Goal: Task Accomplishment & Management: Manage account settings

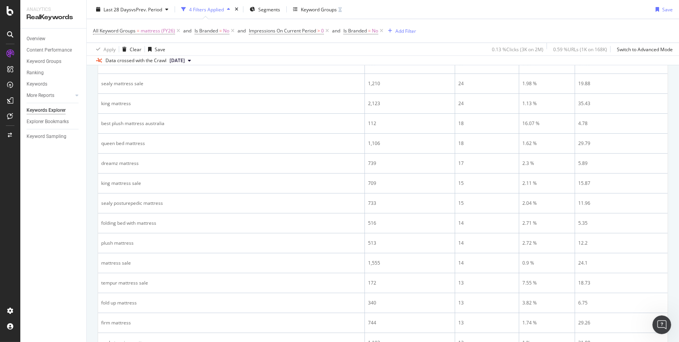
scroll to position [604, 0]
click at [48, 82] on link "Keywords" at bounding box center [54, 84] width 54 height 8
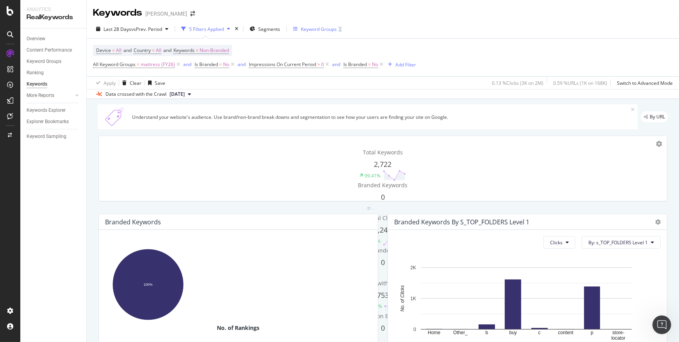
click at [303, 24] on div "Keyword Groups" at bounding box center [317, 29] width 49 height 12
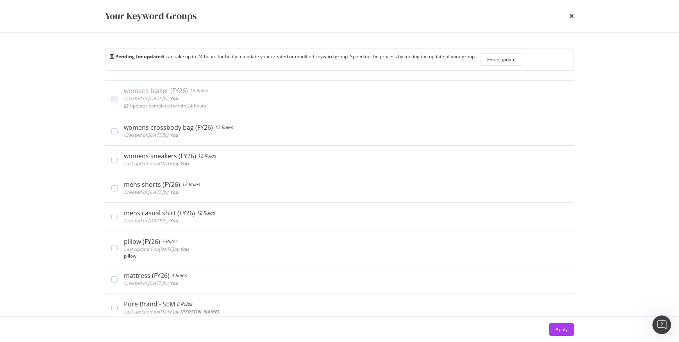
click at [574, 16] on div "Your Keyword Groups" at bounding box center [339, 16] width 500 height 32
click at [573, 17] on icon "times" at bounding box center [571, 16] width 5 height 6
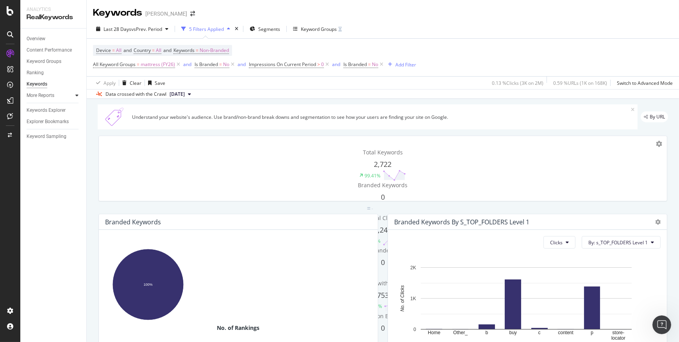
click at [75, 94] on div at bounding box center [77, 95] width 8 height 8
click at [54, 59] on div "Keyword Groups" at bounding box center [44, 61] width 35 height 8
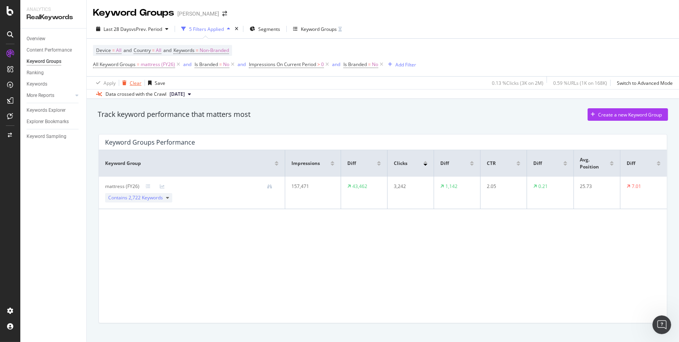
click at [134, 86] on div "Clear" at bounding box center [136, 83] width 12 height 7
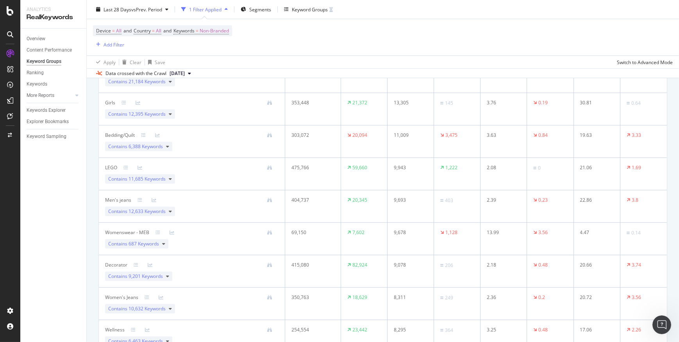
scroll to position [568, 0]
click at [168, 149] on icon at bounding box center [167, 147] width 3 height 5
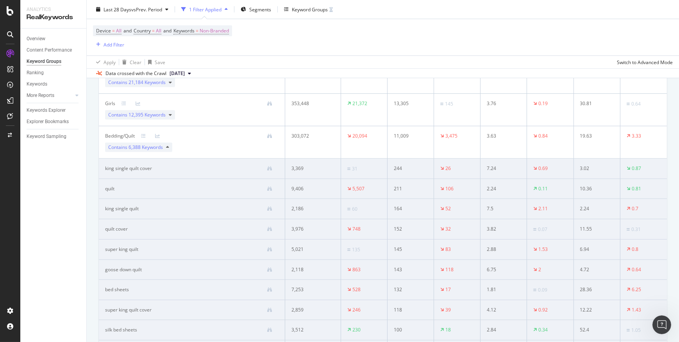
click at [165, 147] on div "Contains 6,388 Keywords" at bounding box center [138, 147] width 67 height 9
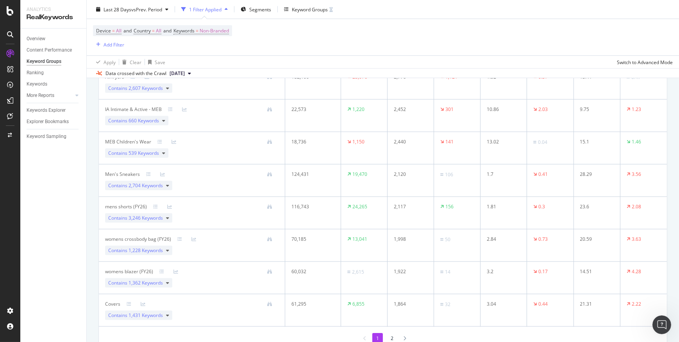
scroll to position [1492, 0]
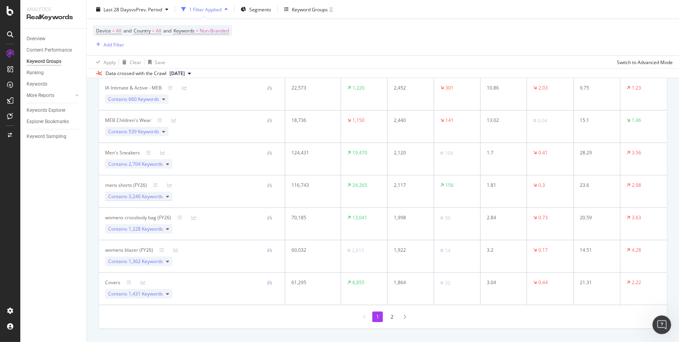
click at [168, 194] on icon at bounding box center [167, 196] width 3 height 5
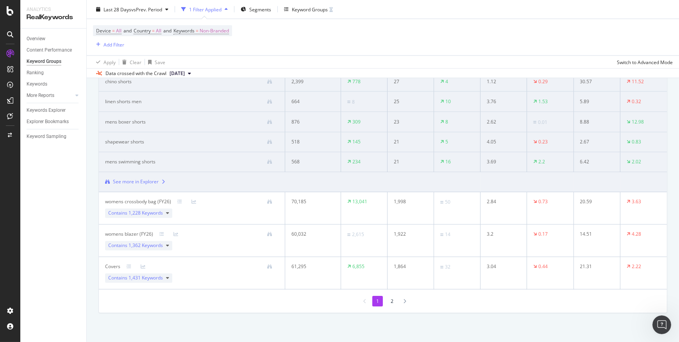
scroll to position [1731, 0]
click at [168, 208] on icon at bounding box center [167, 210] width 3 height 5
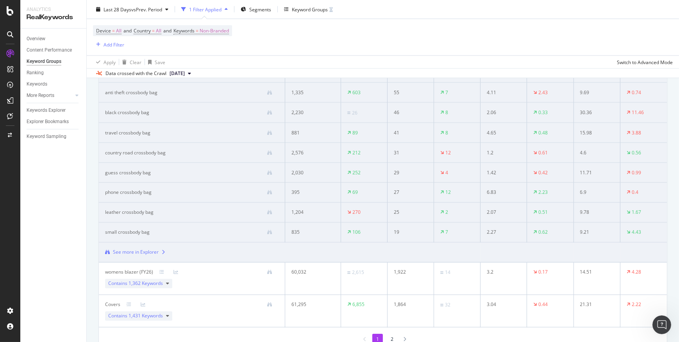
scroll to position [1695, 0]
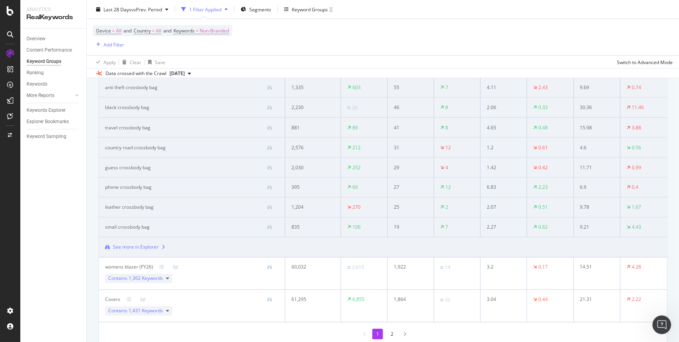
click at [152, 244] on div "See more in Explorer" at bounding box center [136, 247] width 46 height 7
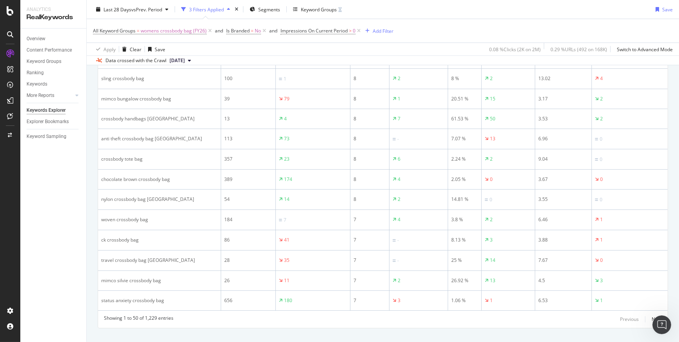
scroll to position [1061, 0]
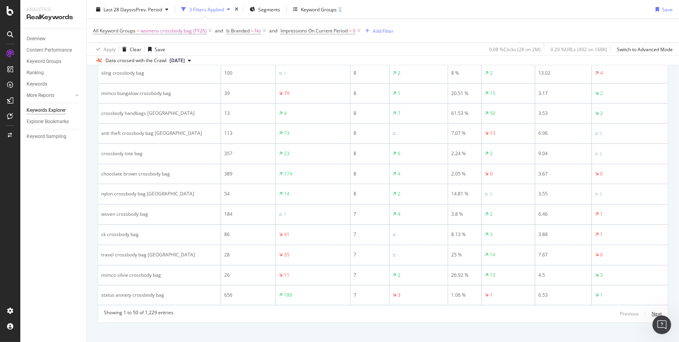
drag, startPoint x: 653, startPoint y: 311, endPoint x: 645, endPoint y: 308, distance: 8.8
click at [653, 311] on div "Next" at bounding box center [657, 313] width 10 height 7
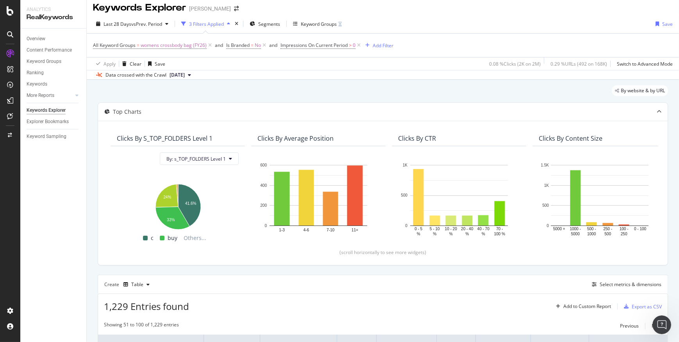
scroll to position [0, 0]
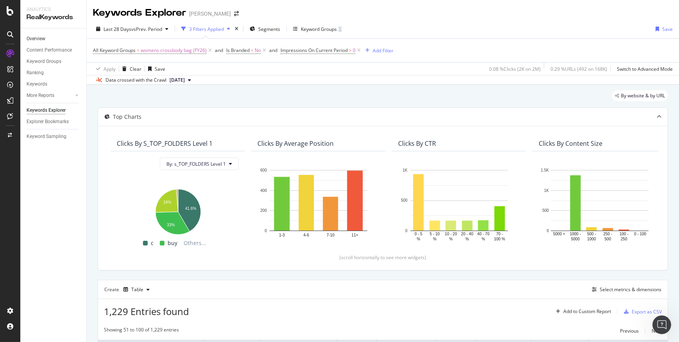
click at [51, 41] on link "Overview" at bounding box center [54, 39] width 54 height 8
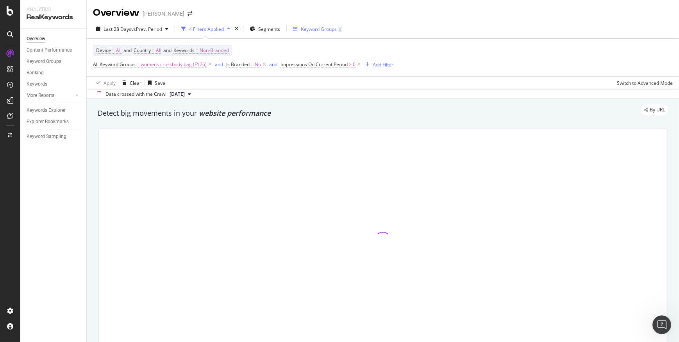
click at [316, 25] on div "Keyword Groups" at bounding box center [317, 29] width 49 height 12
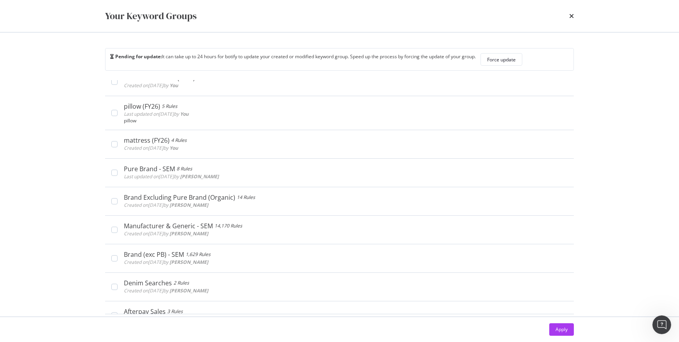
scroll to position [2135, 0]
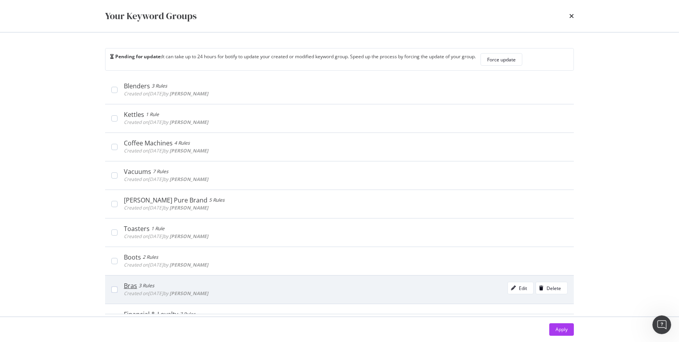
click at [198, 293] on div "Created on [DATE] by [PERSON_NAME]" at bounding box center [166, 294] width 84 height 8
click at [512, 283] on div "Edit" at bounding box center [517, 288] width 19 height 11
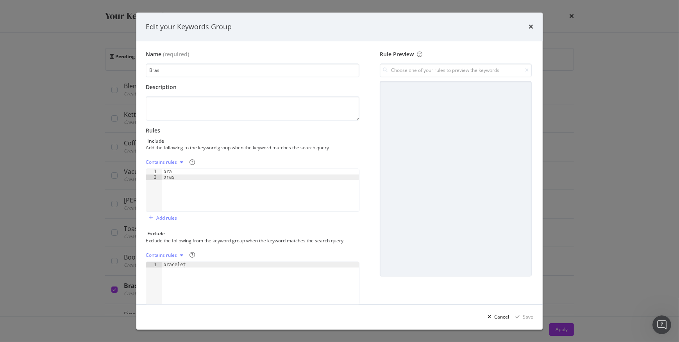
scroll to position [22, 0]
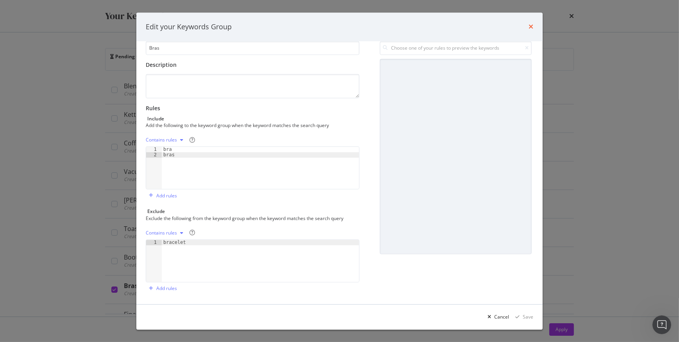
click at [531, 28] on icon "times" at bounding box center [531, 27] width 5 height 6
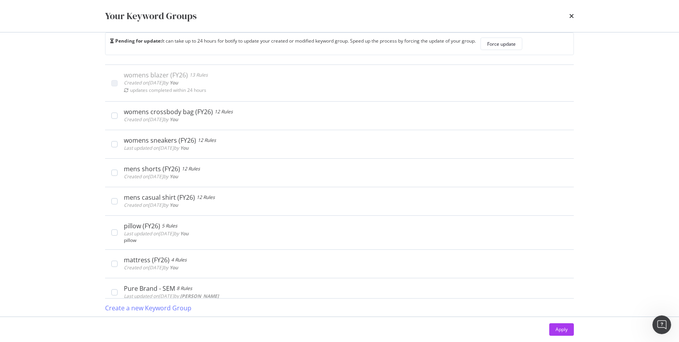
scroll to position [0, 0]
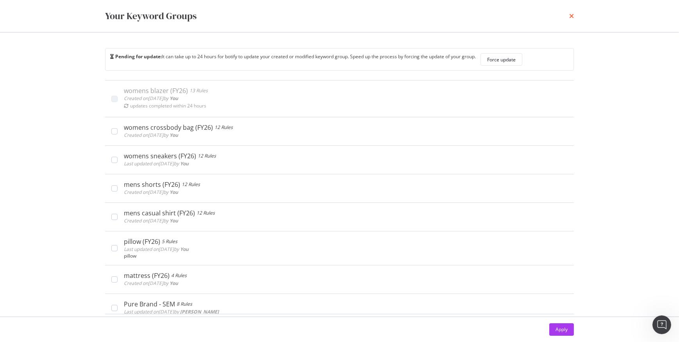
click at [571, 16] on icon "times" at bounding box center [571, 16] width 5 height 6
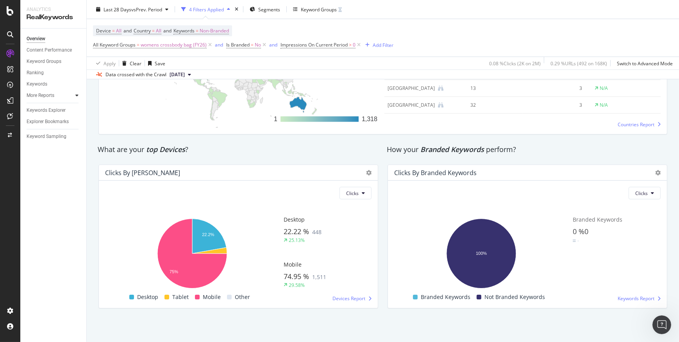
click at [77, 97] on icon at bounding box center [76, 95] width 3 height 5
click at [43, 82] on div "Keywords" at bounding box center [37, 84] width 21 height 8
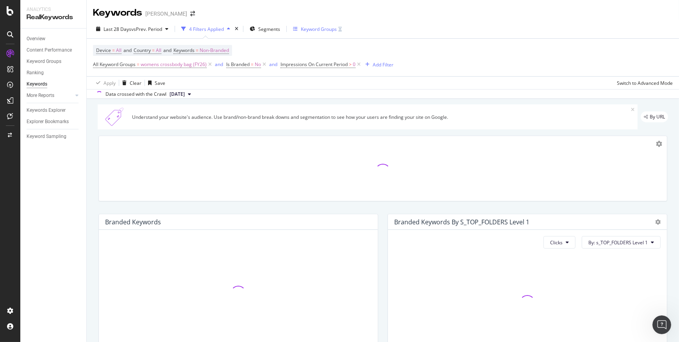
click at [317, 28] on div "Keyword Groups" at bounding box center [319, 29] width 36 height 7
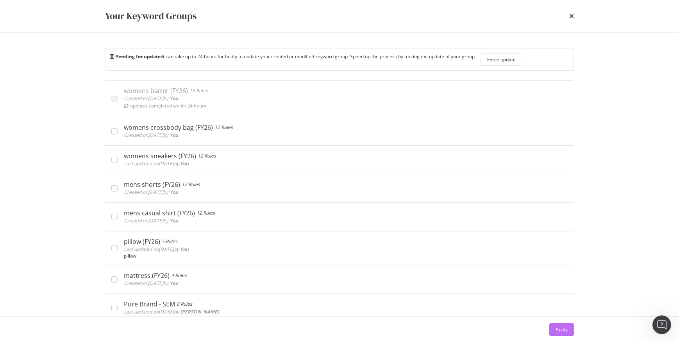
click at [557, 327] on div "Apply" at bounding box center [562, 329] width 12 height 7
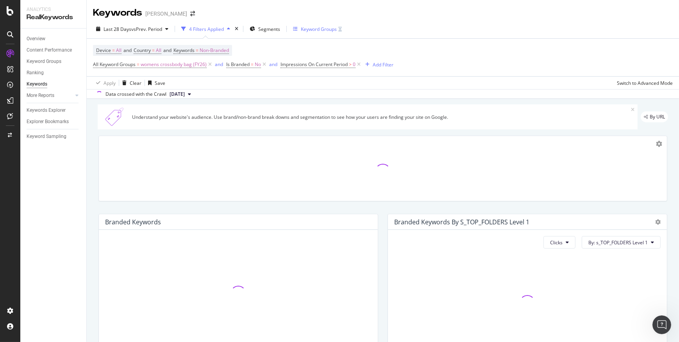
click at [317, 30] on div "Keyword Groups" at bounding box center [319, 29] width 36 height 7
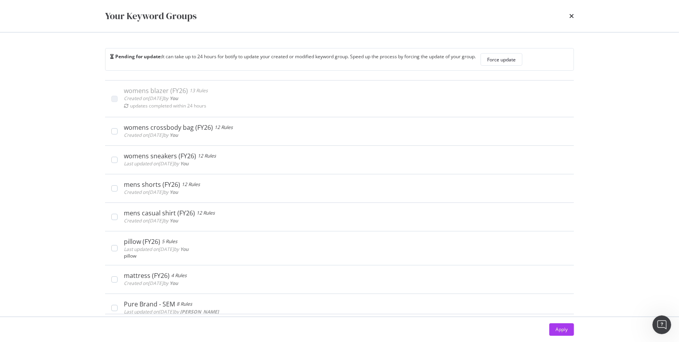
scroll to position [16, 0]
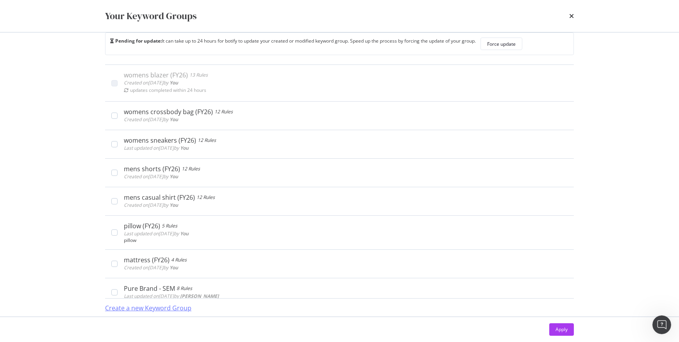
click at [161, 308] on div "Create a new Keyword Group" at bounding box center [148, 308] width 86 height 9
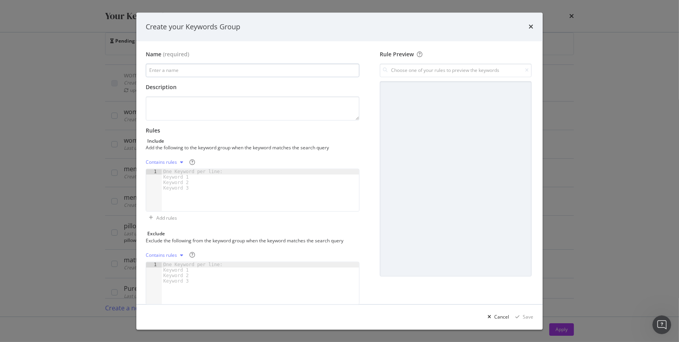
click at [215, 74] on input "modal" at bounding box center [253, 71] width 214 height 14
type input "womens brief FY26"
click at [165, 107] on textarea "modal" at bounding box center [253, 109] width 214 height 24
click at [194, 177] on div "One Keyword per line: Keyword 1 Keyword 2 Keyword 3" at bounding box center [194, 180] width 65 height 22
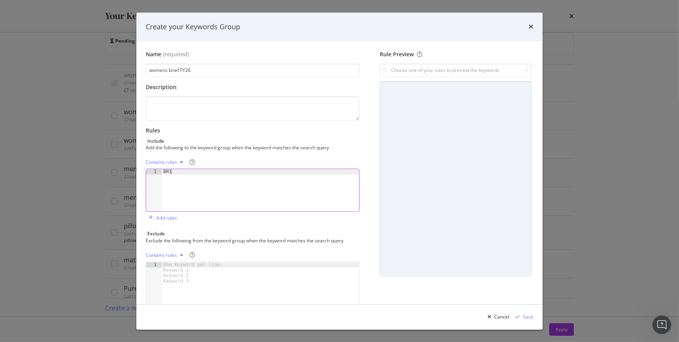
type textarea "B"
type textarea "brief"
click at [180, 70] on input "womens brief FY26" at bounding box center [253, 71] width 214 height 14
click at [191, 68] on input "womens brief (FY26" at bounding box center [253, 71] width 214 height 14
type input "womens brief (FY26)"
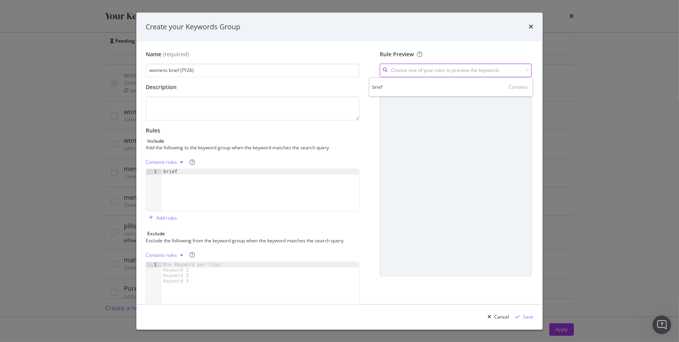
click at [488, 70] on input "modal" at bounding box center [456, 71] width 152 height 14
click at [438, 84] on div "brief Contains" at bounding box center [450, 86] width 161 height 11
type input "brief"
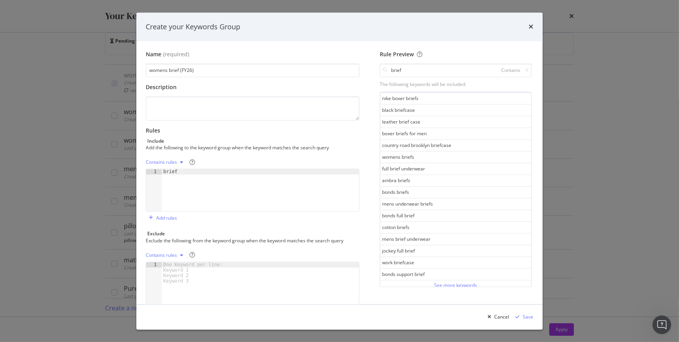
scroll to position [399, 0]
click at [455, 281] on div "See more keywords" at bounding box center [455, 284] width 43 height 7
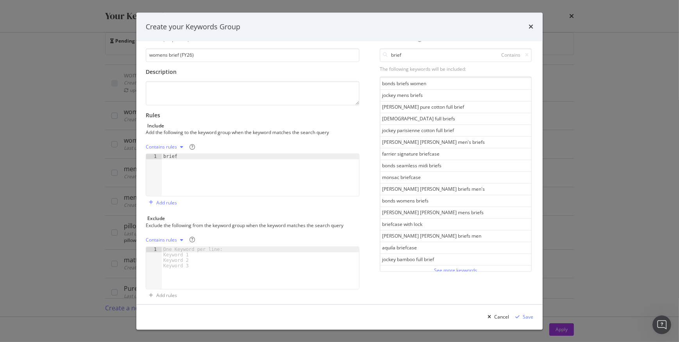
scroll to position [22, 0]
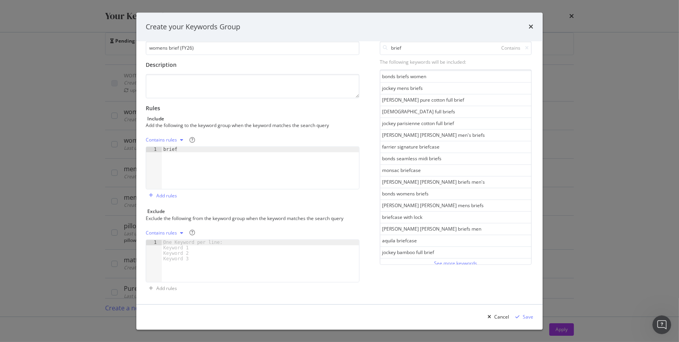
click at [434, 260] on div "See more keywords" at bounding box center [455, 263] width 43 height 7
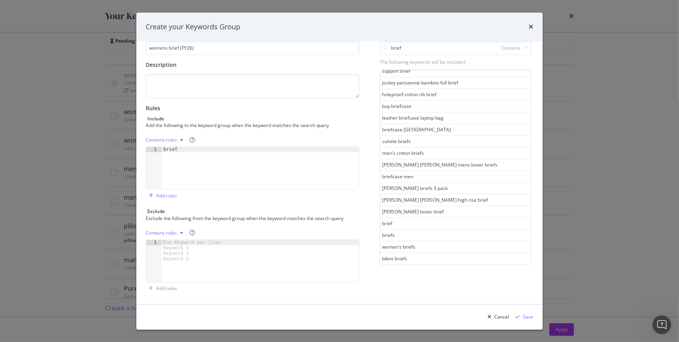
scroll to position [1568, 0]
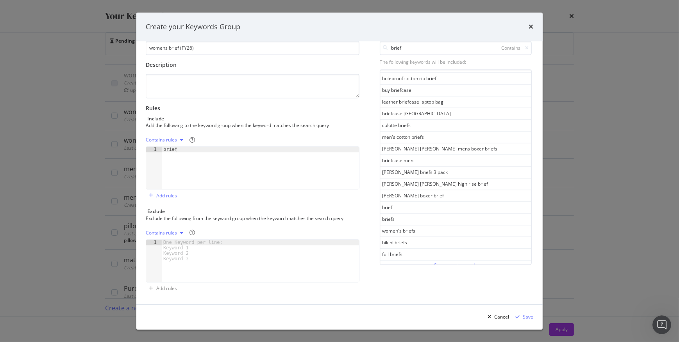
click at [434, 262] on div "See more keywords" at bounding box center [455, 265] width 43 height 7
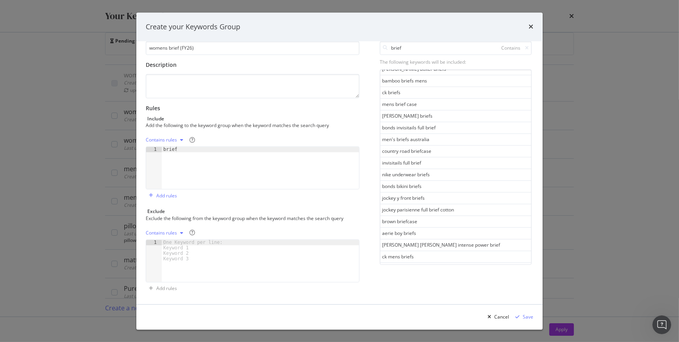
scroll to position [2153, 0]
click at [434, 263] on div "See more keywords" at bounding box center [455, 266] width 43 height 7
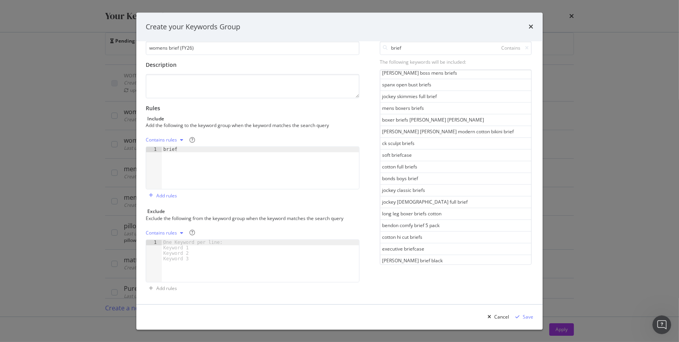
scroll to position [2737, 0]
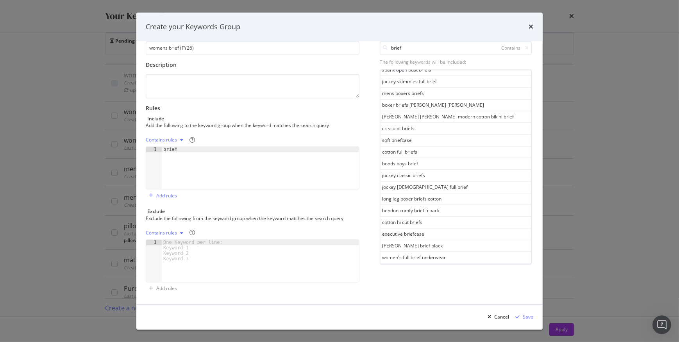
click at [438, 265] on div "See more keywords" at bounding box center [455, 268] width 43 height 7
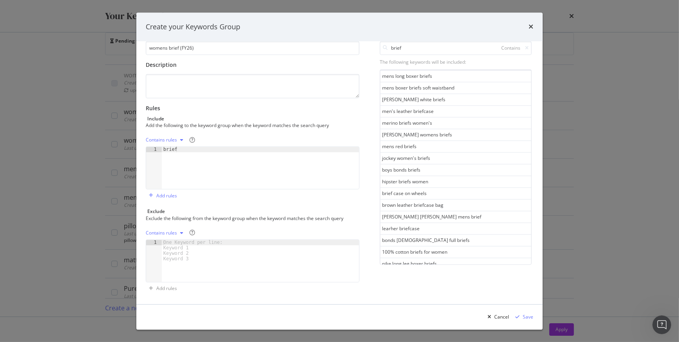
scroll to position [3322, 0]
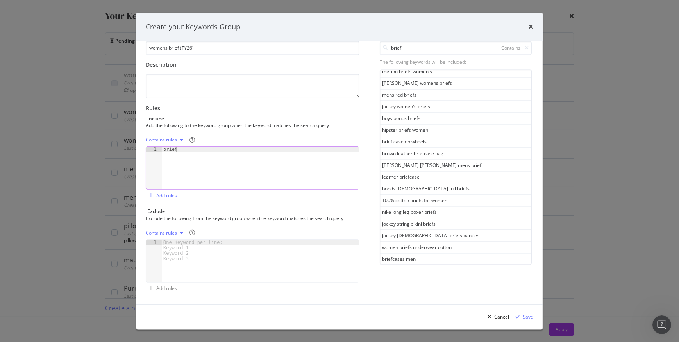
click at [191, 152] on div "brief" at bounding box center [260, 173] width 197 height 53
type textarea "bikini"
type textarea "hipster"
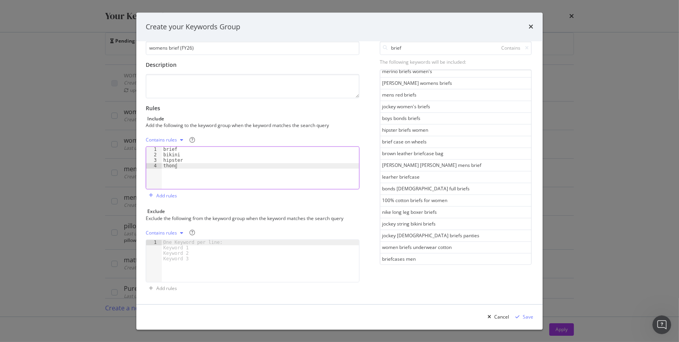
scroll to position [0, 0]
type textarea "thong"
click at [183, 166] on div "brief bikini hipster thong" at bounding box center [260, 173] width 197 height 53
type textarea "g-string"
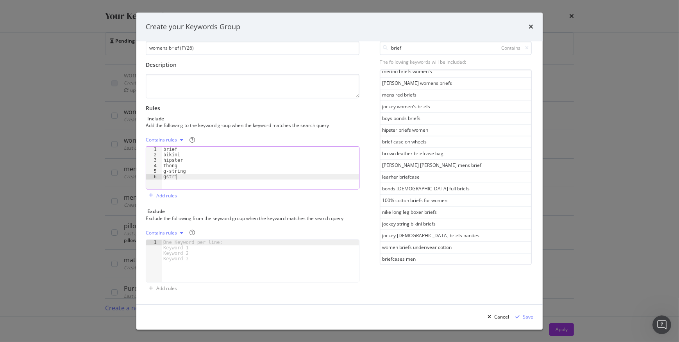
scroll to position [0, 1]
type textarea "gstring"
click at [164, 196] on div "Add rules" at bounding box center [166, 195] width 21 height 7
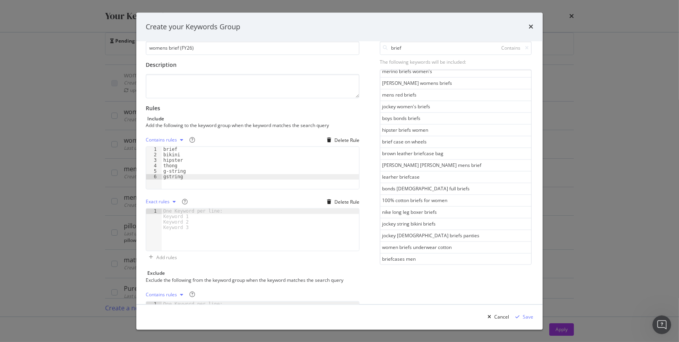
click at [163, 202] on div "Exact rules" at bounding box center [158, 202] width 24 height 5
click at [175, 240] on div "Regex rules" at bounding box center [168, 240] width 25 height 7
click at [193, 217] on div "modal" at bounding box center [260, 235] width 197 height 53
paste textarea ".*sneaker.*woman.*"
click at [203, 209] on div ".*women.*sneaker.* .*woman.*sneaker.* .*sneaker.*women.* .*sneaker.*woman.*" at bounding box center [260, 235] width 197 height 53
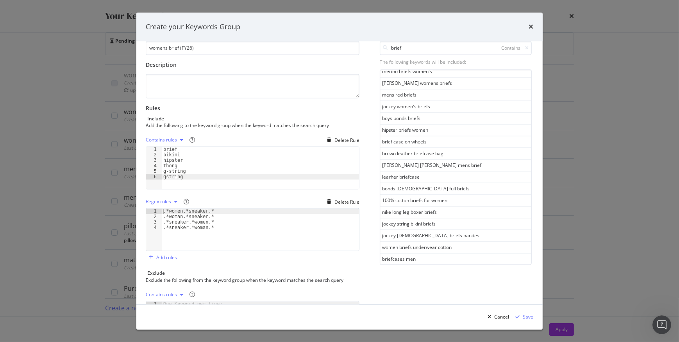
click at [204, 209] on div ".*women.*sneaker.* .*woman.*sneaker.* .*sneaker.*women.* .*sneaker.*woman.*" at bounding box center [260, 235] width 197 height 53
click at [203, 215] on div ".*women.*brief.* .*woman.*sneaker.* .*sneaker.*women.* .*sneaker.*woman.*" at bounding box center [260, 235] width 197 height 53
click at [186, 221] on div ".*women.*brief.* .*woman.*brief.* .*sneaker.*women.* .*sneaker.*woman.*" at bounding box center [260, 235] width 197 height 53
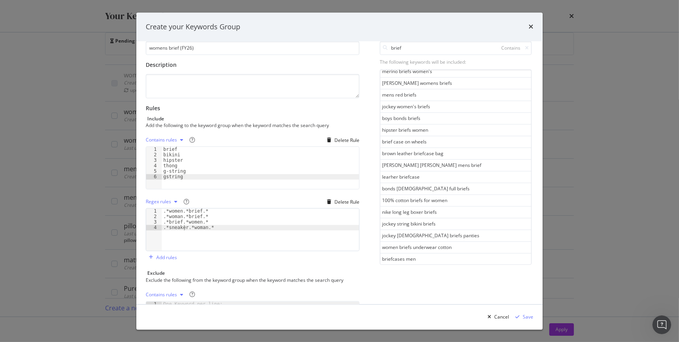
click at [185, 228] on div ".*women.*brief.* .*woman.*brief.* .*brief.*women.* .*sneaker.*woman.*" at bounding box center [260, 235] width 197 height 53
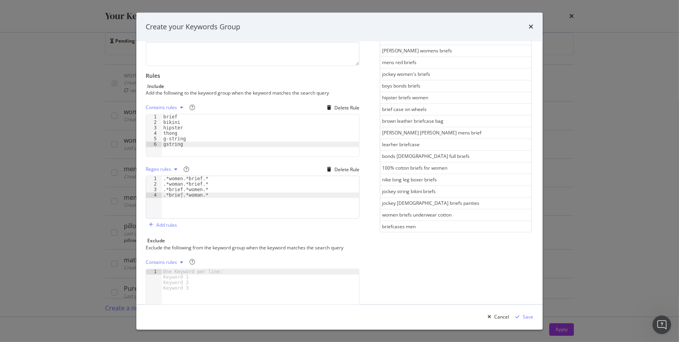
scroll to position [84, 0]
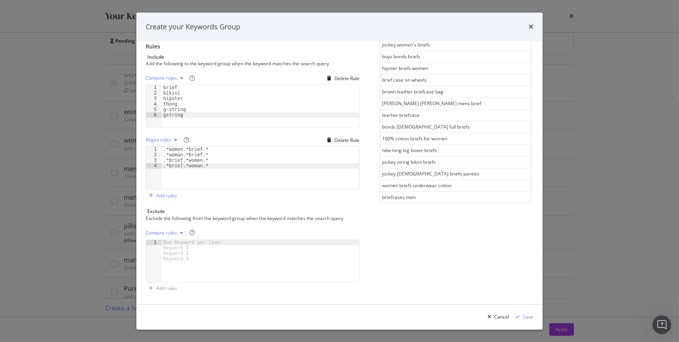
type textarea ".*brief.*woman.*"
drag, startPoint x: 189, startPoint y: 243, endPoint x: 202, endPoint y: 245, distance: 13.4
click at [190, 243] on div "One Keyword per line: Keyword 1 Keyword 2 Keyword 3" at bounding box center [194, 251] width 65 height 22
paste textarea "teen"
type textarea "teen"
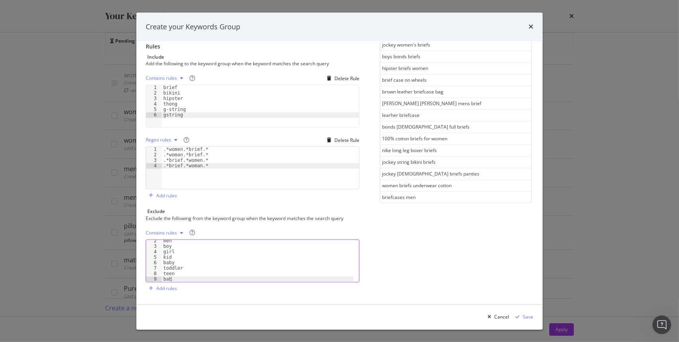
scroll to position [0, 0]
type textarea "baby"
type textarea "pride"
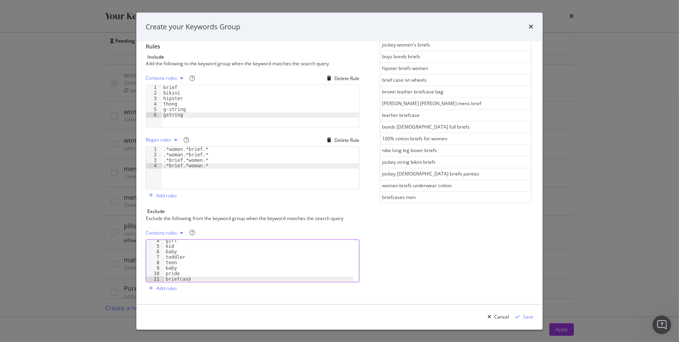
type textarea "briefcase"
click at [454, 204] on div "See more keywords" at bounding box center [455, 208] width 43 height 9
click at [187, 115] on div "brief bikini hipster thong g-string gstring" at bounding box center [260, 111] width 197 height 53
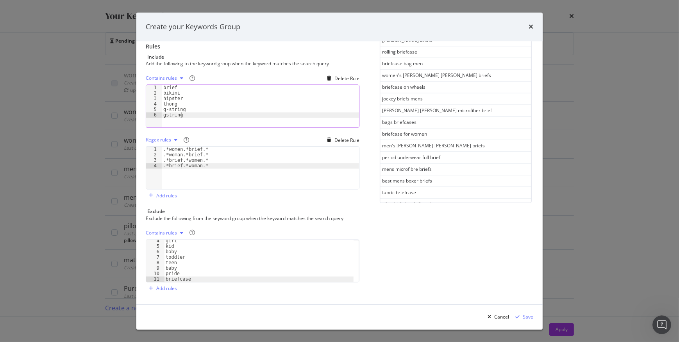
scroll to position [3906, 0]
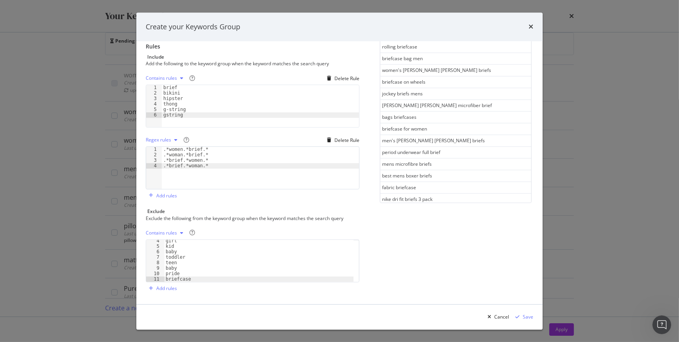
drag, startPoint x: 438, startPoint y: 194, endPoint x: 437, endPoint y: 183, distance: 11.0
click at [438, 206] on button "See more keywords" at bounding box center [455, 210] width 43 height 9
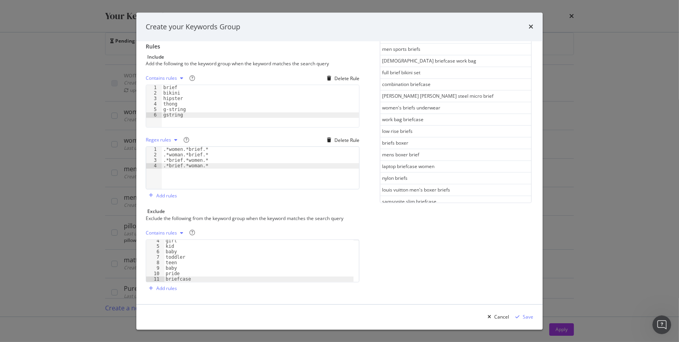
scroll to position [4491, 0]
drag, startPoint x: 434, startPoint y: 196, endPoint x: 434, endPoint y: 181, distance: 14.9
click at [434, 208] on div "See more keywords" at bounding box center [455, 211] width 43 height 7
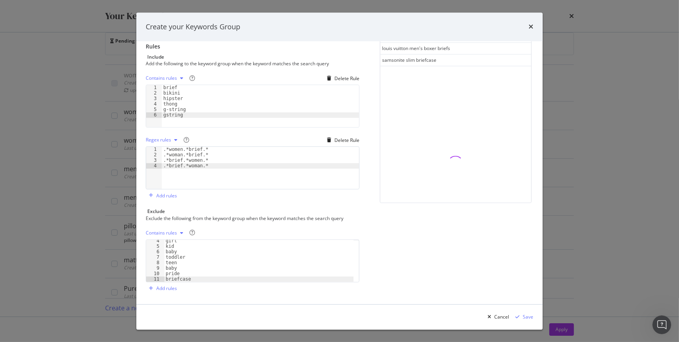
scroll to position [4633, 0]
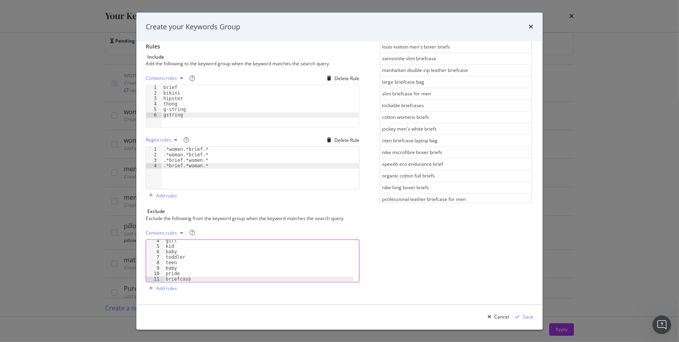
click at [200, 279] on div "girl kid baby toddler teen baby pride briefcase" at bounding box center [259, 264] width 190 height 53
click at [194, 138] on div "girl kid baby toddler teen baby pride briefcase" at bounding box center [260, 111] width 197 height 53
type textarea "guy"
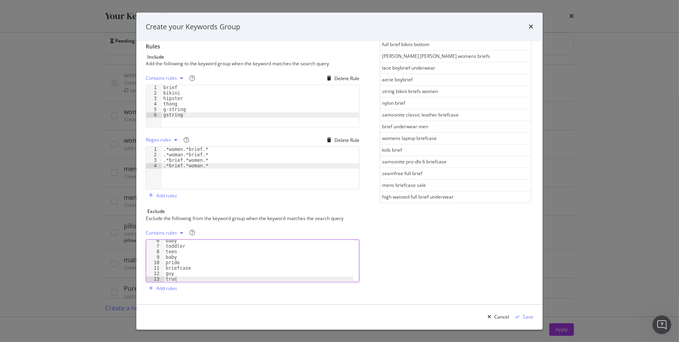
type textarea "trunk"
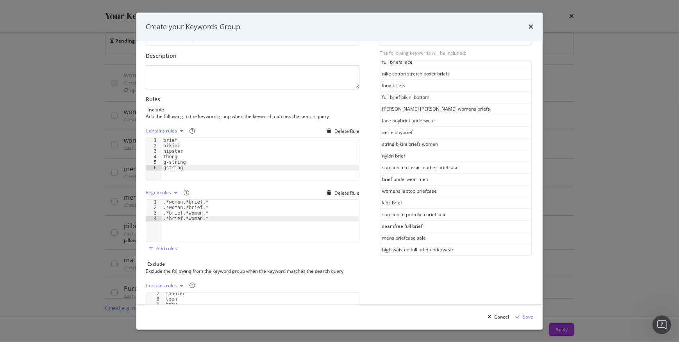
scroll to position [48, 0]
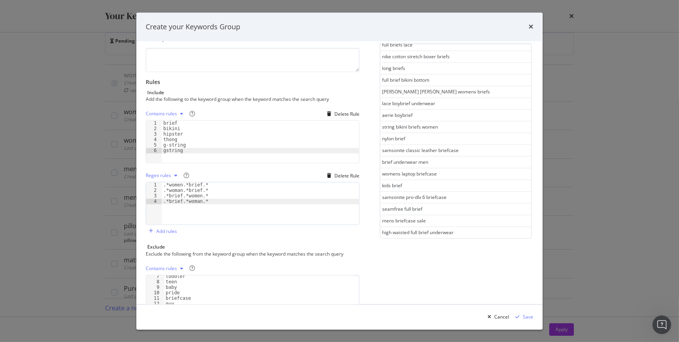
click at [191, 152] on div "brief bikini hipster thong g-string gstring" at bounding box center [260, 147] width 197 height 53
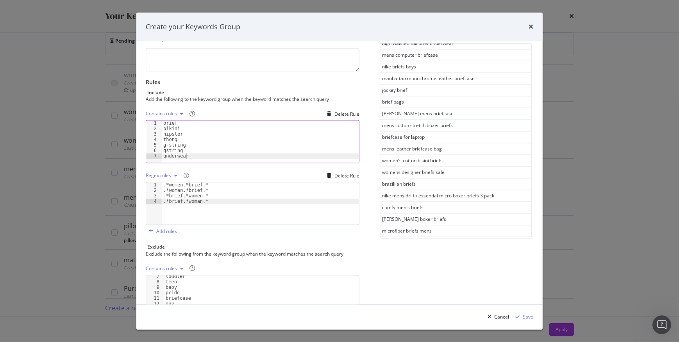
scroll to position [5075, 0]
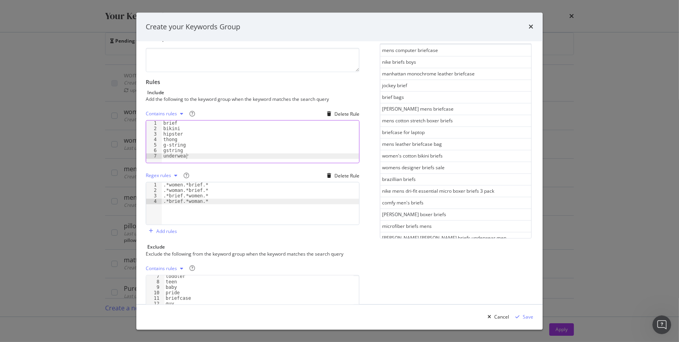
type textarea "underwear"
click at [446, 245] on div "See more keywords" at bounding box center [455, 248] width 43 height 7
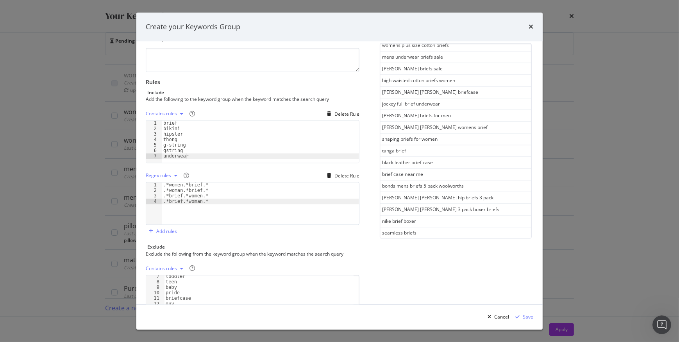
scroll to position [5660, 0]
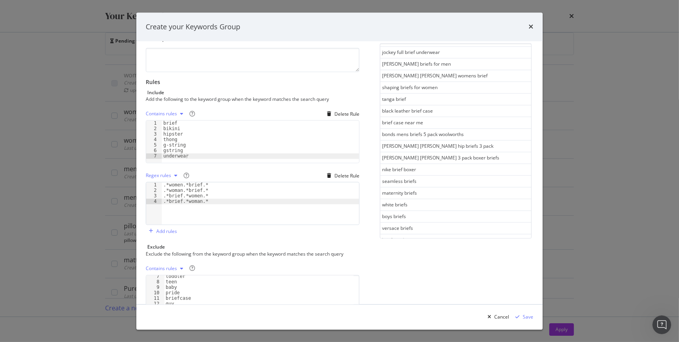
click at [447, 247] on div "See more keywords" at bounding box center [455, 250] width 43 height 7
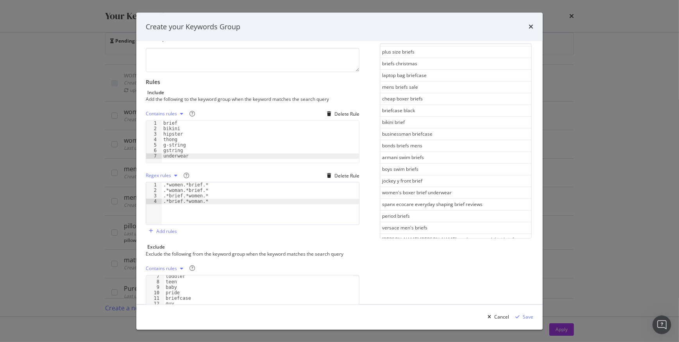
scroll to position [6245, 0]
click at [439, 260] on div "See more keywords" at bounding box center [455, 263] width 43 height 7
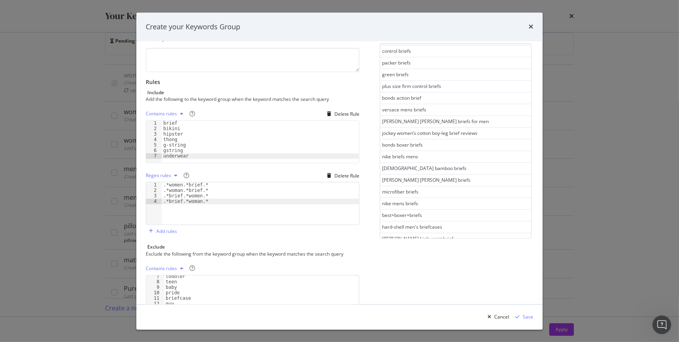
scroll to position [6829, 0]
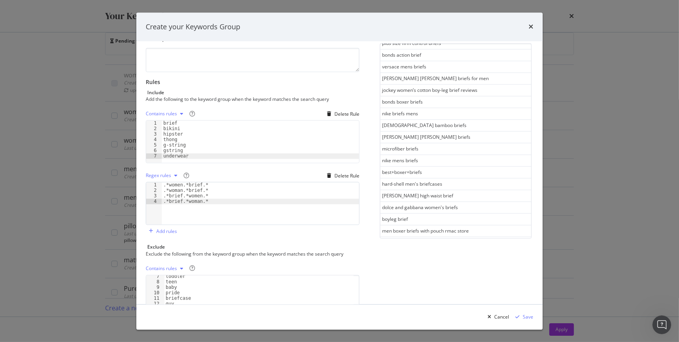
click at [438, 262] on div "See more keywords" at bounding box center [455, 265] width 43 height 7
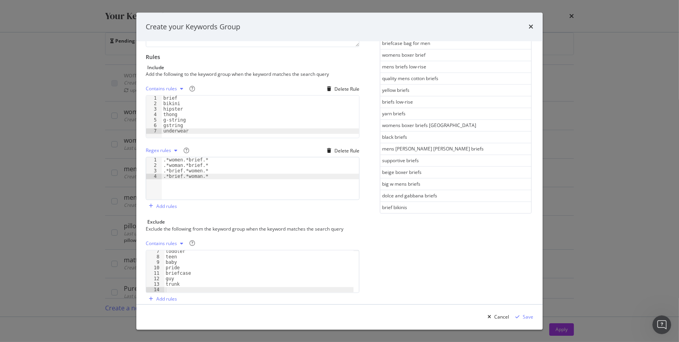
scroll to position [84, 0]
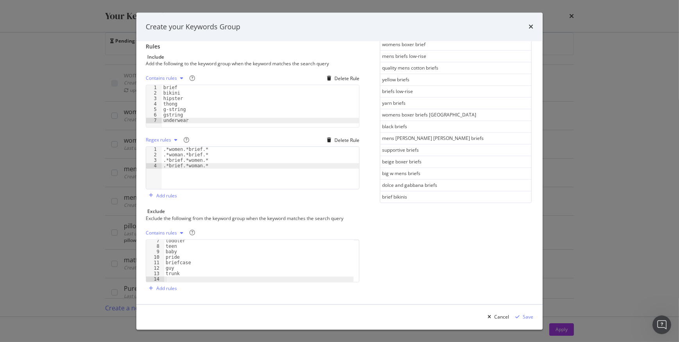
click at [434, 228] on div "See more keywords" at bounding box center [455, 231] width 43 height 7
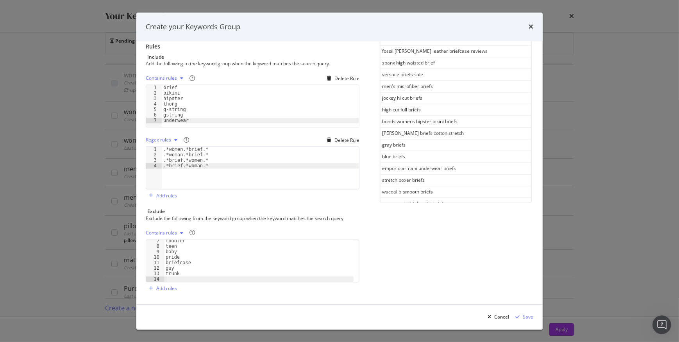
scroll to position [7998, 0]
drag, startPoint x: 434, startPoint y: 196, endPoint x: 432, endPoint y: 187, distance: 9.1
click at [434, 229] on div "See more keywords" at bounding box center [455, 232] width 43 height 7
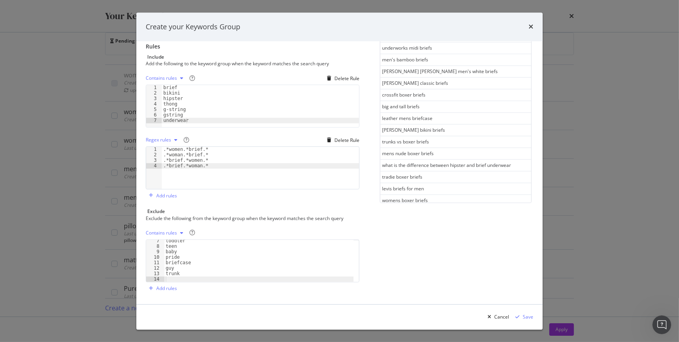
click at [442, 231] on div "See more keywords" at bounding box center [455, 234] width 43 height 7
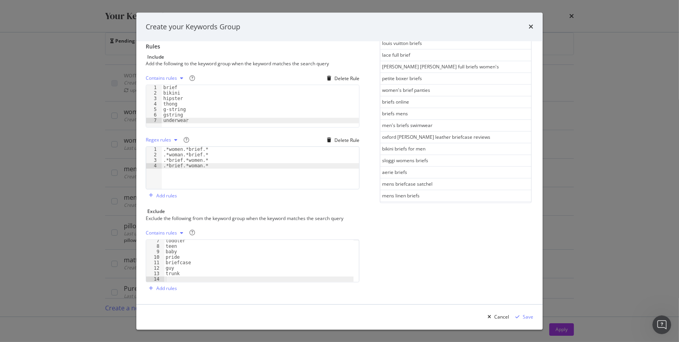
scroll to position [9167, 0]
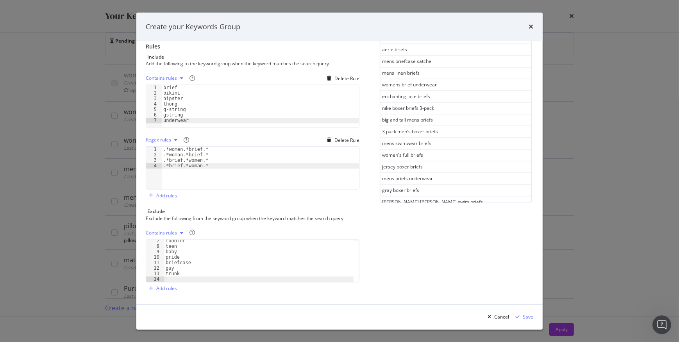
click at [446, 233] on div "See more keywords" at bounding box center [455, 236] width 43 height 7
click at [458, 246] on div "See more keywords" at bounding box center [455, 249] width 43 height 7
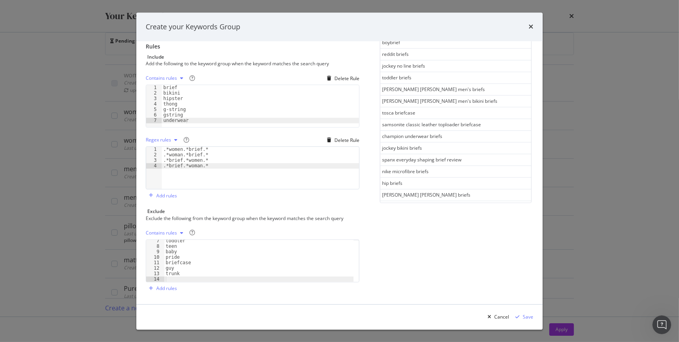
scroll to position [10336, 0]
click at [437, 281] on div "See more keywords" at bounding box center [455, 284] width 43 height 7
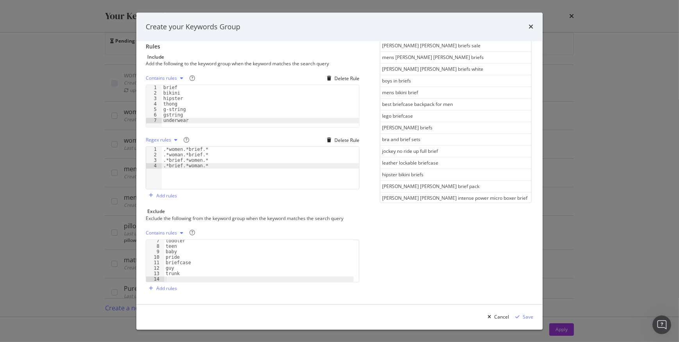
scroll to position [10921, 0]
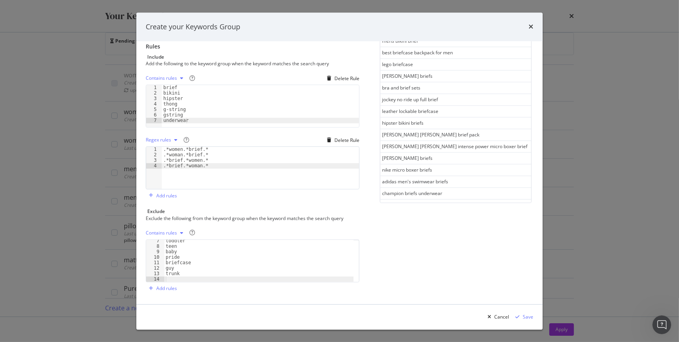
click at [449, 295] on div "See more keywords" at bounding box center [455, 298] width 43 height 7
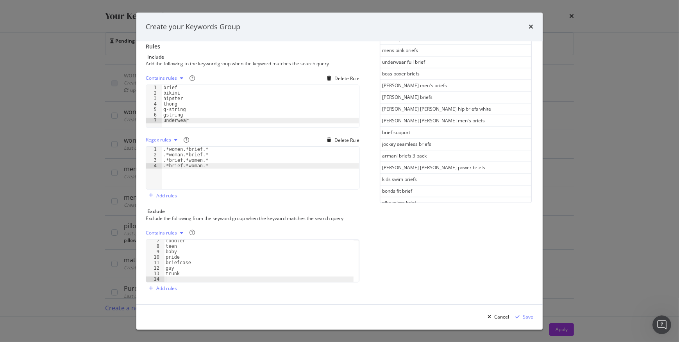
scroll to position [11205, 0]
click at [170, 280] on div "toddler teen baby pride briefcase guy trunk" at bounding box center [259, 264] width 190 height 53
type textarea "y-front"
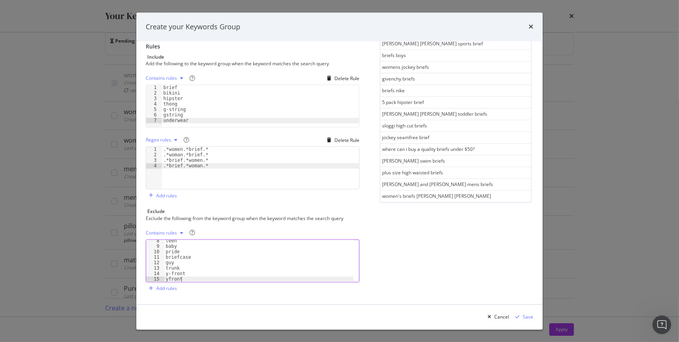
scroll to position [11505, 0]
type textarea "yfront"
click at [449, 296] on div "See more keywords" at bounding box center [455, 299] width 43 height 7
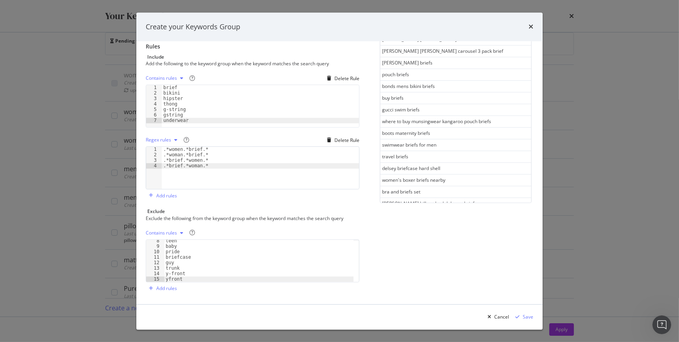
scroll to position [12090, 0]
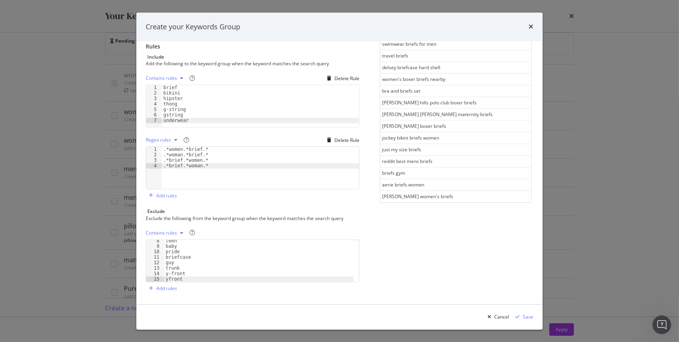
click at [442, 298] on div "See more keywords" at bounding box center [455, 301] width 43 height 7
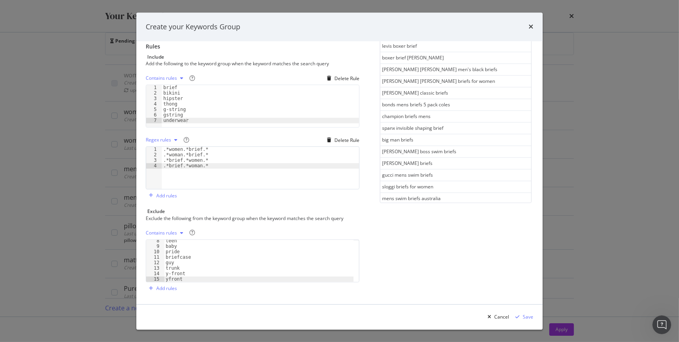
click at [446, 300] on div "See more keywords" at bounding box center [455, 303] width 43 height 7
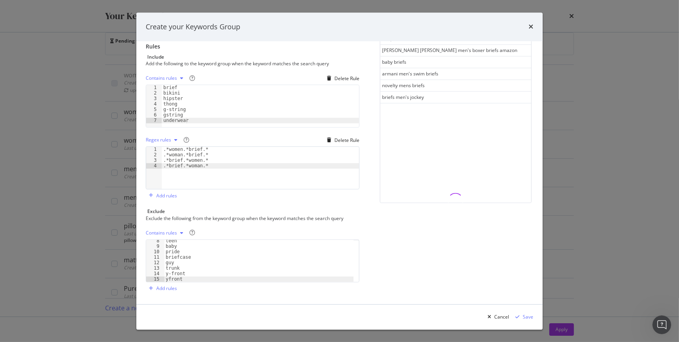
scroll to position [13270, 0]
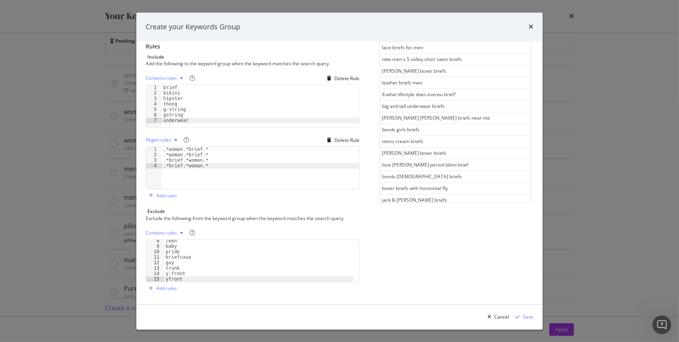
click at [440, 231] on div "Rule Preview brief Contains The following keywords will be included: leather br…" at bounding box center [455, 131] width 155 height 328
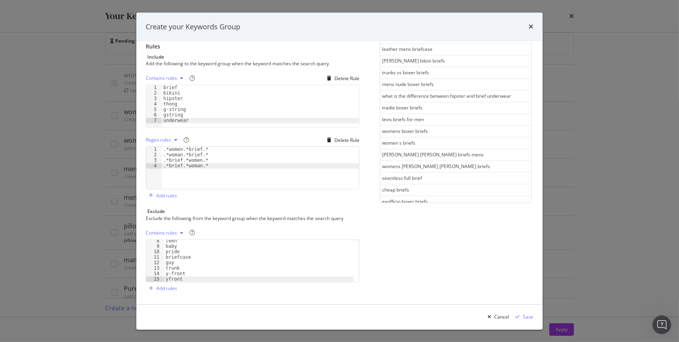
scroll to position [0, 0]
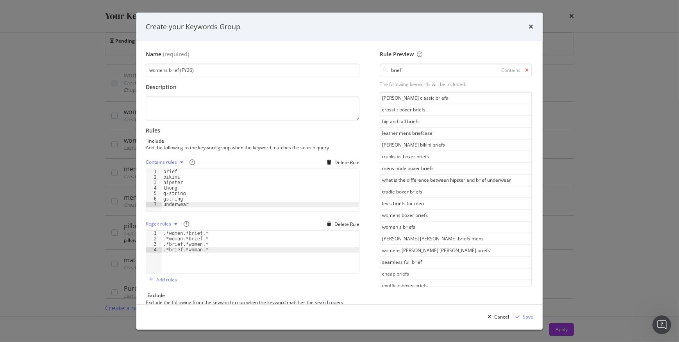
click at [525, 71] on icon "modal" at bounding box center [527, 70] width 4 height 5
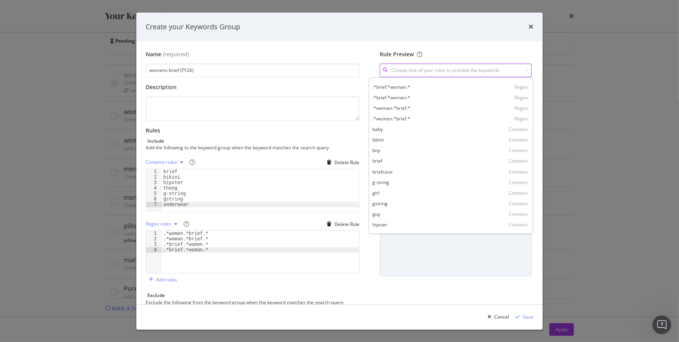
click at [473, 66] on input "modal" at bounding box center [456, 71] width 152 height 14
click at [398, 201] on div "underwear Contains" at bounding box center [450, 203] width 161 height 11
type input "underwear"
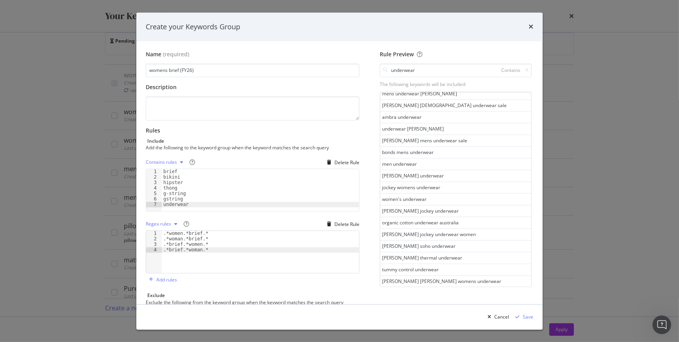
scroll to position [399, 0]
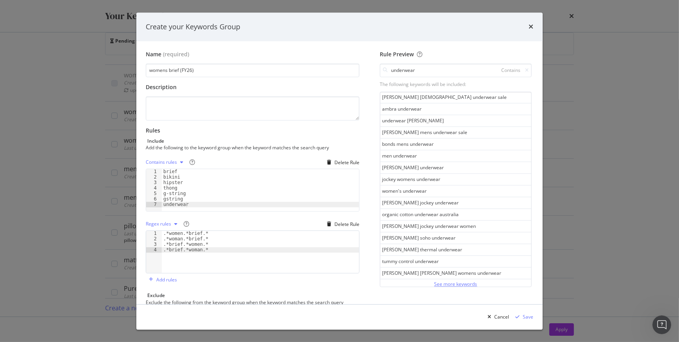
click at [452, 279] on button "See more keywords" at bounding box center [455, 283] width 43 height 9
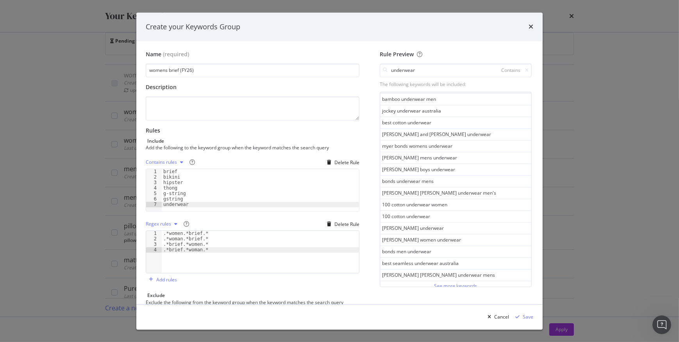
scroll to position [984, 0]
click at [446, 282] on div "See more keywords" at bounding box center [455, 285] width 43 height 7
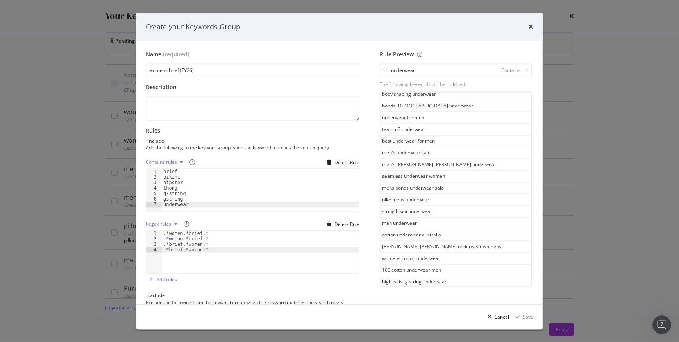
scroll to position [1568, 0]
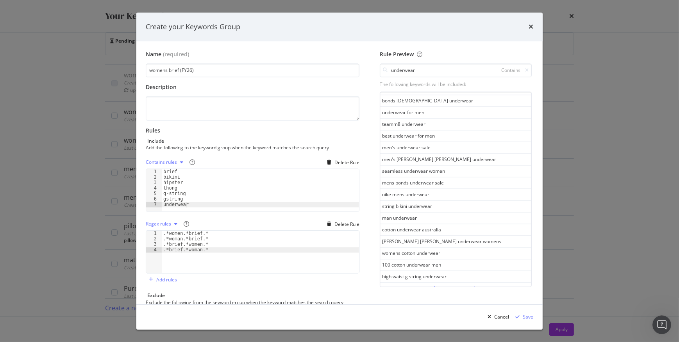
click at [442, 284] on div "See more keywords" at bounding box center [455, 287] width 43 height 7
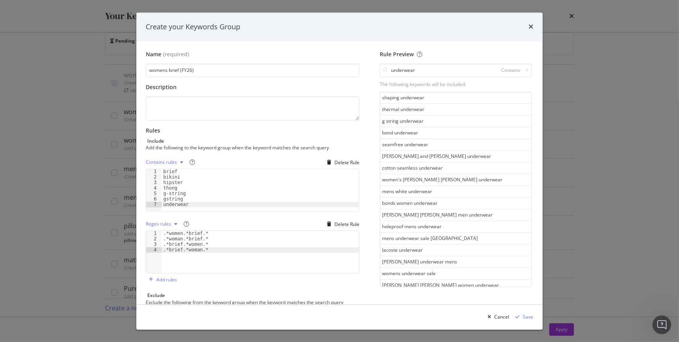
scroll to position [1888, 0]
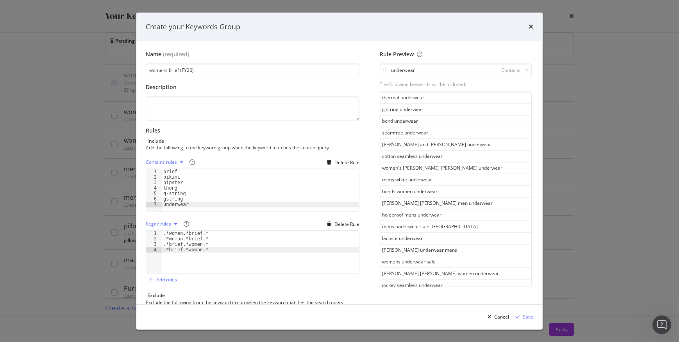
type textarea "gstring"
click at [184, 199] on div "brief bikini hipster thong g-string gstring underwear" at bounding box center [260, 195] width 197 height 53
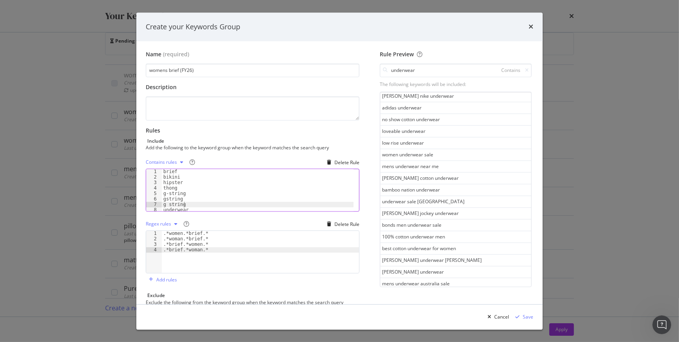
scroll to position [2153, 0]
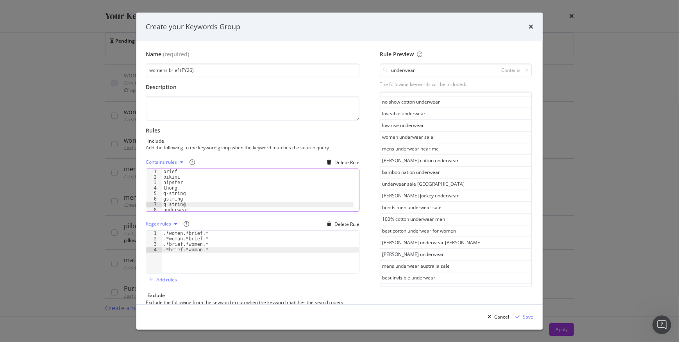
type textarea "g string"
click at [456, 285] on div "See more keywords" at bounding box center [455, 289] width 43 height 9
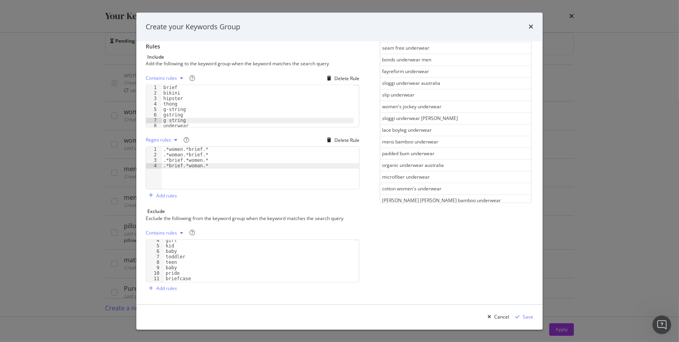
scroll to position [18, 0]
click at [181, 138] on div "girl kid baby toddler teen baby pride briefcase guy" at bounding box center [258, 111] width 192 height 53
type textarea "p"
type textarea "baby"
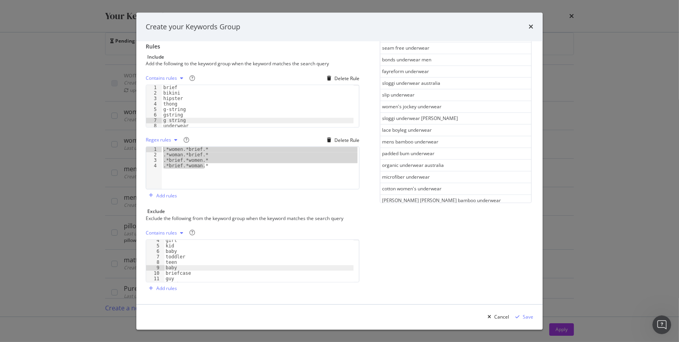
drag, startPoint x: 209, startPoint y: 167, endPoint x: 161, endPoint y: 147, distance: 51.3
click at [162, 147] on div ".*women.*brief.* .*woman.*brief.* .*brief.*women.* .*brief.*woman.*" at bounding box center [260, 173] width 197 height 53
click at [168, 173] on div ".*women.*brief.* .*woman.*brief.* .*brief.*women.* .*brief.*woman.*" at bounding box center [260, 168] width 197 height 42
type textarea ".*brief.*woman.*"
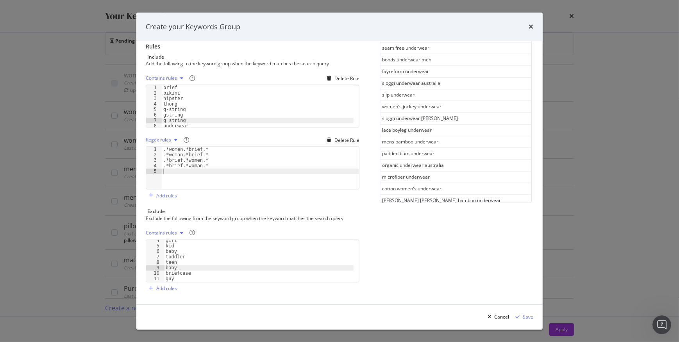
paste textarea ".*brief.*woman.*"
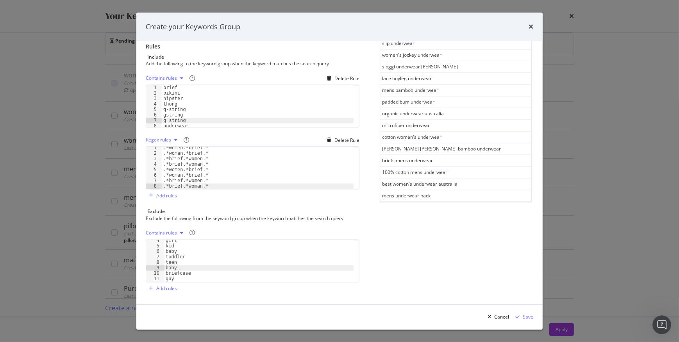
click at [453, 203] on div "See more keywords" at bounding box center [455, 206] width 43 height 7
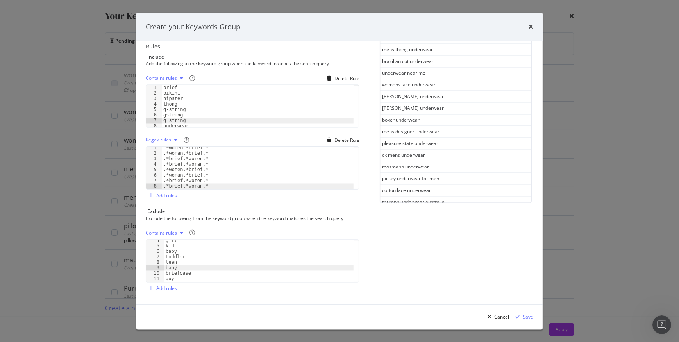
scroll to position [3322, 0]
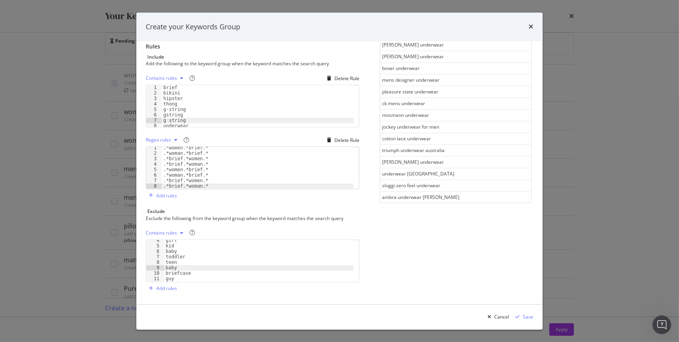
click at [199, 170] on div ".*women.*brief.* .*woman.*brief.* .*brief.*women.* .*brief.*woman.* .*women.*br…" at bounding box center [258, 171] width 192 height 53
click at [198, 174] on div ".*women.*brief.* .*woman.*brief.* .*brief.*women.* .*brief.*woman.* .*women.*un…" at bounding box center [258, 171] width 192 height 53
click at [181, 180] on div ".*women.*brief.* .*woman.*brief.* .*brief.*women.* .*brief.*woman.* .*women.*un…" at bounding box center [258, 171] width 192 height 53
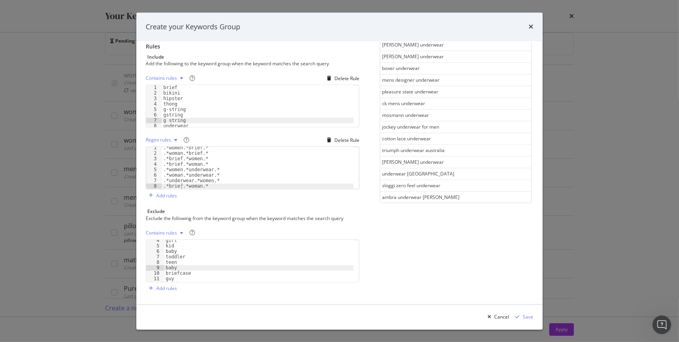
click at [181, 184] on div ".*women.*brief.* .*woman.*brief.* .*brief.*women.* .*brief.*woman.* .*women.*un…" at bounding box center [258, 171] width 192 height 53
type textarea ".*underwear.*woman.*"
click at [453, 205] on div "See more keywords" at bounding box center [455, 208] width 43 height 7
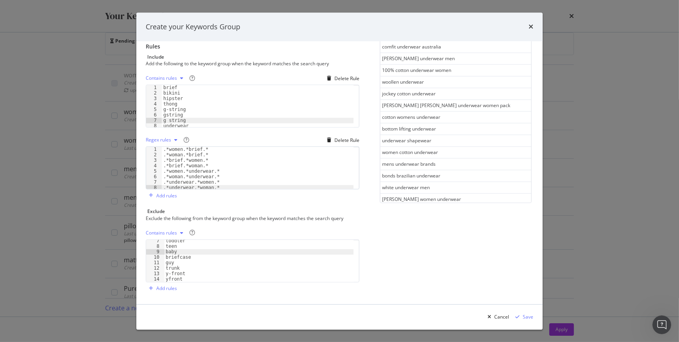
scroll to position [34, 0]
type textarea "yfront"
click at [185, 138] on div "toddler teen baby briefcase guy trunk y-front yfront" at bounding box center [258, 111] width 192 height 53
type textarea "y front"
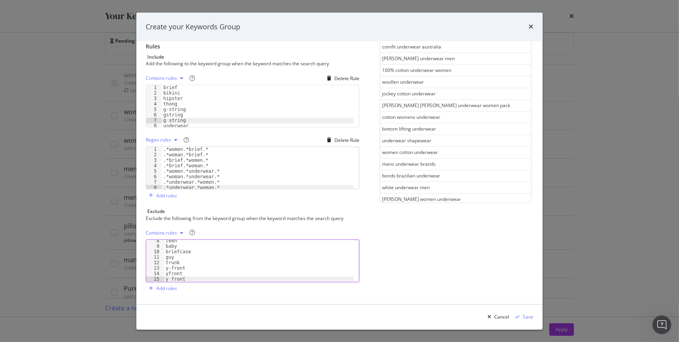
click at [434, 207] on div "See more keywords" at bounding box center [455, 210] width 43 height 7
click at [435, 220] on div "See more keywords" at bounding box center [455, 223] width 43 height 7
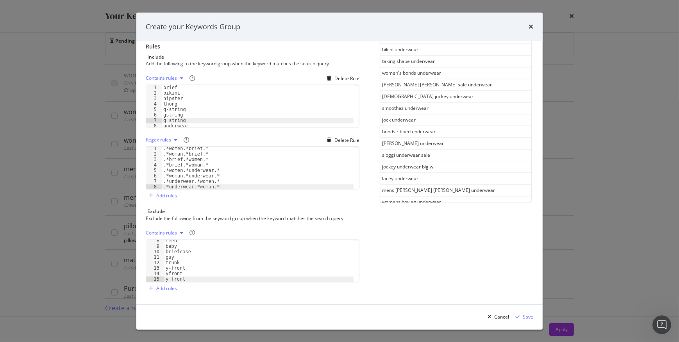
scroll to position [1, 0]
click at [445, 221] on div "See more keywords" at bounding box center [455, 224] width 43 height 7
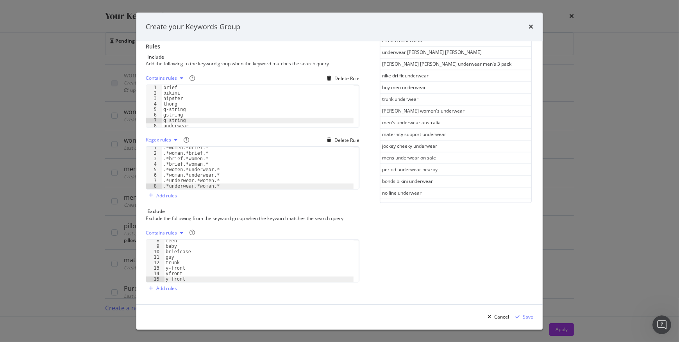
scroll to position [5660, 0]
click at [444, 223] on div "See more keywords" at bounding box center [455, 226] width 43 height 7
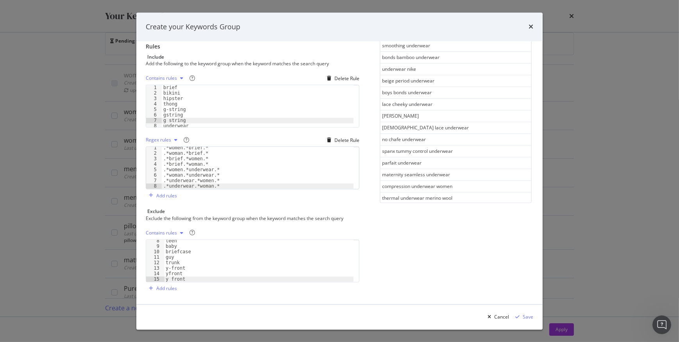
scroll to position [6245, 0]
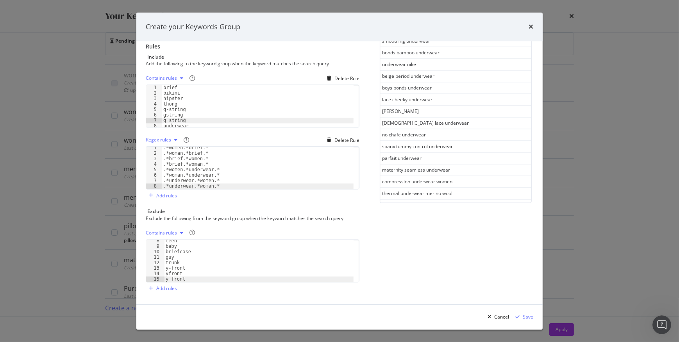
click at [444, 224] on div "See more keywords" at bounding box center [455, 227] width 43 height 7
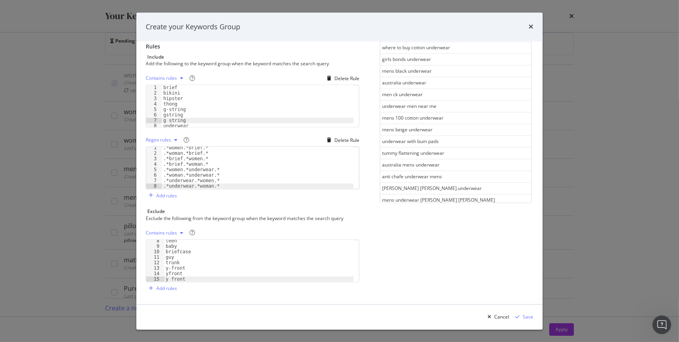
scroll to position [6829, 0]
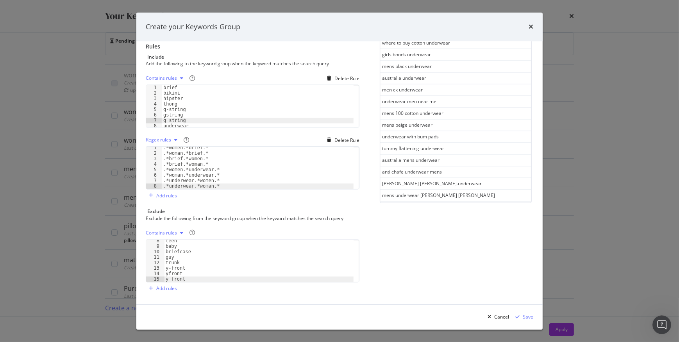
click at [446, 226] on div "See more keywords" at bounding box center [455, 229] width 43 height 7
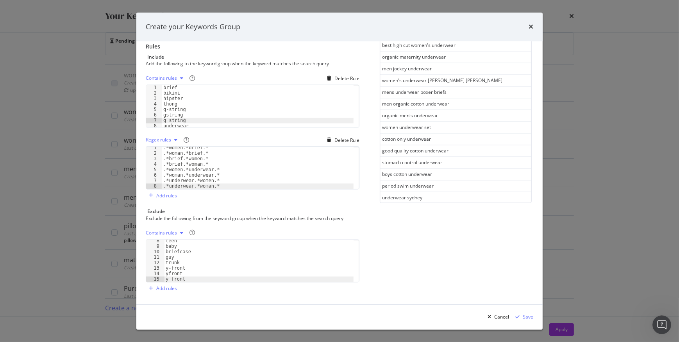
scroll to position [7414, 0]
drag, startPoint x: 376, startPoint y: 185, endPoint x: 462, endPoint y: 185, distance: 86.0
click at [462, 215] on div "[DEMOGRAPHIC_DATA] underwear for men" at bounding box center [455, 221] width 151 height 12
click at [437, 228] on div "See more keywords" at bounding box center [455, 231] width 43 height 7
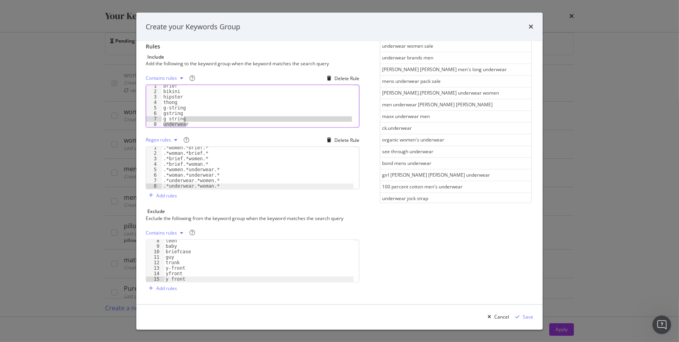
click at [197, 121] on div "brief bikini hipster thong g-string gstring g string underwear" at bounding box center [258, 110] width 192 height 53
click at [211, 106] on div "brief bikini hipster thong g-string gstring g string underwear" at bounding box center [258, 110] width 192 height 53
click at [200, 124] on div "brief bikini hipster thong g-string gstring g string underwear" at bounding box center [258, 110] width 192 height 53
type textarea "underwear"
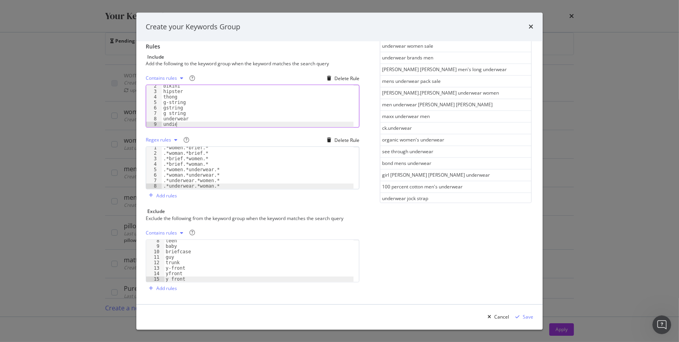
type textarea "undies"
type textarea "boyleg"
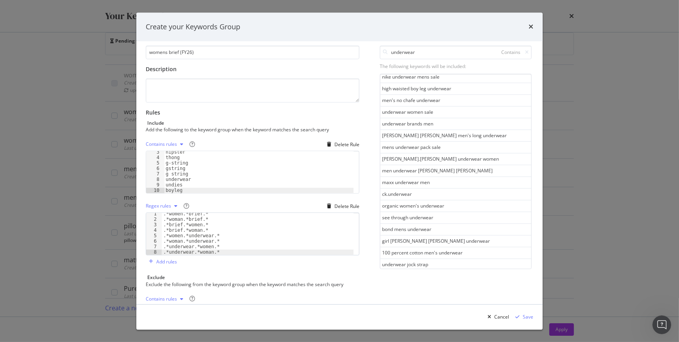
scroll to position [0, 0]
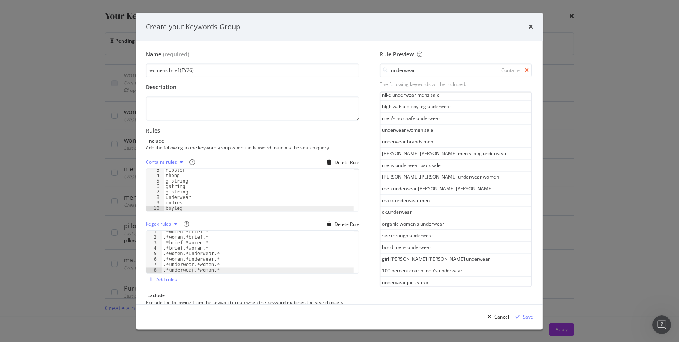
click at [525, 68] on icon "modal" at bounding box center [527, 70] width 4 height 5
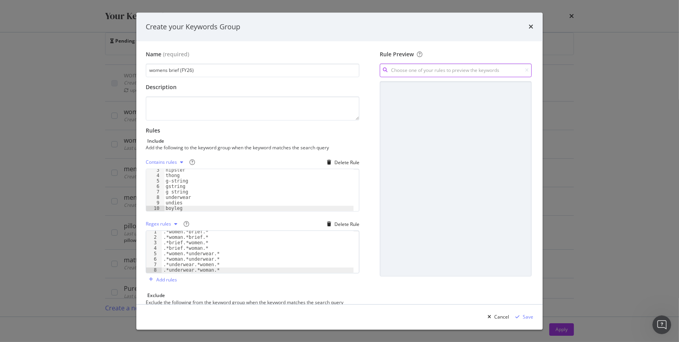
click at [498, 67] on input "modal" at bounding box center [456, 71] width 152 height 14
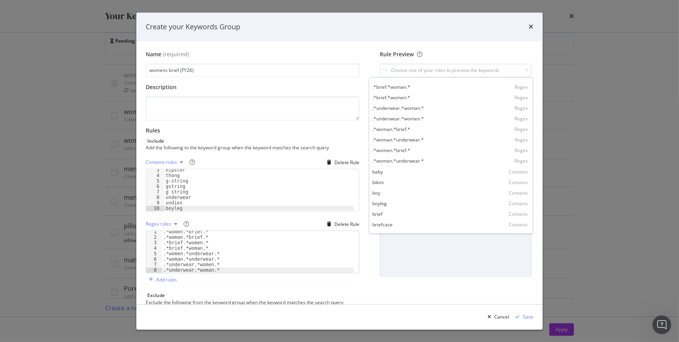
click at [387, 201] on div "boyleg" at bounding box center [379, 203] width 14 height 7
type input "boyleg"
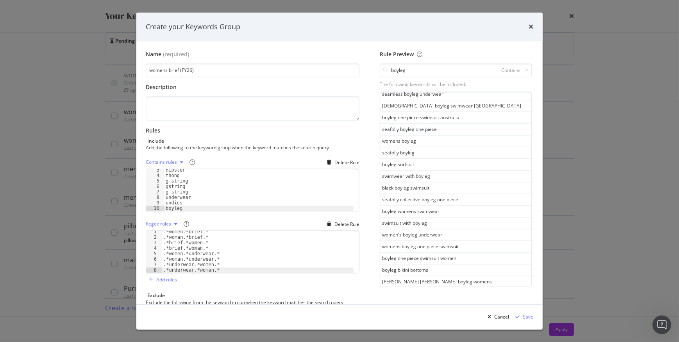
scroll to position [399, 0]
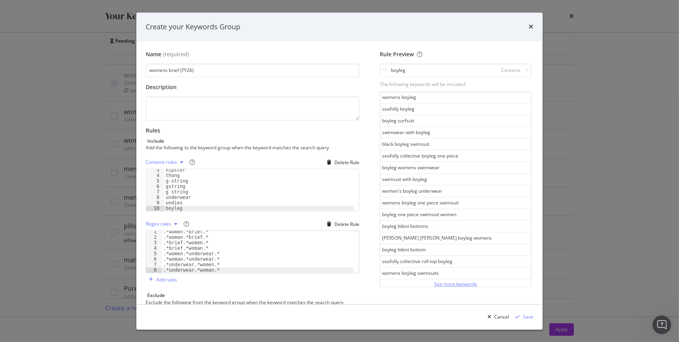
click at [434, 279] on button "See more keywords" at bounding box center [455, 283] width 43 height 9
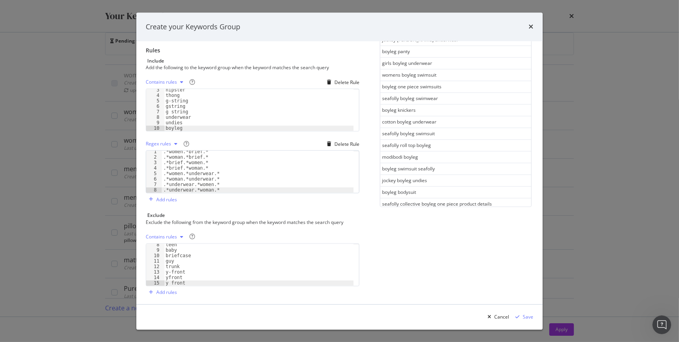
scroll to position [84, 0]
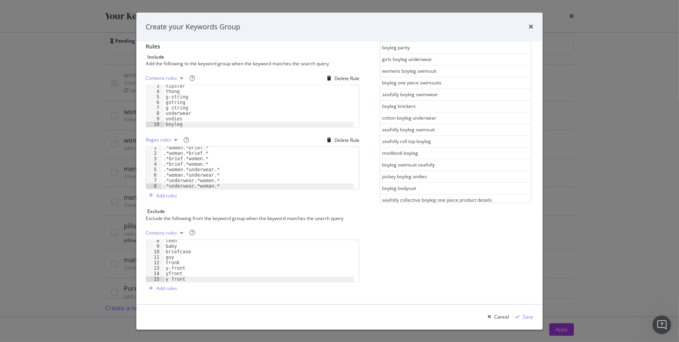
click at [190, 281] on div "Contains rules y front 8 9 10 11 12 13 14 15 teen baby briefcase guy trunk y-fr…" at bounding box center [253, 261] width 214 height 68
click at [191, 137] on div "teen baby briefcase guy trunk y-front yfront y front" at bounding box center [259, 110] width 190 height 53
type textarea "swim"
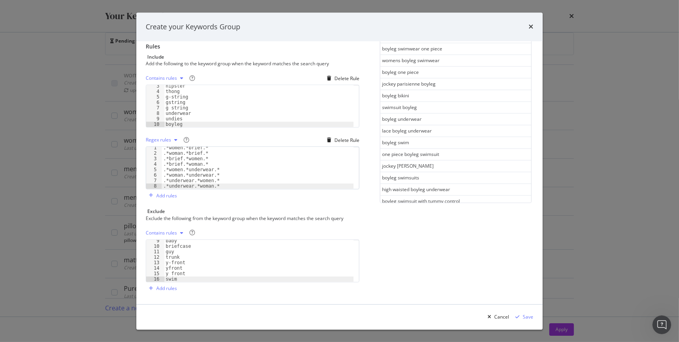
click at [436, 276] on div "Rule Preview boyleg Contains The following keywords will be included: boyleg sw…" at bounding box center [455, 131] width 155 height 328
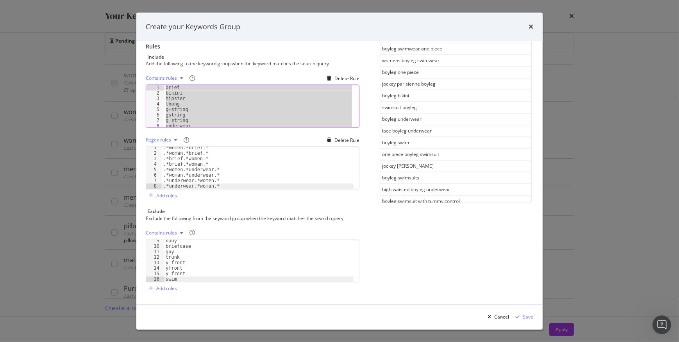
drag, startPoint x: 185, startPoint y: 123, endPoint x: 165, endPoint y: 74, distance: 52.5
click at [165, 74] on div "Contains rules Delete Rule boyleg 1 2 3 4 5 6 7 8 9 brief bikini hipster thong …" at bounding box center [253, 99] width 214 height 55
type textarea "brief bikini"
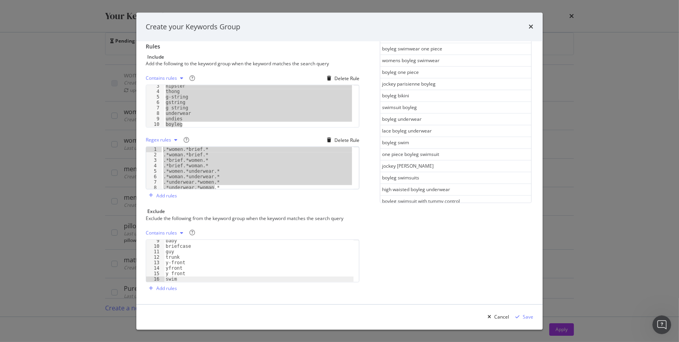
drag, startPoint x: 220, startPoint y: 185, endPoint x: 160, endPoint y: 129, distance: 81.8
click at [160, 129] on div "Contains rules Delete Rule brief bikini 3 4 5 6 7 8 9 10 hipster thong g-string…" at bounding box center [253, 137] width 214 height 130
type textarea ".*women.*brief.* .*woman.*brief.*"
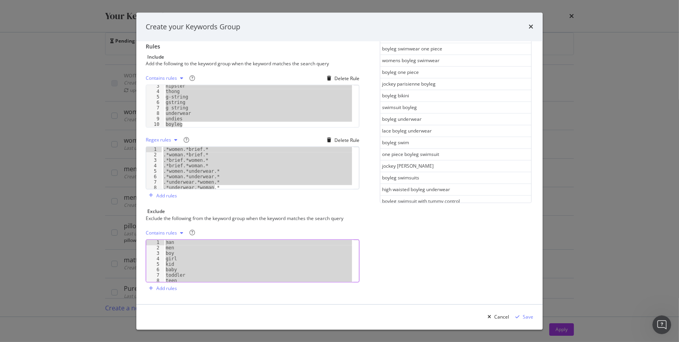
drag, startPoint x: 191, startPoint y: 277, endPoint x: 173, endPoint y: 216, distance: 64.5
click at [173, 216] on div "Exclude Exclude the following from the keyword group when the keyword matches t…" at bounding box center [253, 251] width 214 height 86
type textarea "man men"
click at [531, 316] on div "Save" at bounding box center [528, 316] width 11 height 7
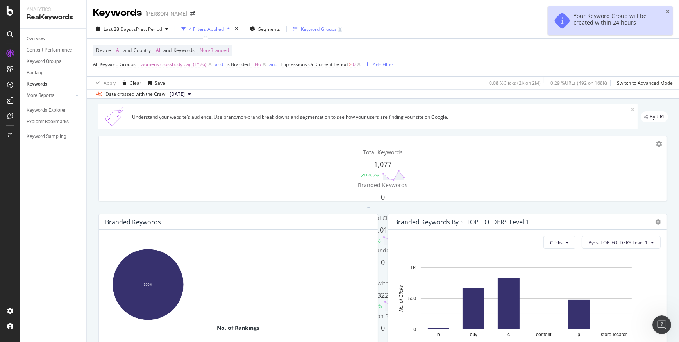
click at [324, 31] on div "Keyword Groups" at bounding box center [319, 29] width 36 height 7
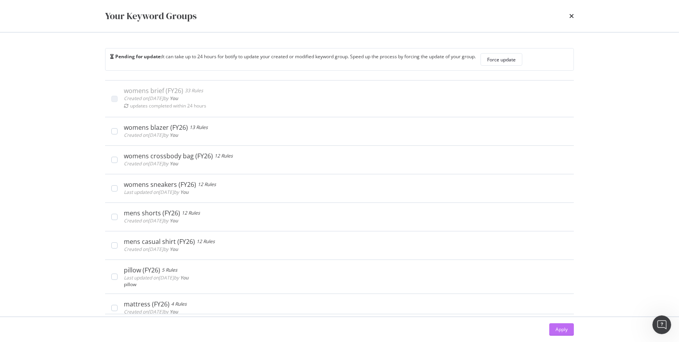
click at [557, 324] on div "Apply" at bounding box center [562, 330] width 12 height 12
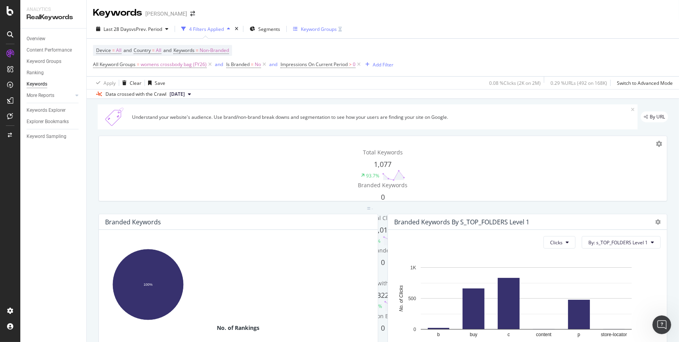
click at [314, 25] on div "Keyword Groups" at bounding box center [317, 29] width 49 height 12
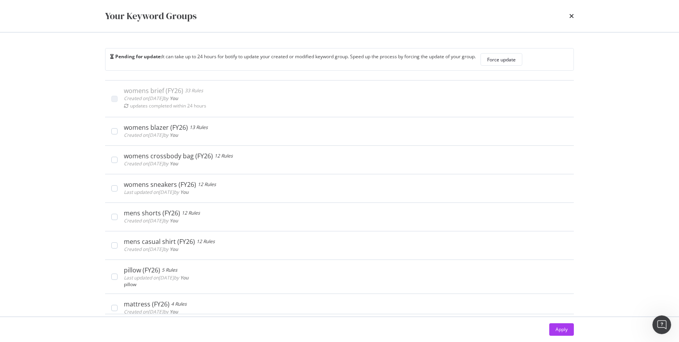
scroll to position [16, 0]
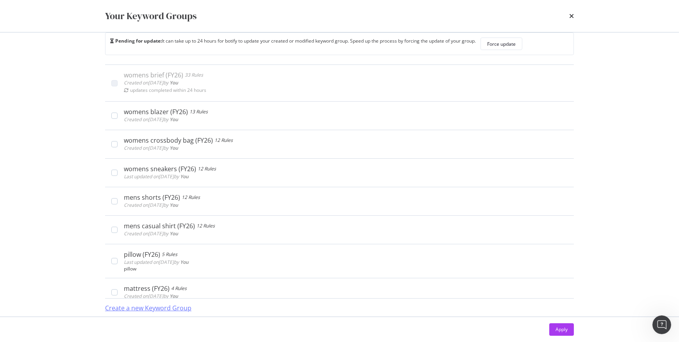
click at [127, 304] on div "Create a new Keyword Group" at bounding box center [148, 308] width 86 height 9
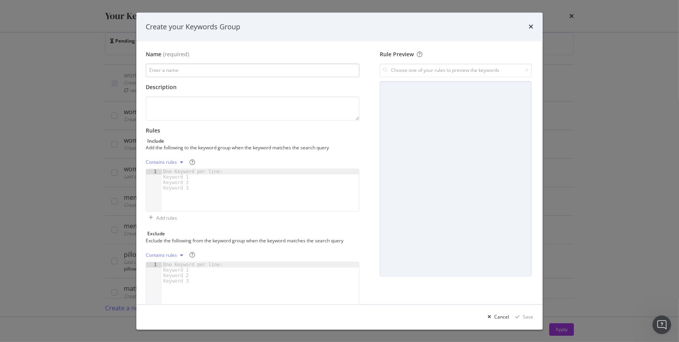
click at [179, 73] on input "modal" at bounding box center [253, 71] width 214 height 14
type input "mens polo (FY26)"
drag, startPoint x: 161, startPoint y: 98, endPoint x: 165, endPoint y: 100, distance: 4.4
click at [161, 98] on textarea "modal" at bounding box center [253, 109] width 214 height 24
click at [186, 171] on div "One Keyword per line: Keyword 1 Keyword 2 Keyword 3" at bounding box center [194, 180] width 65 height 22
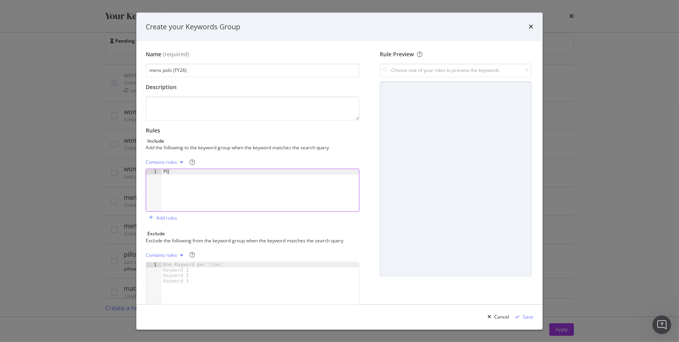
scroll to position [0, 0]
type textarea "P"
type textarea "polo"
click at [441, 71] on input "modal" at bounding box center [456, 71] width 152 height 14
click at [415, 90] on div "polo Contains" at bounding box center [450, 86] width 161 height 11
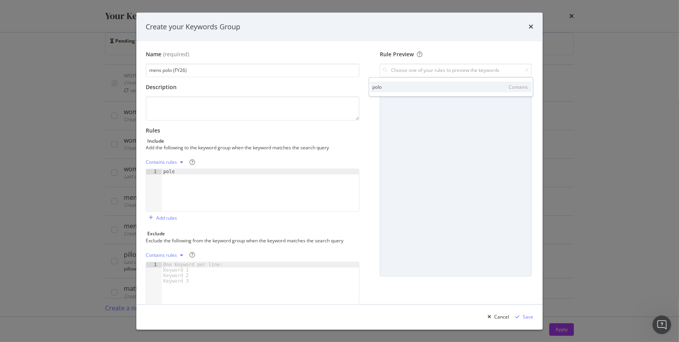
type input "polo"
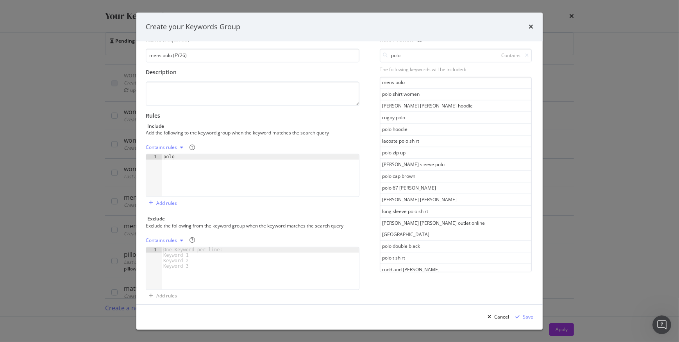
scroll to position [22, 0]
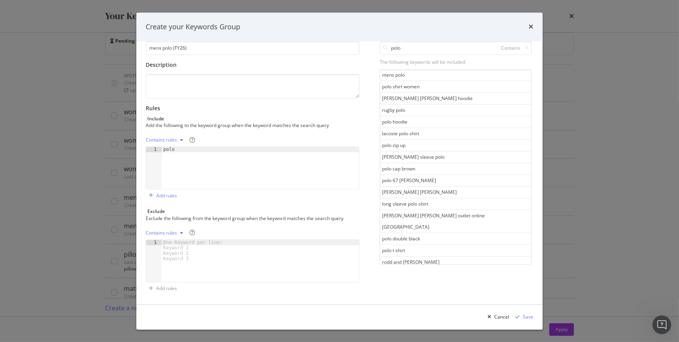
click at [453, 270] on div "See more keywords" at bounding box center [455, 273] width 43 height 7
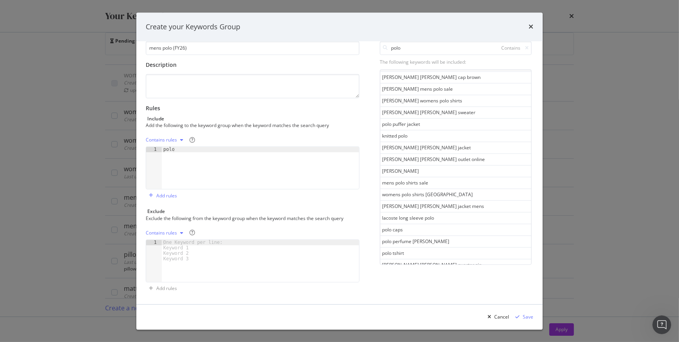
scroll to position [984, 0]
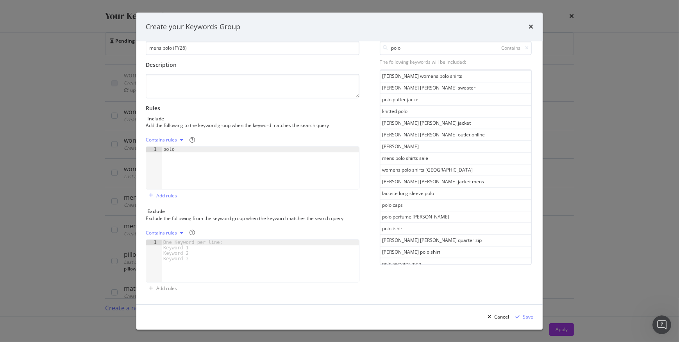
click at [442, 271] on div "See more keywords" at bounding box center [455, 274] width 43 height 7
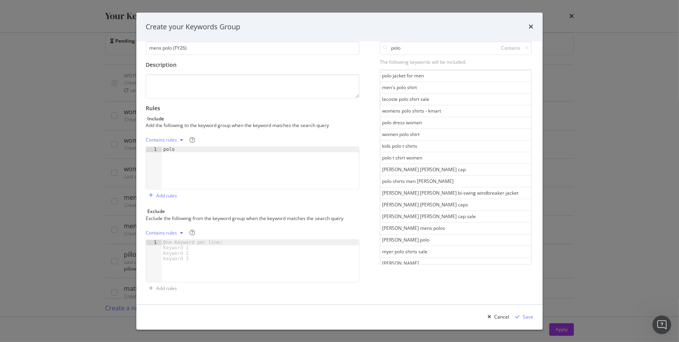
scroll to position [1568, 0]
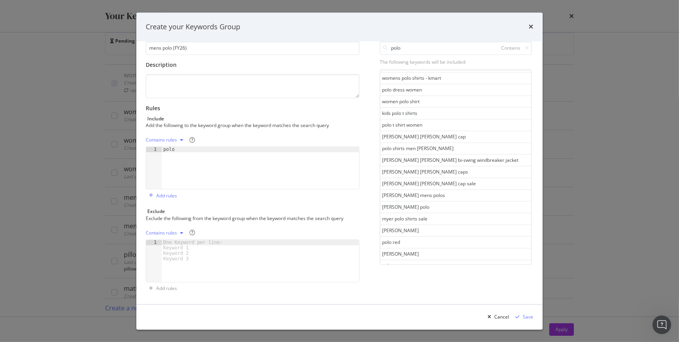
click at [449, 273] on div "See more keywords" at bounding box center [455, 276] width 43 height 7
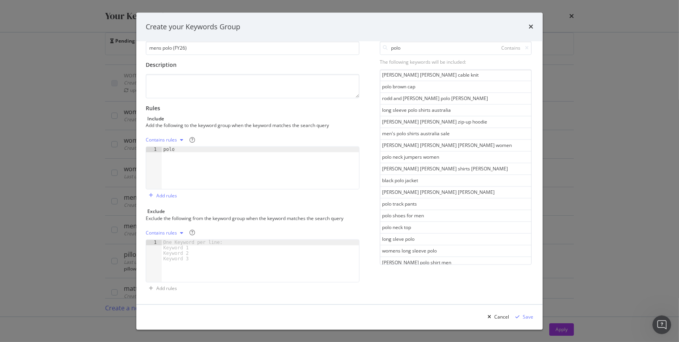
scroll to position [2153, 0]
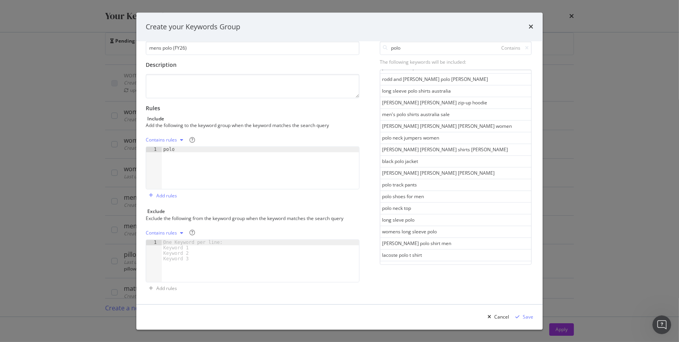
click at [442, 274] on div "See more keywords" at bounding box center [455, 277] width 43 height 7
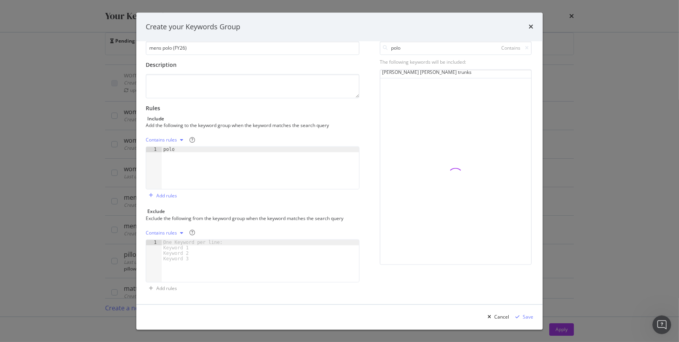
scroll to position [2737, 0]
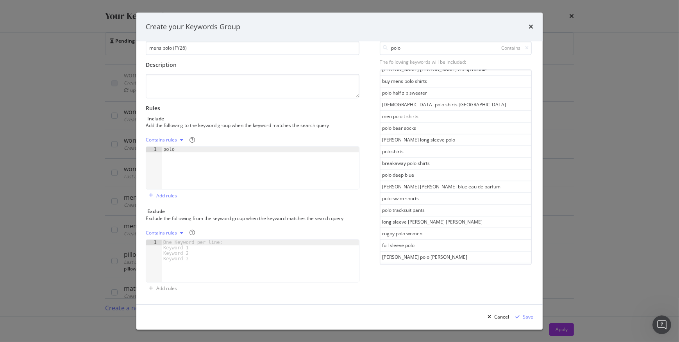
click at [625, 245] on div "Create your Keywords Group Name (required) mens polo (FY26) Description Rules I…" at bounding box center [339, 171] width 679 height 342
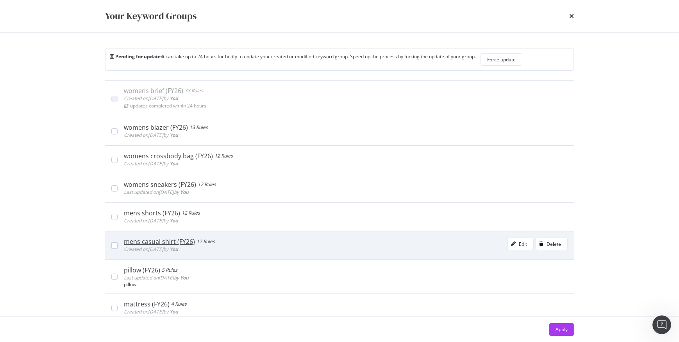
scroll to position [16, 0]
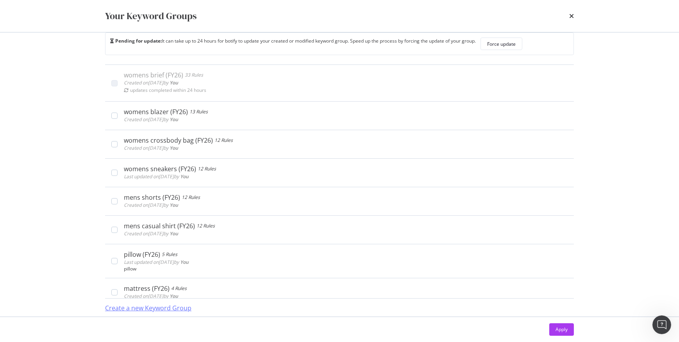
click at [188, 306] on div "Create a new Keyword Group" at bounding box center [148, 308] width 86 height 9
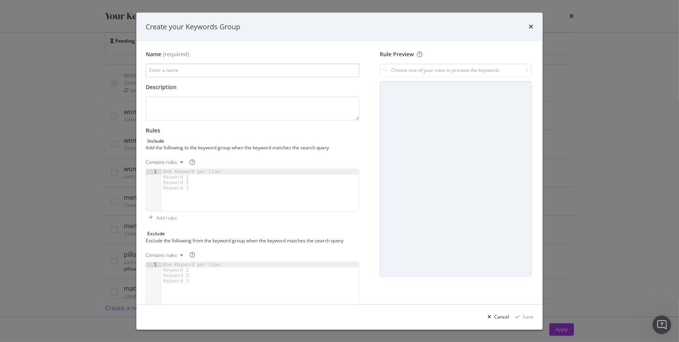
click at [195, 67] on input "modal" at bounding box center [253, 71] width 214 height 14
type input "mens polo"
click at [165, 171] on div "One Keyword per line: Keyword 1 Keyword 2 Keyword 3" at bounding box center [194, 180] width 65 height 22
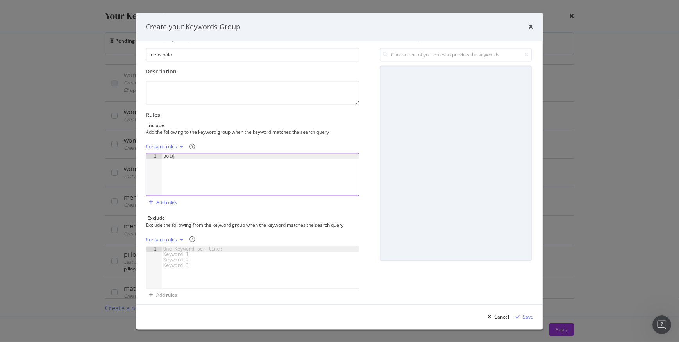
scroll to position [22, 0]
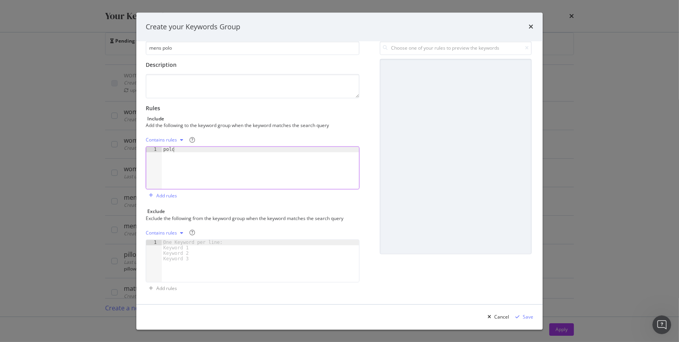
type textarea "polo"
click at [195, 245] on div "One Keyword per line: Keyword 1 Keyword 2 Keyword 3" at bounding box center [194, 251] width 65 height 22
paste textarea "mom"
type textarea "mom"
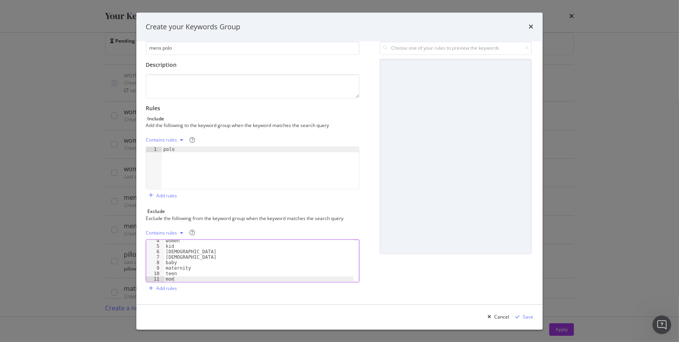
click at [181, 278] on div "women kid [DEMOGRAPHIC_DATA] [DEMOGRAPHIC_DATA] baby maternity teen mom" at bounding box center [259, 264] width 190 height 53
type textarea "baby"
type textarea "edp"
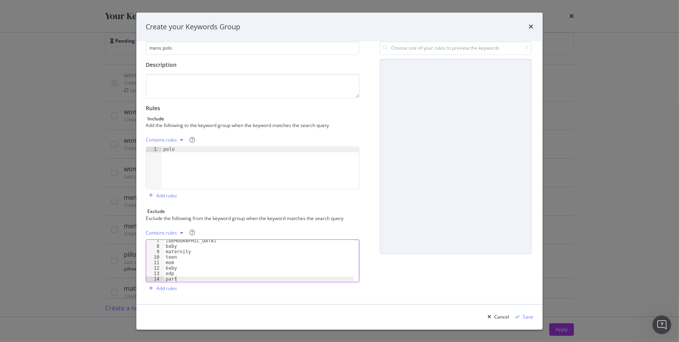
scroll to position [0, 0]
type textarea "parfum"
type textarea "wallet"
type textarea "67"
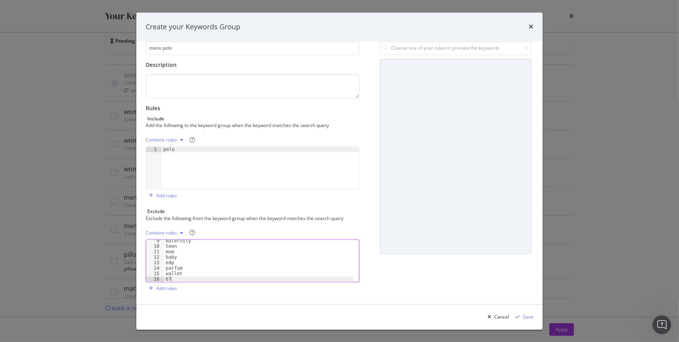
scroll to position [51, 0]
type textarea "cap"
type textarea "shoes"
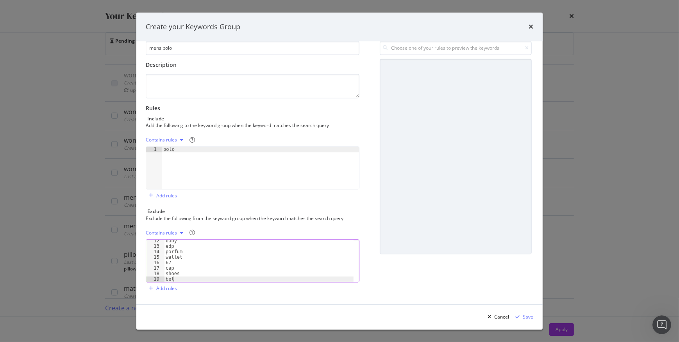
type textarea "belt"
type textarea "sneakers"
type textarea "g"
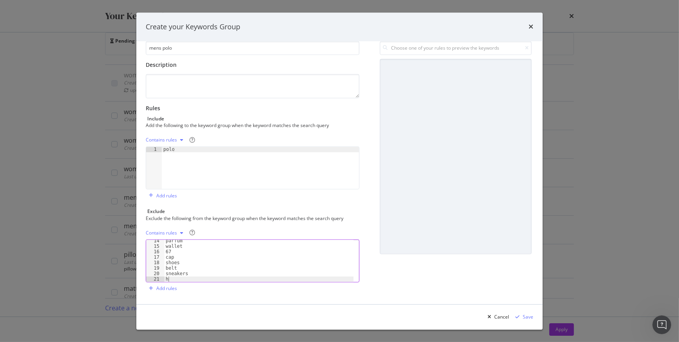
type textarea "hat"
type textarea "bag"
type textarea "vologne"
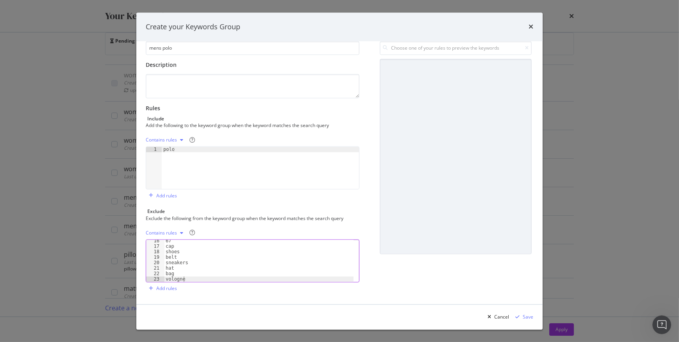
scroll to position [89, 0]
type textarea "67"
type textarea "tote"
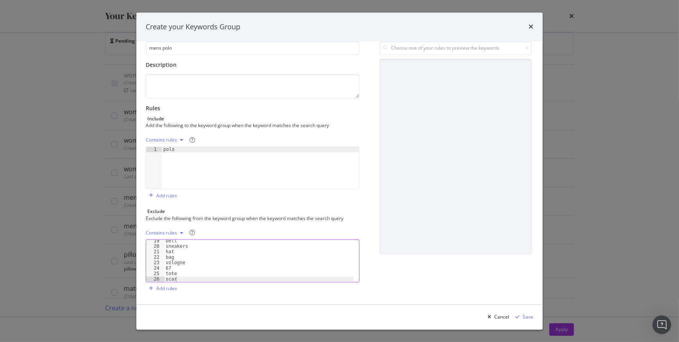
type textarea "scarf"
type textarea "n"
type textarea "beanie"
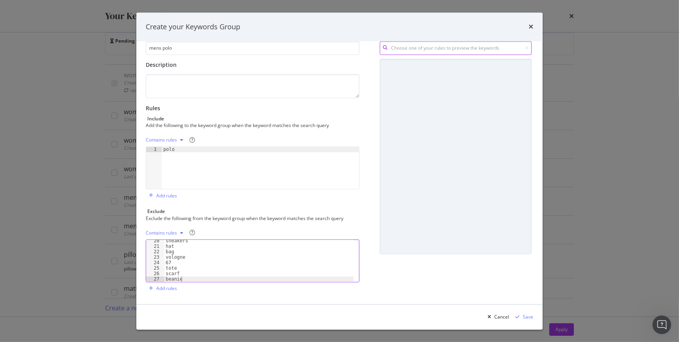
click at [426, 47] on input "modal" at bounding box center [456, 48] width 152 height 14
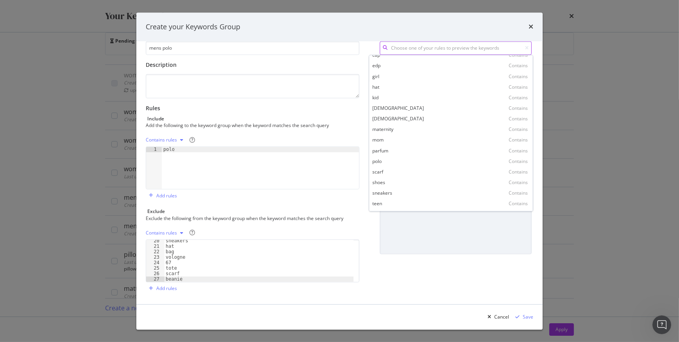
scroll to position [128, 0]
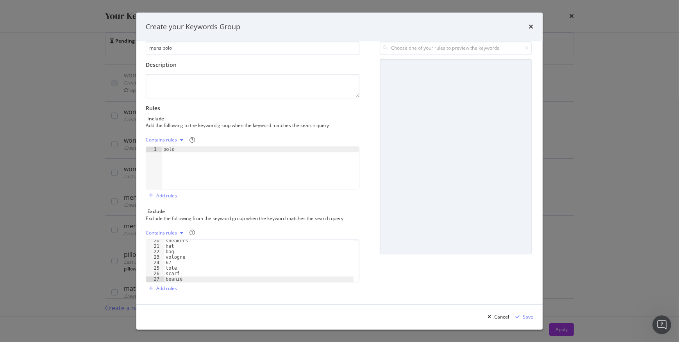
click at [335, 114] on label "Rules Include Add the following to the keyword group when the keyword matches t…" at bounding box center [253, 117] width 214 height 24
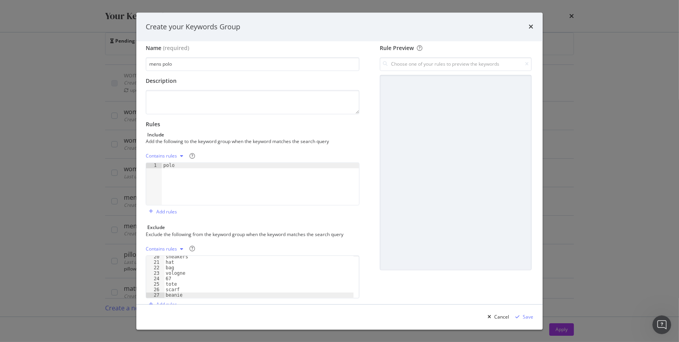
scroll to position [0, 0]
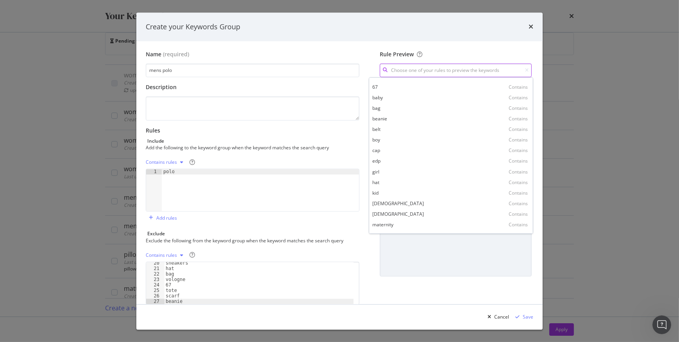
click at [482, 70] on input "modal" at bounding box center [456, 71] width 152 height 14
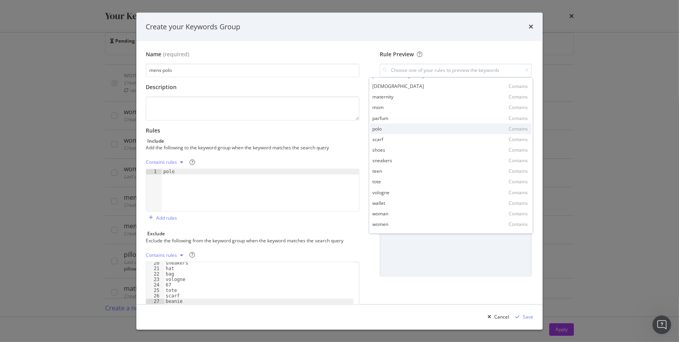
click at [398, 129] on div "polo Contains" at bounding box center [450, 128] width 161 height 11
type input "polo"
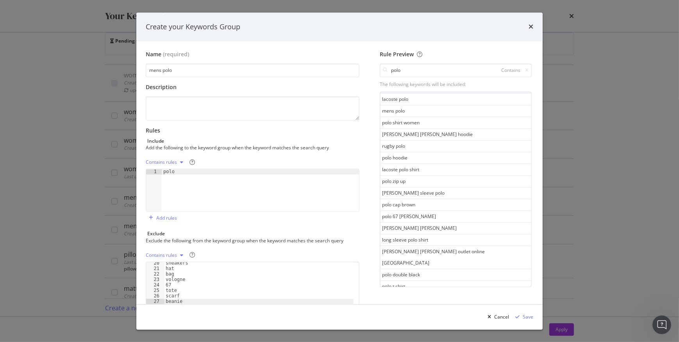
scroll to position [399, 0]
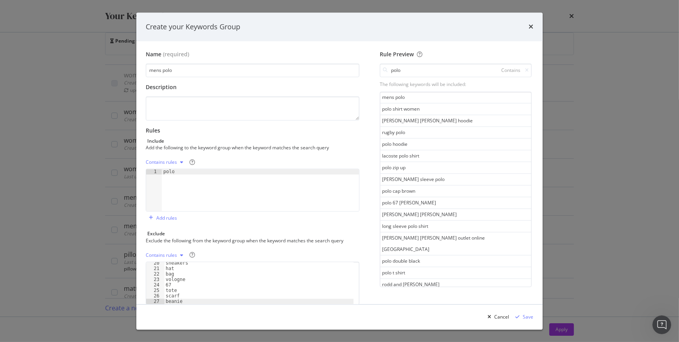
drag, startPoint x: 440, startPoint y: 283, endPoint x: 431, endPoint y: 258, distance: 27.1
click at [440, 292] on div "See more keywords" at bounding box center [455, 295] width 43 height 7
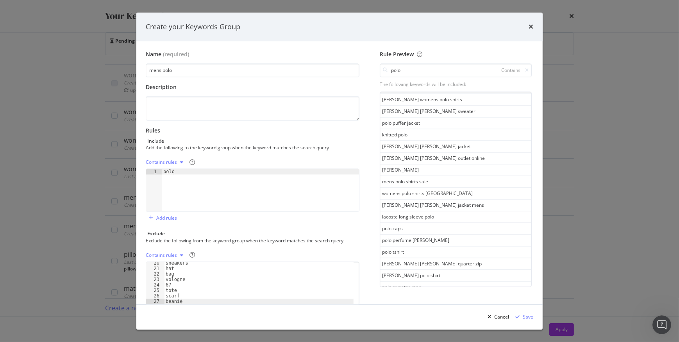
scroll to position [984, 0]
click at [435, 293] on div "See more keywords" at bounding box center [455, 296] width 43 height 7
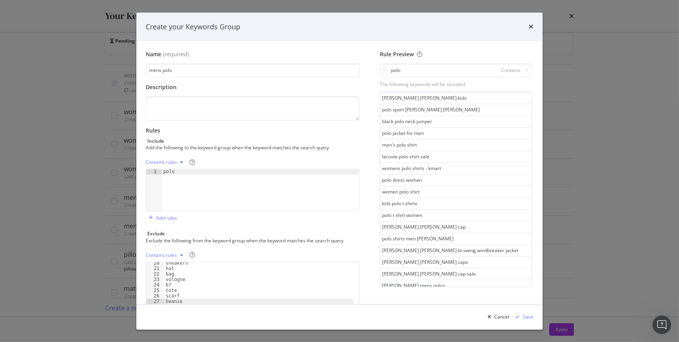
scroll to position [1516, 0]
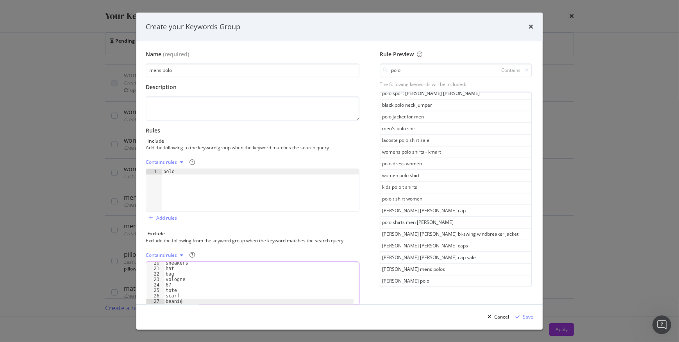
click at [187, 302] on div "sneakers hat bag vologne 67 tote scarf beanie" at bounding box center [259, 286] width 190 height 53
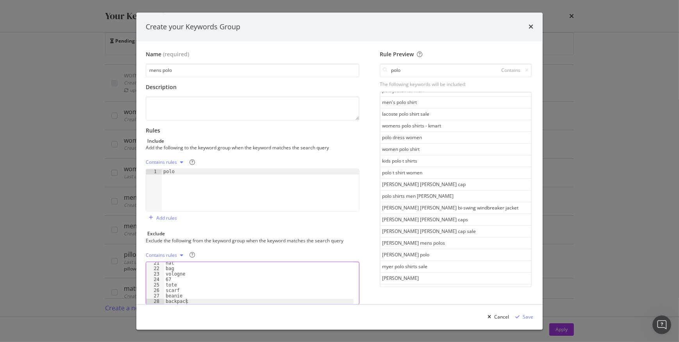
scroll to position [1568, 0]
type textarea "backpack"
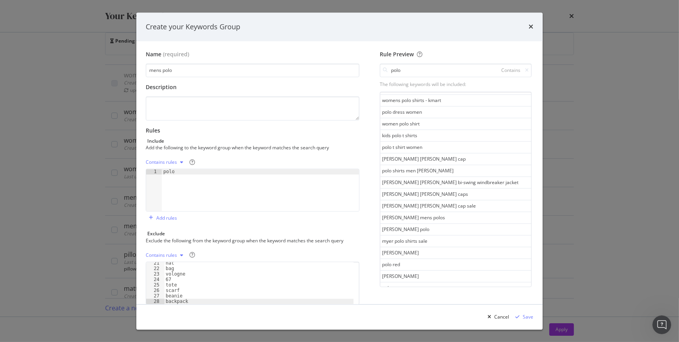
click at [440, 295] on div "See more keywords" at bounding box center [455, 298] width 43 height 7
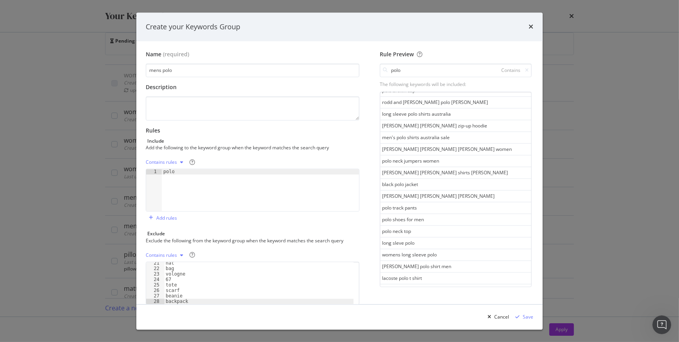
scroll to position [2153, 0]
click at [442, 297] on div "See more keywords" at bounding box center [455, 300] width 43 height 7
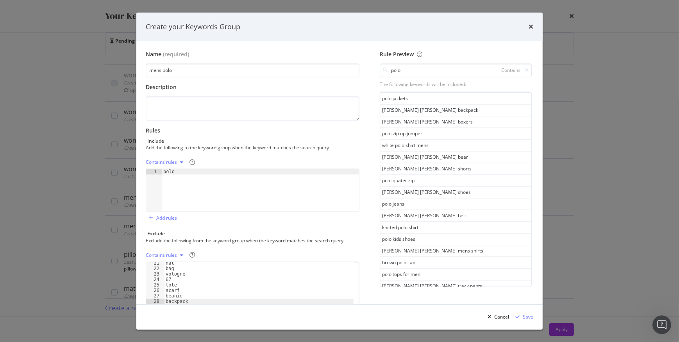
scroll to position [2544, 0]
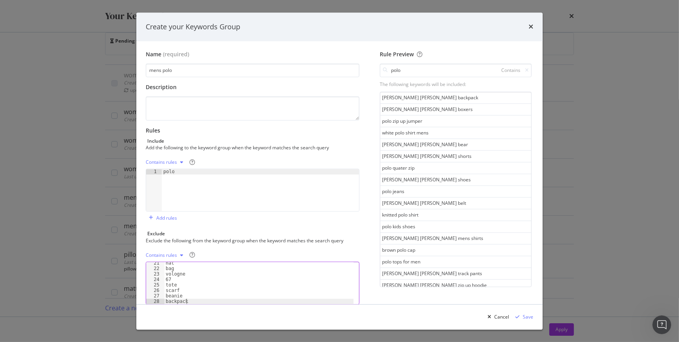
click at [197, 301] on div "hat bag vologne 67 tote scarf beanie backpack" at bounding box center [259, 286] width 190 height 53
type textarea "jeans"
type textarea "short"
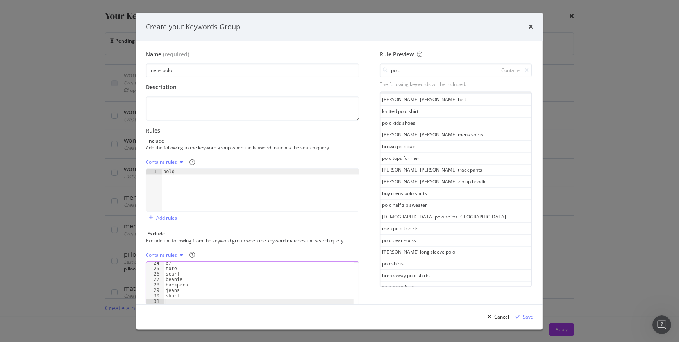
scroll to position [2650, 0]
type textarea "pant"
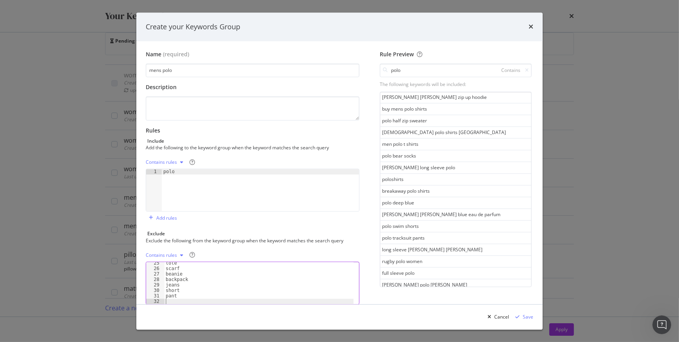
scroll to position [2737, 0]
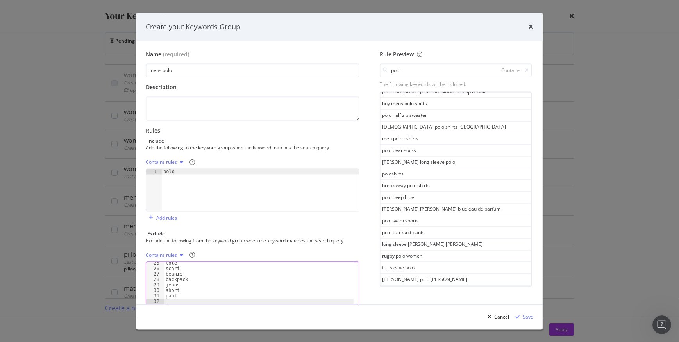
click at [440, 299] on div "See more keywords" at bounding box center [455, 302] width 43 height 7
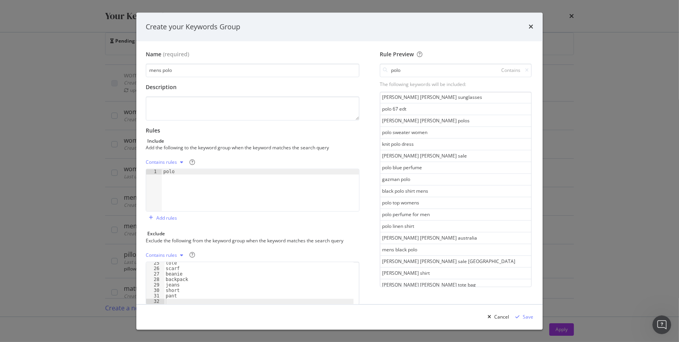
scroll to position [3270, 0]
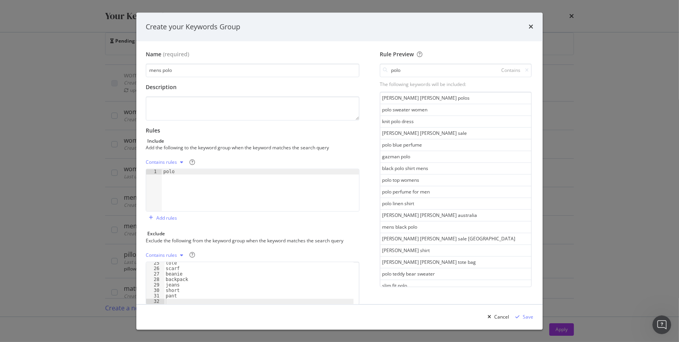
click at [170, 222] on div "tote scarf beanie backpack jeans short pant" at bounding box center [260, 195] width 197 height 53
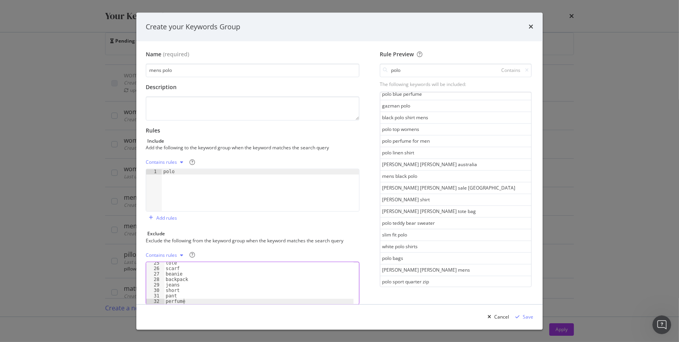
scroll to position [3322, 0]
type textarea "perfume"
click at [434, 300] on div "See more keywords" at bounding box center [455, 303] width 43 height 7
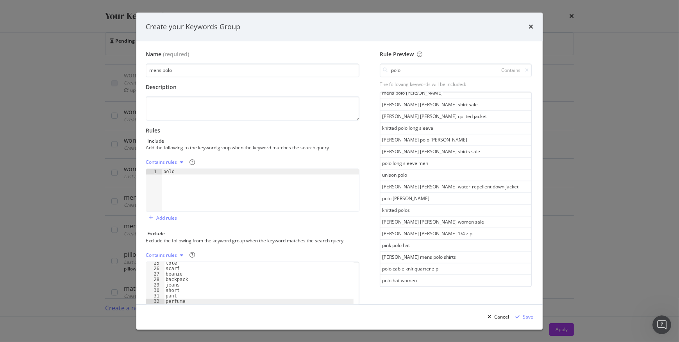
scroll to position [3906, 0]
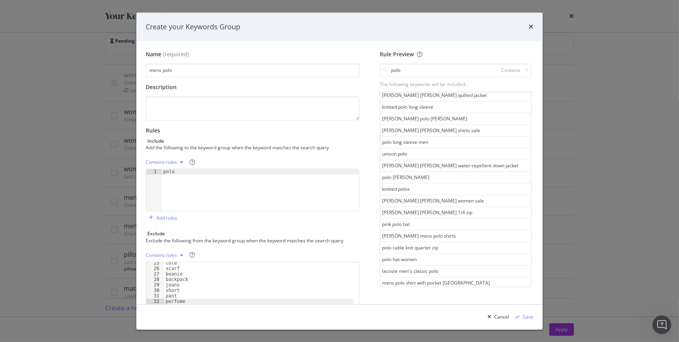
click at [450, 302] on div "See more keywords" at bounding box center [455, 305] width 43 height 7
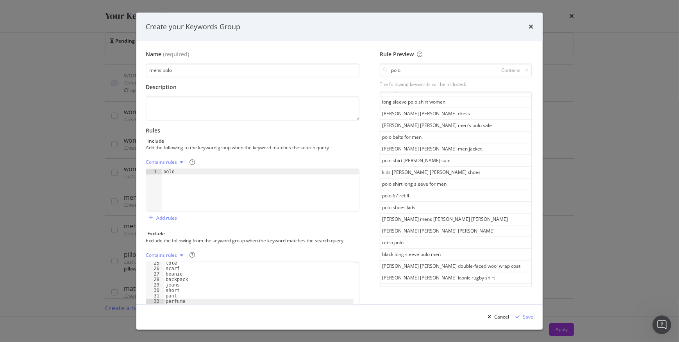
scroll to position [4491, 0]
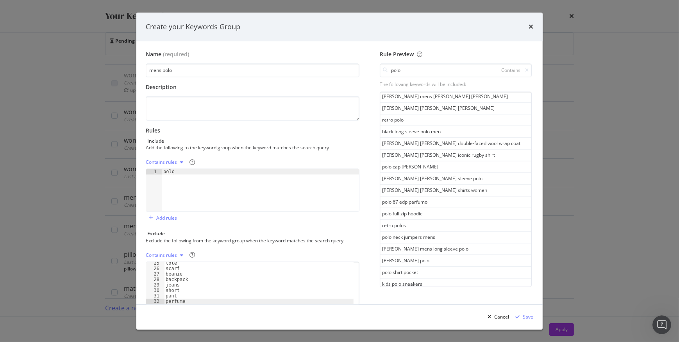
drag, startPoint x: 446, startPoint y: 280, endPoint x: 444, endPoint y: 258, distance: 22.0
click at [446, 315] on div "See more keywords" at bounding box center [455, 318] width 43 height 7
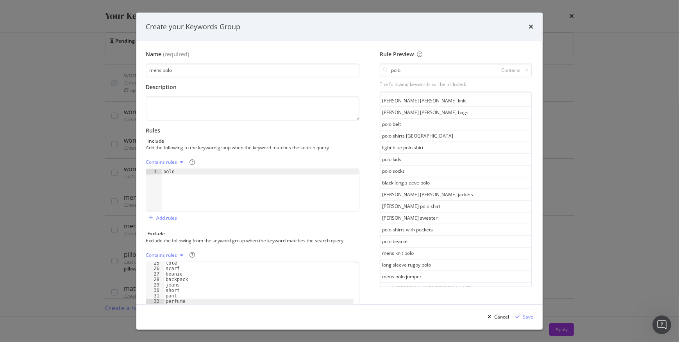
scroll to position [5075, 0]
click at [453, 317] on div "See more keywords" at bounding box center [455, 320] width 43 height 7
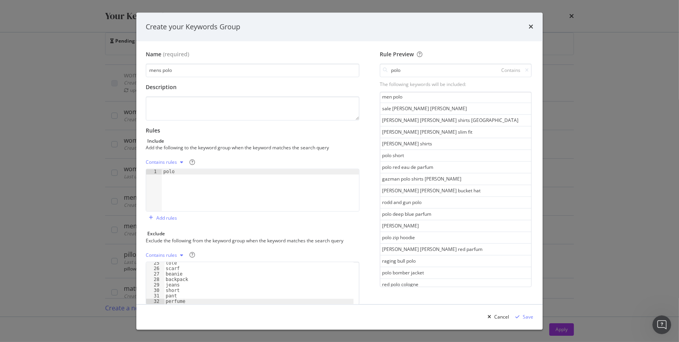
scroll to position [5660, 0]
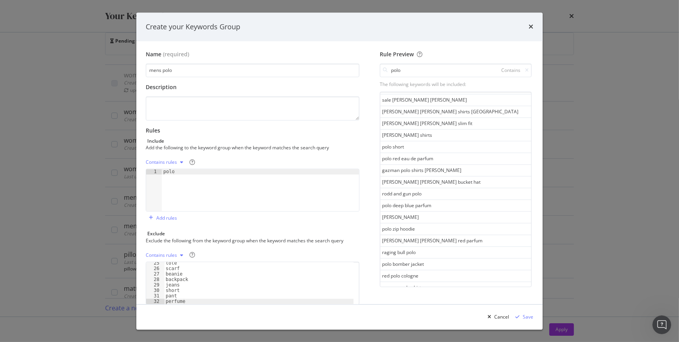
click at [449, 319] on div "See more keywords" at bounding box center [455, 322] width 43 height 7
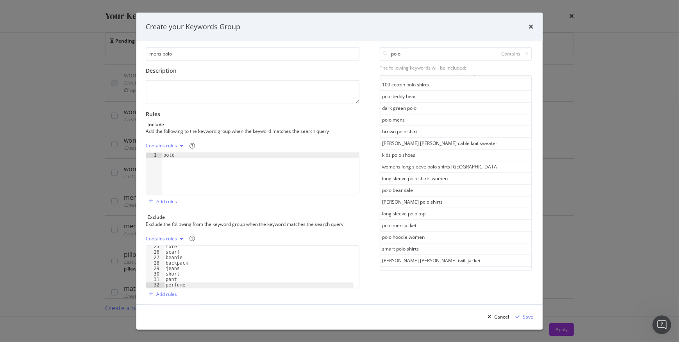
scroll to position [22, 0]
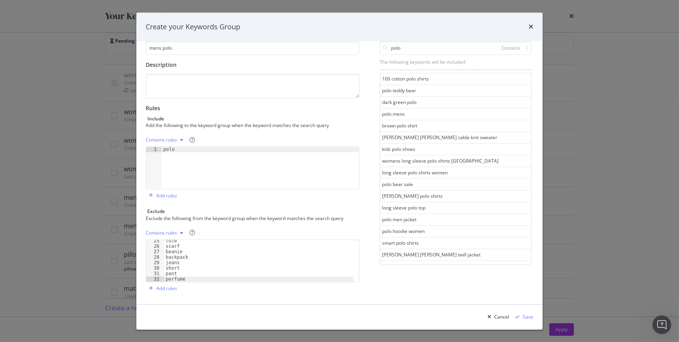
drag, startPoint x: 448, startPoint y: 259, endPoint x: 444, endPoint y: 252, distance: 8.7
click at [447, 297] on div "See more keywords" at bounding box center [455, 300] width 43 height 7
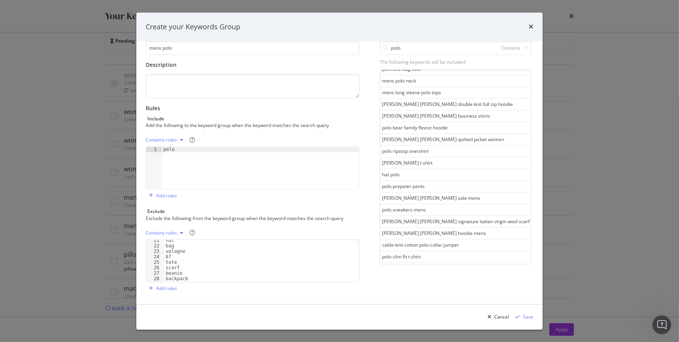
scroll to position [133, 0]
click at [439, 299] on div "See more keywords" at bounding box center [455, 302] width 43 height 7
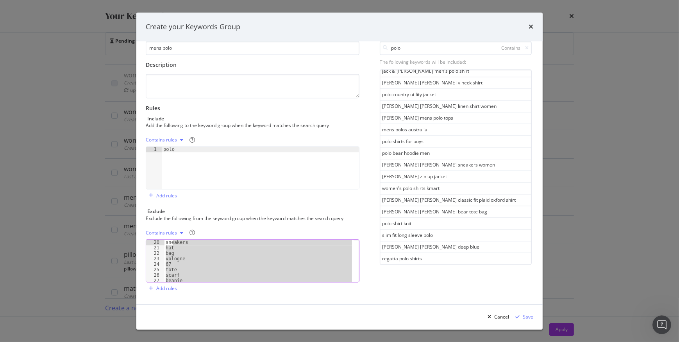
scroll to position [0, 0]
drag, startPoint x: 197, startPoint y: 278, endPoint x: 166, endPoint y: 211, distance: 74.0
click at [166, 211] on div "Exclude Exclude the following from the keyword group when the keyword matches t…" at bounding box center [253, 251] width 214 height 86
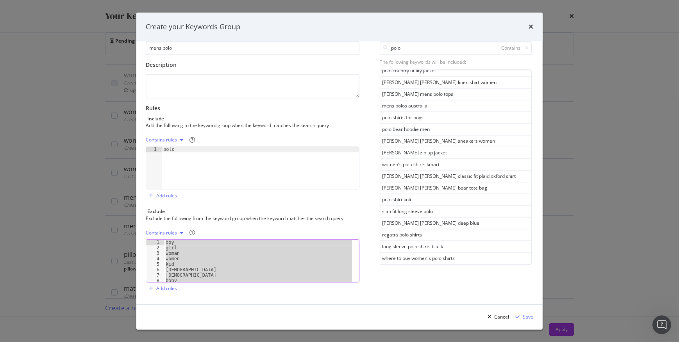
scroll to position [7414, 0]
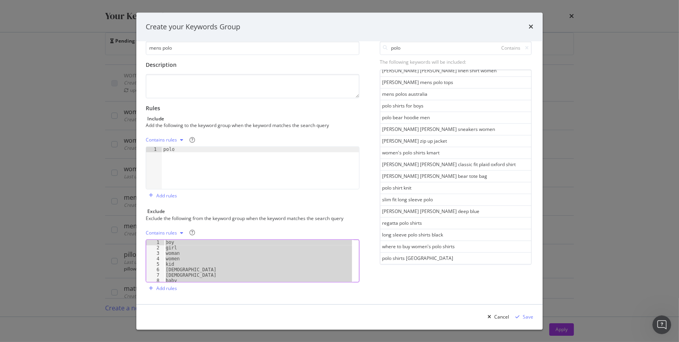
click at [461, 301] on div "See more keywords" at bounding box center [455, 304] width 43 height 7
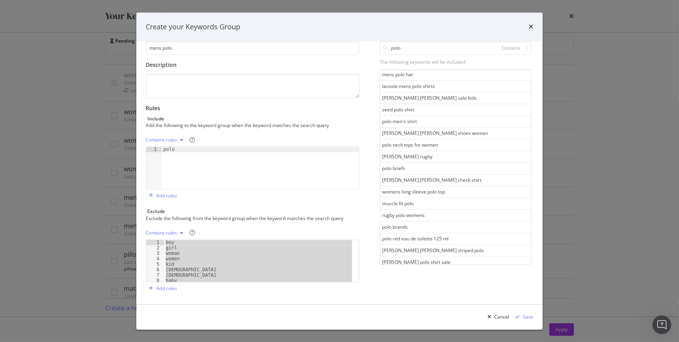
scroll to position [7698, 0]
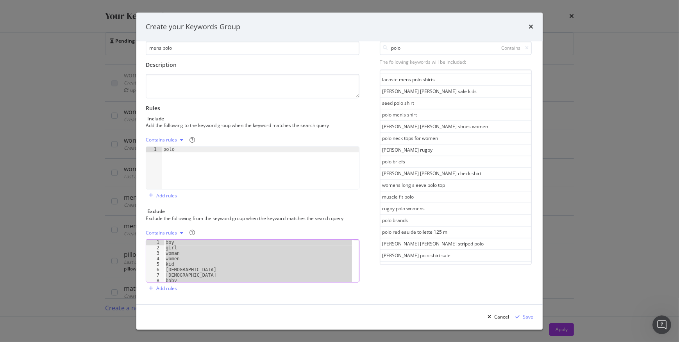
click at [191, 274] on div "boy girl woman women kid [DEMOGRAPHIC_DATA] [DEMOGRAPHIC_DATA] baby maternity" at bounding box center [259, 261] width 190 height 42
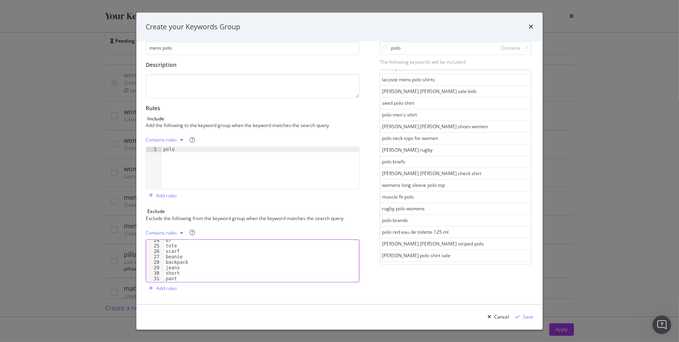
scroll to position [133, 0]
click at [187, 277] on div "tote scarf beanie backpack jeans short pant perfume" at bounding box center [259, 264] width 190 height 53
type textarea "perfume"
type textarea "brief"
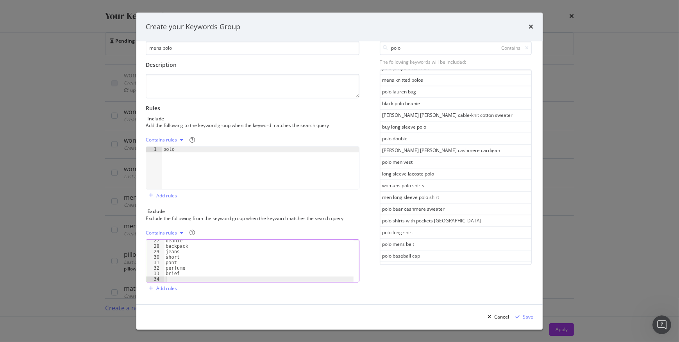
scroll to position [7998, 0]
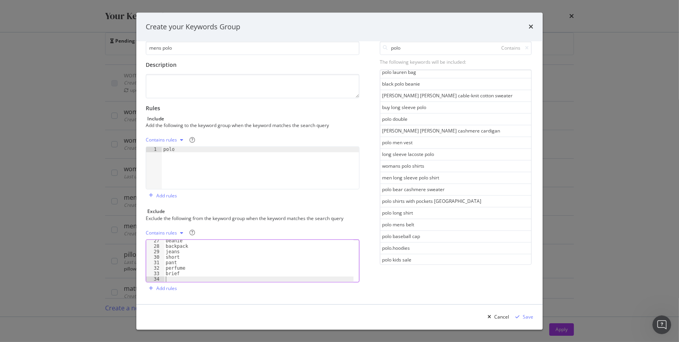
click at [442, 302] on div "See more keywords" at bounding box center [455, 305] width 43 height 7
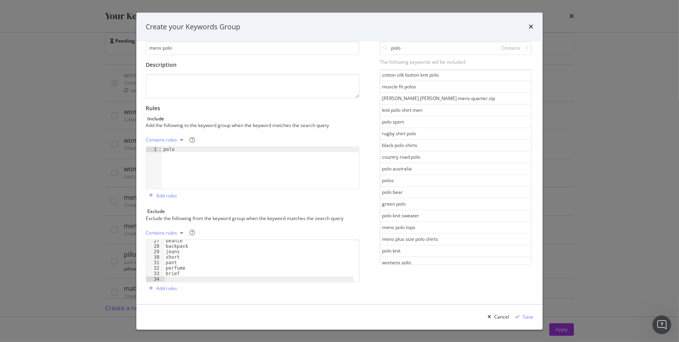
scroll to position [8583, 0]
click at [439, 304] on div "See more keywords" at bounding box center [455, 307] width 43 height 7
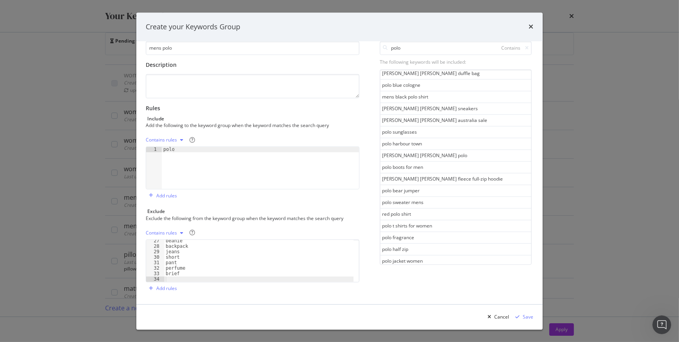
scroll to position [9167, 0]
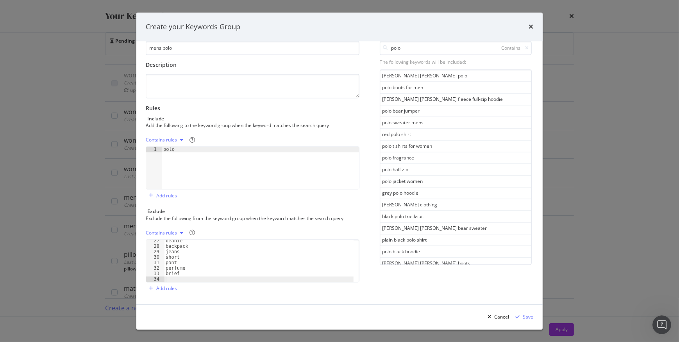
click at [439, 306] on div "See more keywords" at bounding box center [455, 309] width 43 height 7
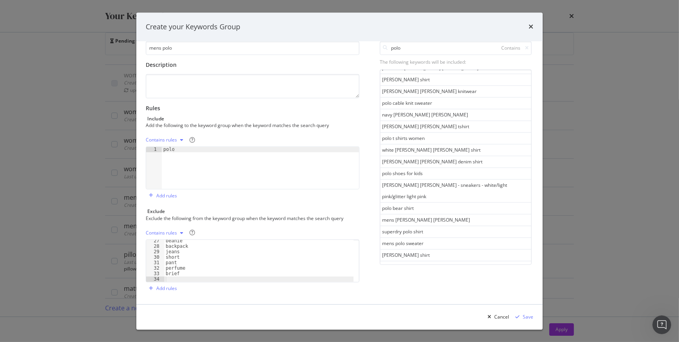
scroll to position [9763, 0]
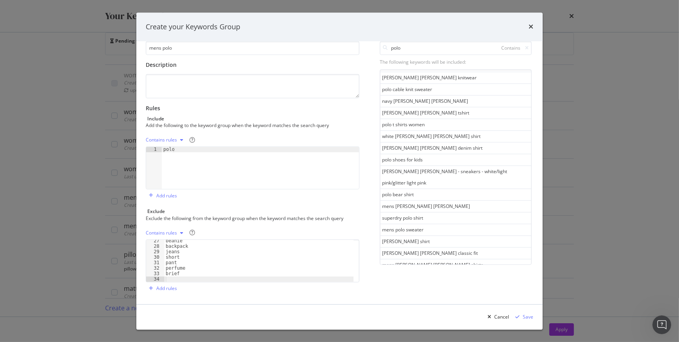
click at [439, 308] on div "See more keywords" at bounding box center [455, 311] width 43 height 7
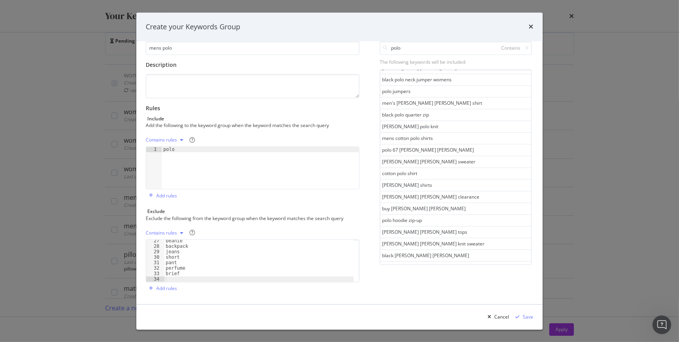
scroll to position [10348, 0]
click at [439, 309] on div "See more keywords" at bounding box center [455, 312] width 43 height 7
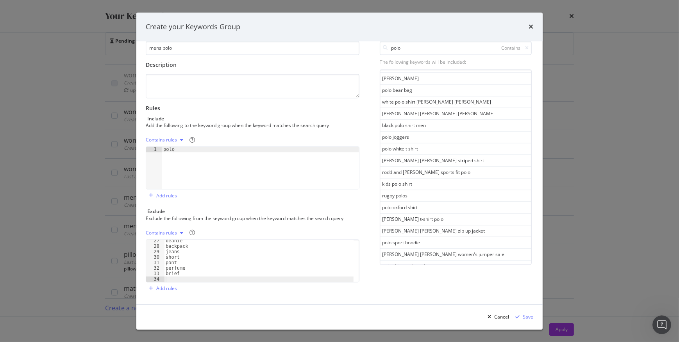
scroll to position [10632, 0]
click at [526, 315] on div "Save" at bounding box center [528, 316] width 11 height 7
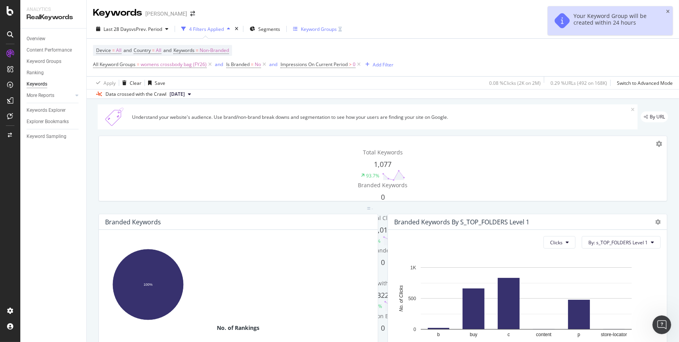
click at [314, 28] on div "Keyword Groups" at bounding box center [319, 29] width 36 height 7
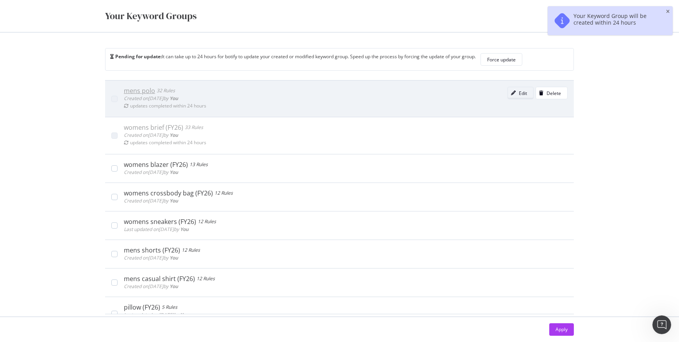
click at [511, 94] on icon "modal" at bounding box center [513, 93] width 5 height 5
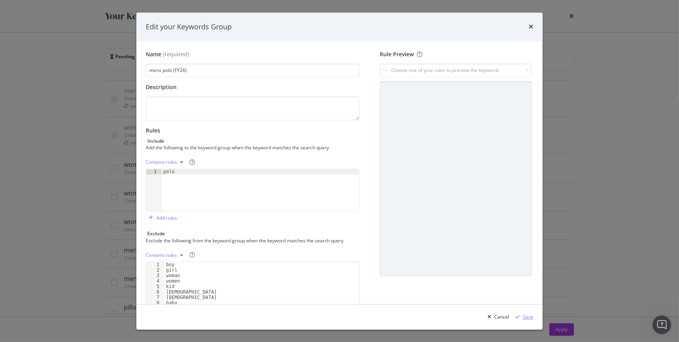
type input "mens polo (FY26)"
click at [526, 313] on div "Save" at bounding box center [528, 316] width 11 height 7
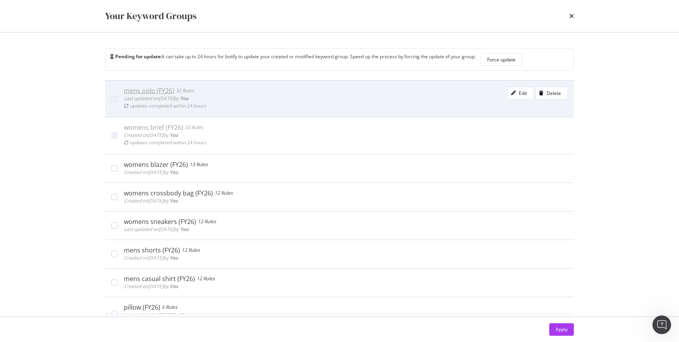
scroll to position [998, 0]
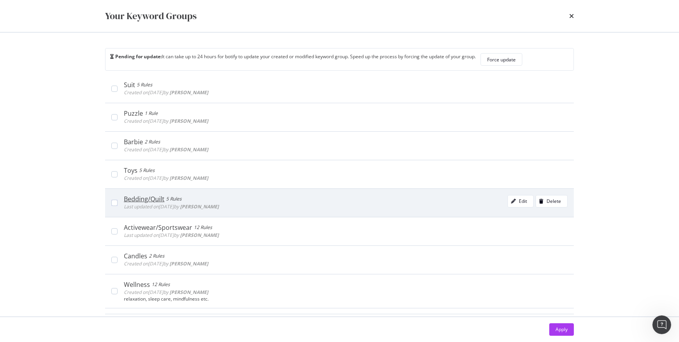
click at [146, 197] on div "Bedding/Quilt" at bounding box center [144, 199] width 41 height 8
click at [146, 197] on div "Bedding/Quilt" at bounding box center [146, 199] width 44 height 8
drag, startPoint x: 146, startPoint y: 197, endPoint x: 204, endPoint y: 197, distance: 57.8
click at [203, 196] on div "Bedding/Quilt 5 Rules" at bounding box center [171, 199] width 95 height 8
click at [509, 196] on div "Edit" at bounding box center [517, 201] width 19 height 11
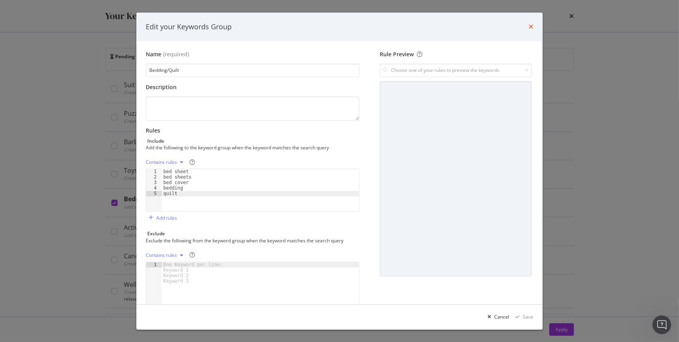
click at [530, 25] on icon "times" at bounding box center [531, 27] width 5 height 6
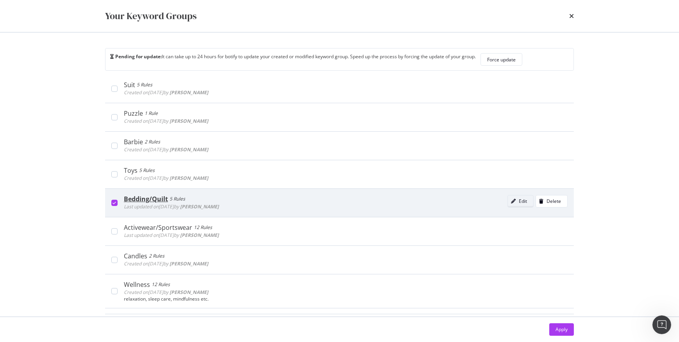
click at [519, 202] on div "Edit" at bounding box center [523, 201] width 8 height 7
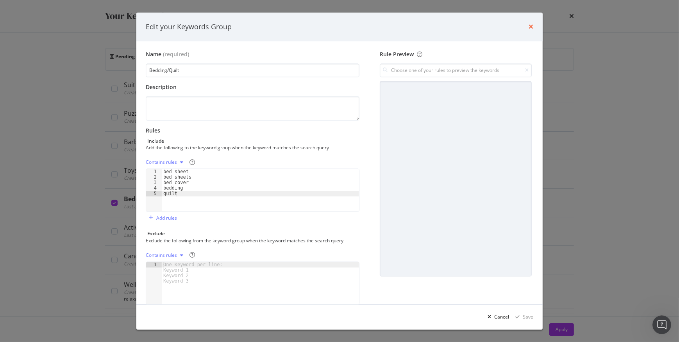
click at [531, 26] on icon "times" at bounding box center [531, 27] width 5 height 6
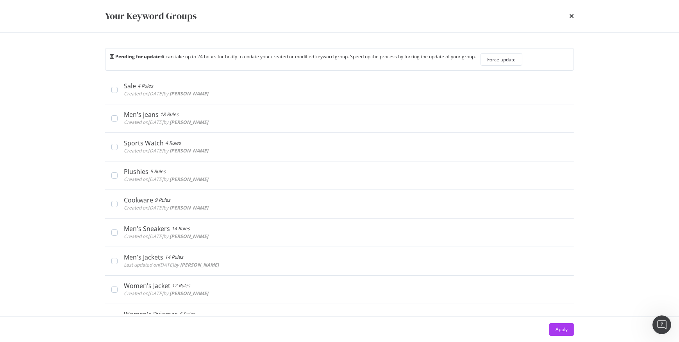
scroll to position [16, 0]
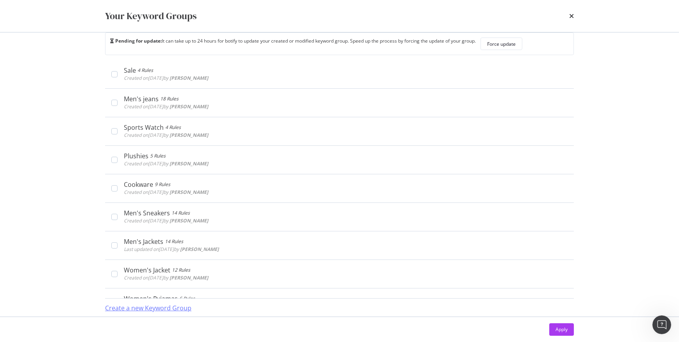
click at [178, 305] on div "Create a new Keyword Group" at bounding box center [148, 308] width 86 height 9
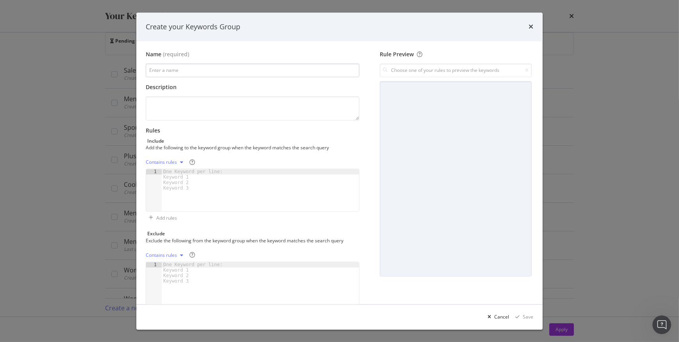
click at [172, 75] on input "modal" at bounding box center [253, 71] width 214 height 14
type input "Q"
type input "w"
type input "quilt (FY26)"
click at [168, 102] on textarea "modal" at bounding box center [253, 109] width 214 height 24
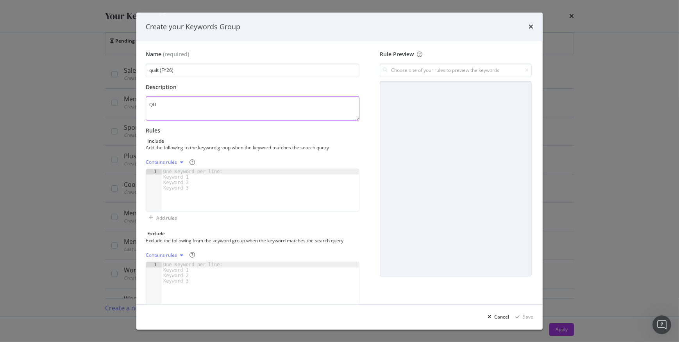
type textarea "Q"
type textarea "quilt"
click at [429, 72] on input "modal" at bounding box center [456, 71] width 152 height 14
click at [419, 74] on input "modal" at bounding box center [456, 71] width 152 height 14
drag, startPoint x: 171, startPoint y: 104, endPoint x: 130, endPoint y: 104, distance: 41.0
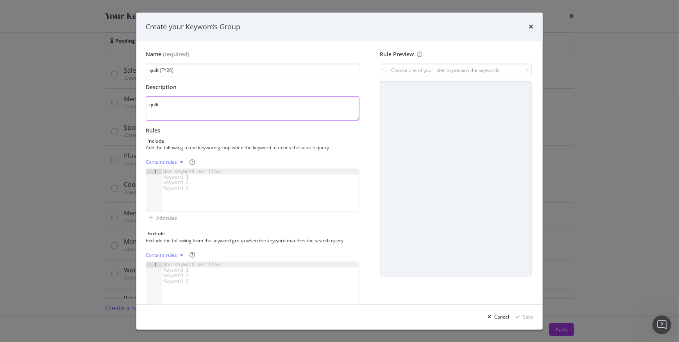
click at [130, 104] on div "Create your Keywords Group Name (required) quilt (FY26) Description quilt Rules…" at bounding box center [339, 171] width 679 height 342
click at [170, 170] on div "One Keyword per line: Keyword 1 Keyword 2 Keyword 3" at bounding box center [194, 180] width 65 height 22
paste textarea "quilt"
type textarea "quilt"
click at [402, 72] on input "modal" at bounding box center [456, 71] width 152 height 14
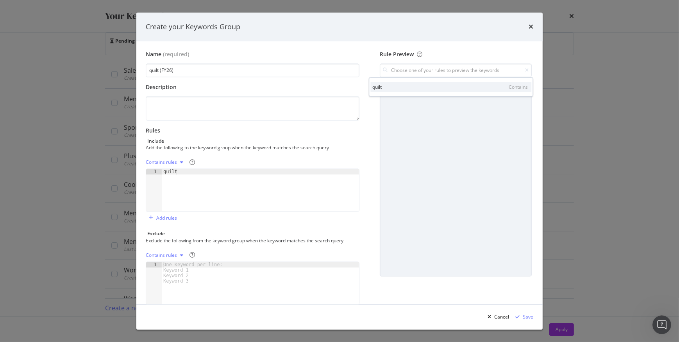
click at [403, 91] on div "quilt Contains" at bounding box center [450, 86] width 161 height 11
type input "quilt"
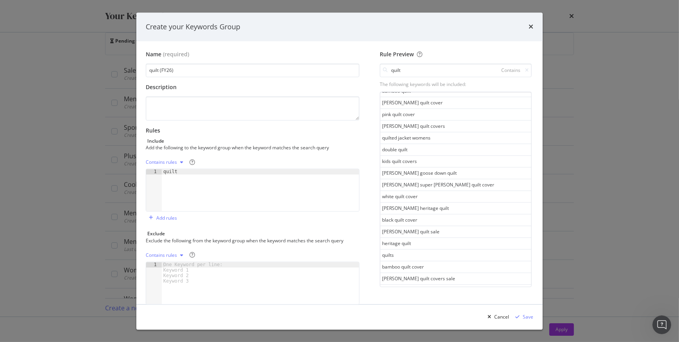
scroll to position [399, 0]
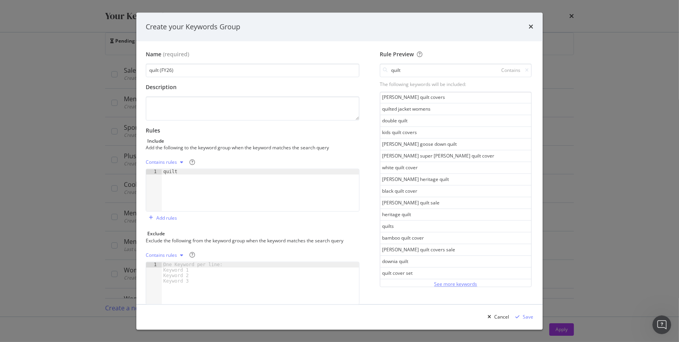
click at [447, 281] on div "See more keywords" at bounding box center [455, 284] width 43 height 7
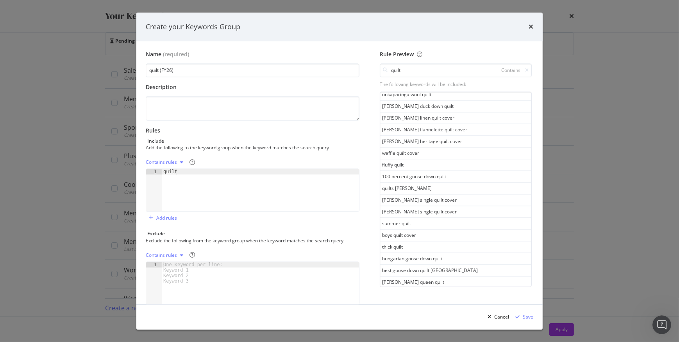
scroll to position [984, 0]
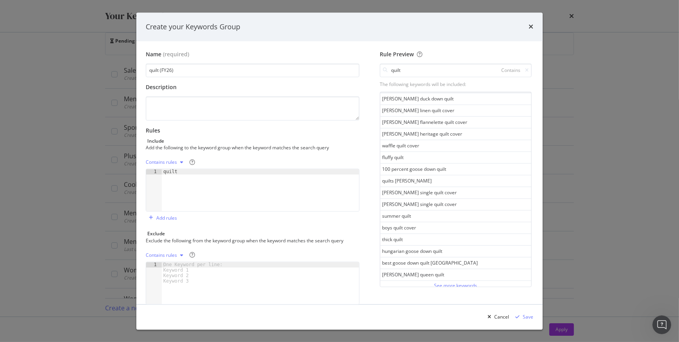
click at [436, 282] on div "See more keywords" at bounding box center [455, 285] width 43 height 7
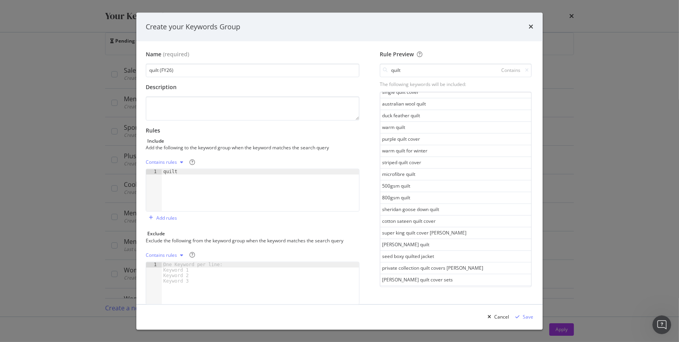
scroll to position [1410, 0]
click at [258, 266] on div "modal" at bounding box center [260, 288] width 197 height 53
type textarea "jacket"
type textarea "cover"
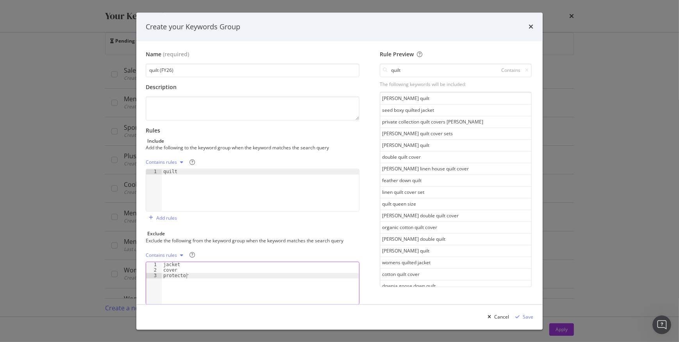
scroll to position [1568, 0]
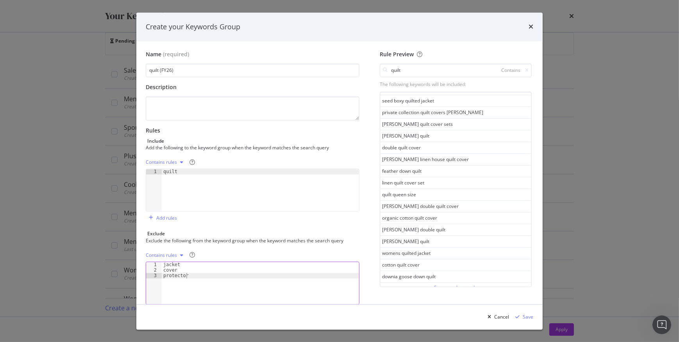
type textarea "protector"
click at [443, 285] on div "See more keywords" at bounding box center [455, 287] width 43 height 7
click at [442, 285] on div "See more keywords" at bounding box center [455, 288] width 43 height 7
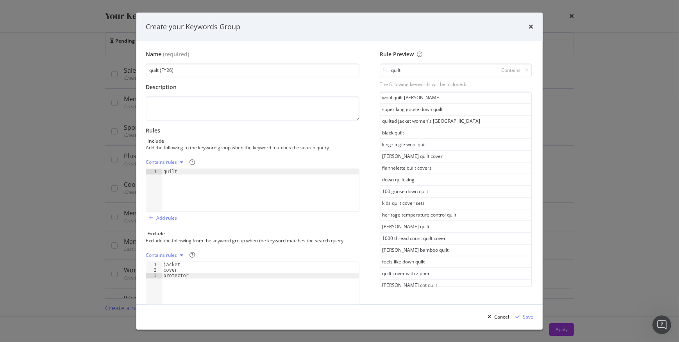
scroll to position [2737, 0]
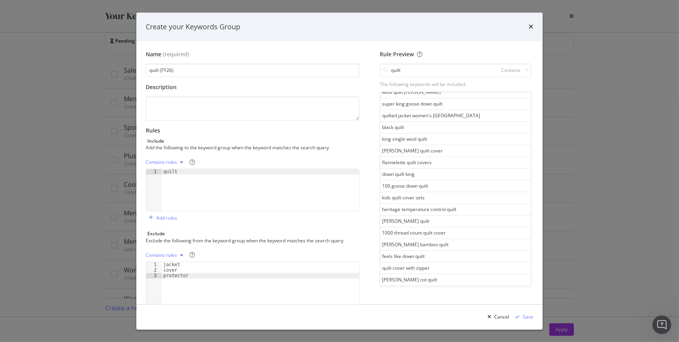
click at [447, 287] on div "See more keywords" at bounding box center [455, 290] width 43 height 7
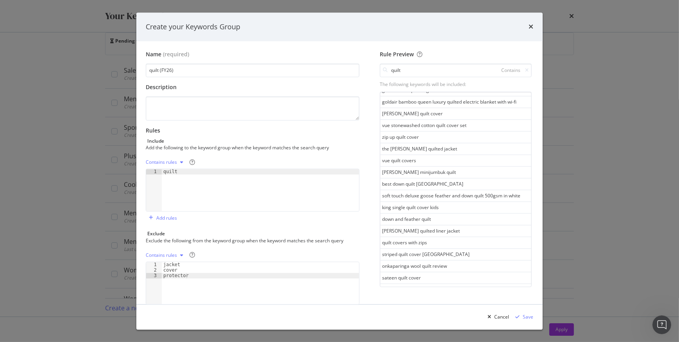
scroll to position [3322, 0]
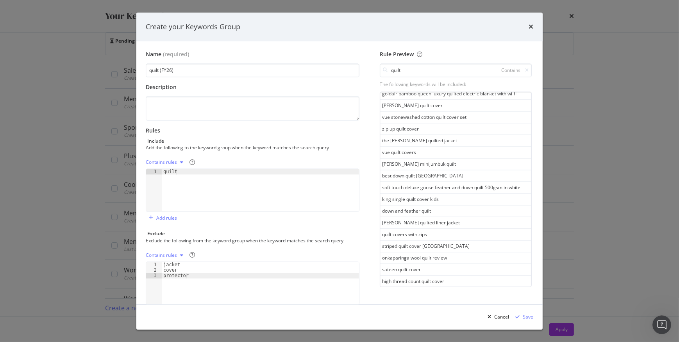
click at [449, 289] on div "See more keywords" at bounding box center [455, 292] width 43 height 7
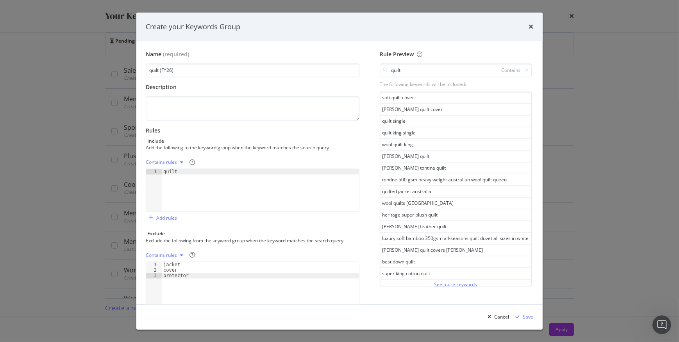
scroll to position [3917, 0]
drag, startPoint x: 446, startPoint y: 281, endPoint x: 442, endPoint y: 270, distance: 12.4
click at [446, 281] on div "See more keywords" at bounding box center [455, 282] width 43 height 7
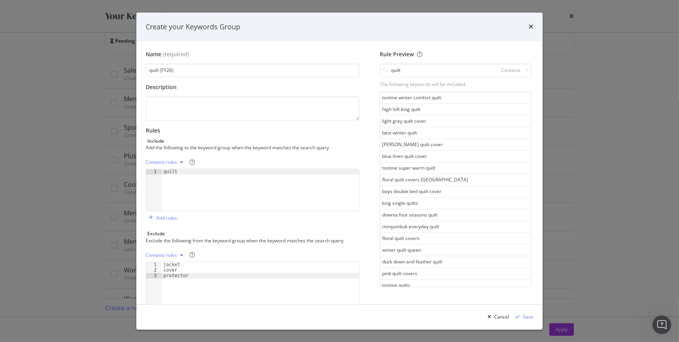
scroll to position [4502, 0]
drag, startPoint x: 456, startPoint y: 279, endPoint x: 449, endPoint y: 259, distance: 21.1
click at [456, 281] on div "See more keywords" at bounding box center [455, 284] width 43 height 7
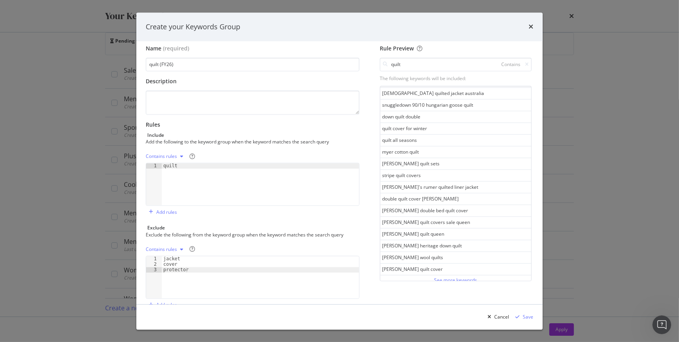
scroll to position [22, 0]
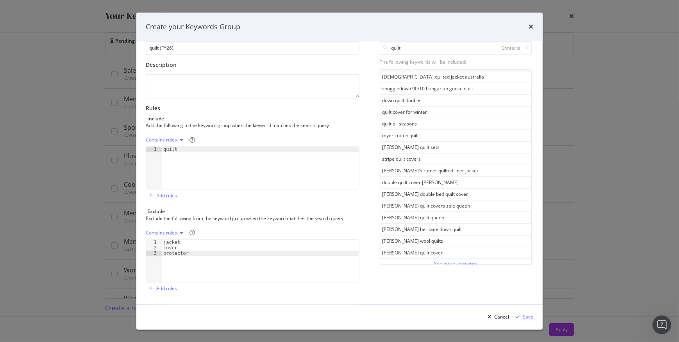
click at [444, 260] on div "See more keywords" at bounding box center [455, 263] width 43 height 7
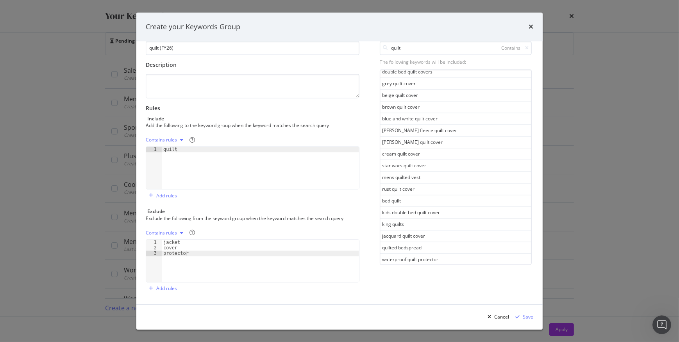
scroll to position [5371, 0]
click at [212, 254] on div "jacket cover protector" at bounding box center [260, 266] width 197 height 53
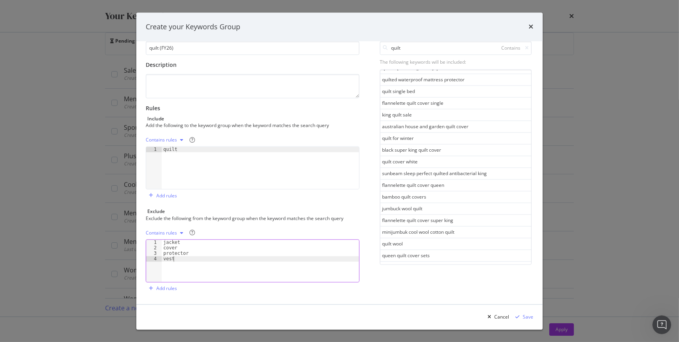
scroll to position [5671, 0]
type textarea "vest"
click at [443, 262] on div "See more keywords" at bounding box center [455, 265] width 43 height 7
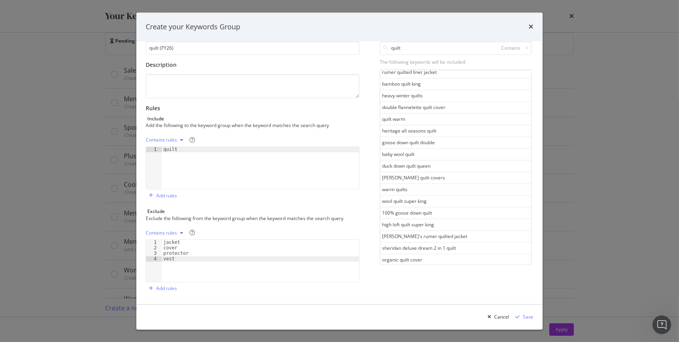
scroll to position [6256, 0]
click at [443, 263] on div "See more keywords" at bounding box center [455, 266] width 43 height 7
click at [450, 265] on div "See more keywords" at bounding box center [455, 268] width 43 height 7
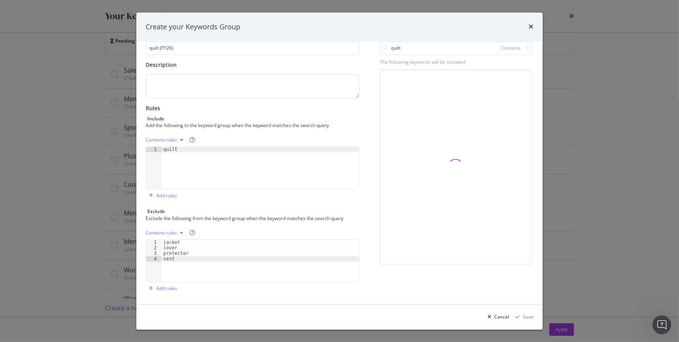
scroll to position [7425, 0]
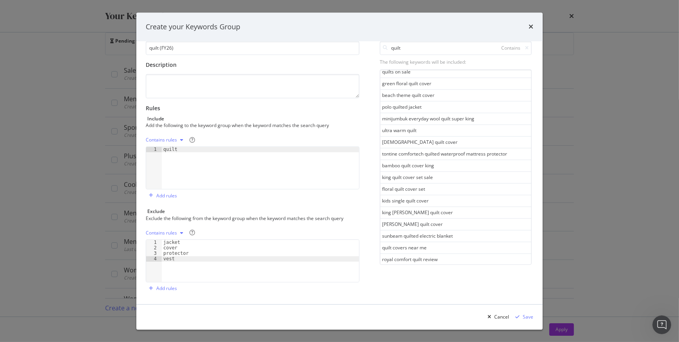
click at [440, 267] on div "See more keywords" at bounding box center [455, 270] width 43 height 7
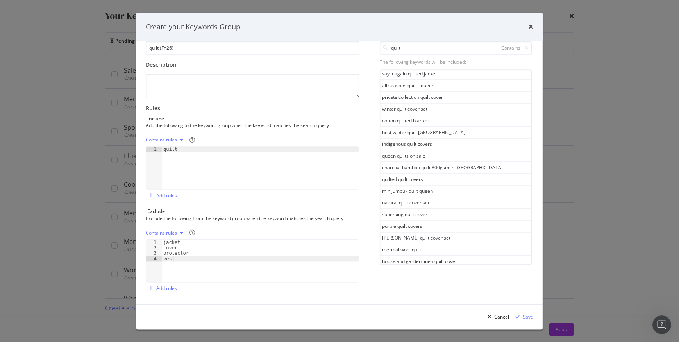
scroll to position [8010, 0]
click at [449, 268] on div "See more keywords" at bounding box center [455, 271] width 43 height 7
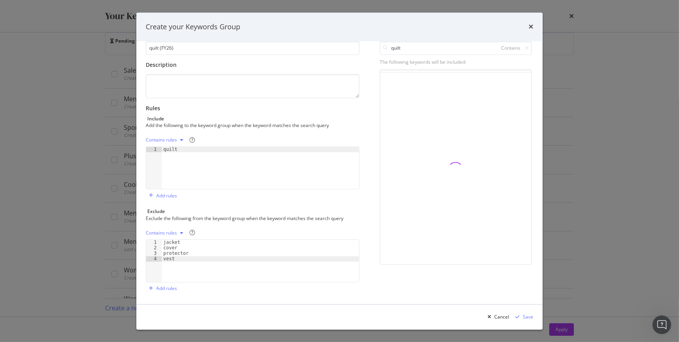
scroll to position [8606, 0]
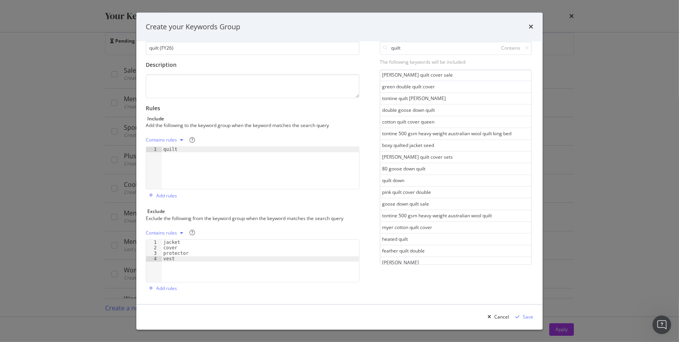
click at [454, 270] on div "See more keywords" at bounding box center [455, 273] width 43 height 7
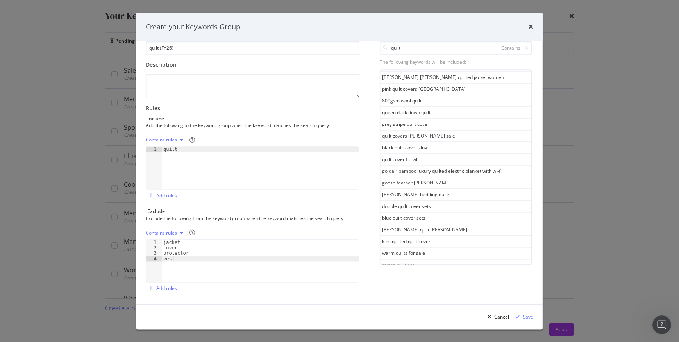
scroll to position [9201, 0]
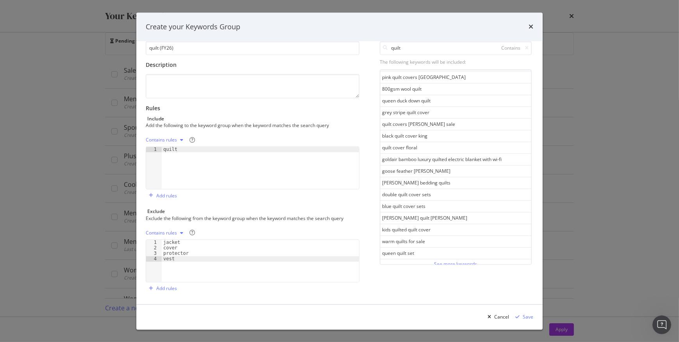
click at [451, 261] on div "See more keywords" at bounding box center [455, 264] width 43 height 7
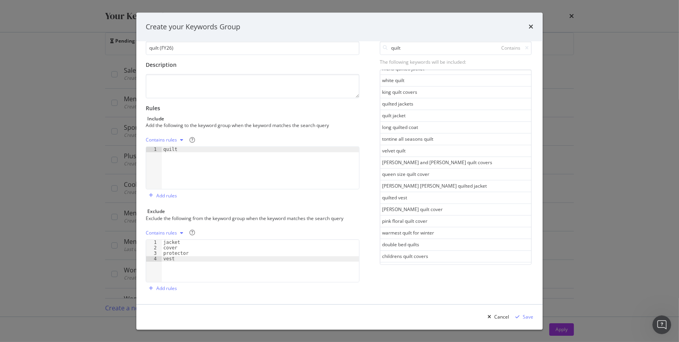
scroll to position [9786, 0]
click at [449, 262] on div "See more keywords" at bounding box center [455, 265] width 43 height 7
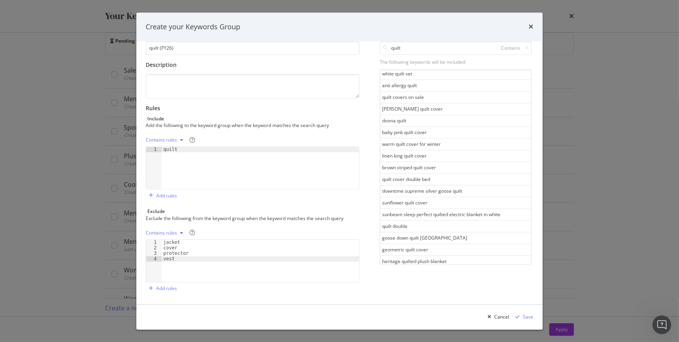
scroll to position [10370, 0]
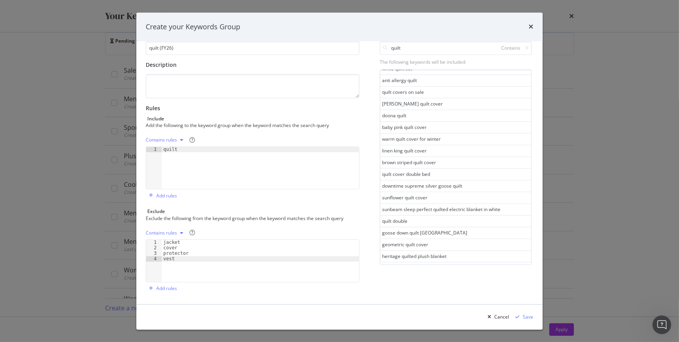
click at [454, 264] on div "See more keywords" at bounding box center [455, 267] width 43 height 7
click at [460, 265] on div "See more keywords" at bounding box center [455, 269] width 43 height 9
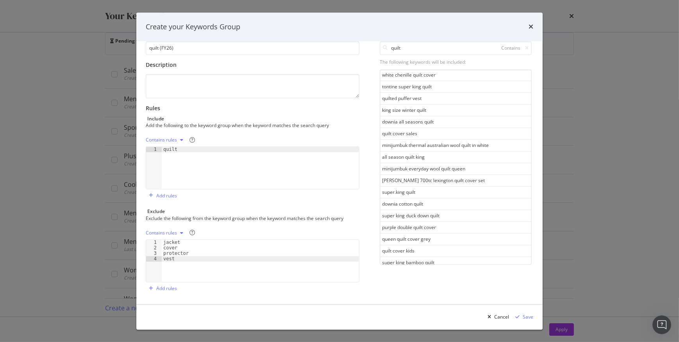
scroll to position [11539, 0]
click at [525, 50] on icon "modal" at bounding box center [527, 48] width 4 height 5
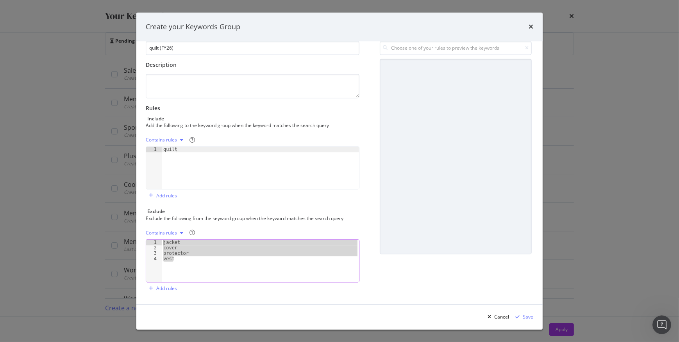
drag, startPoint x: 183, startPoint y: 260, endPoint x: 160, endPoint y: 240, distance: 30.5
click at [160, 240] on div "vest 1 2 3 4 jacket cover protector vest XXXXXXXXXXXXXXXXXXXXXXXXXXXXXXXXXXXXXX…" at bounding box center [253, 260] width 214 height 43
type textarea "jacket cover"
click at [528, 317] on div "Save" at bounding box center [528, 316] width 11 height 7
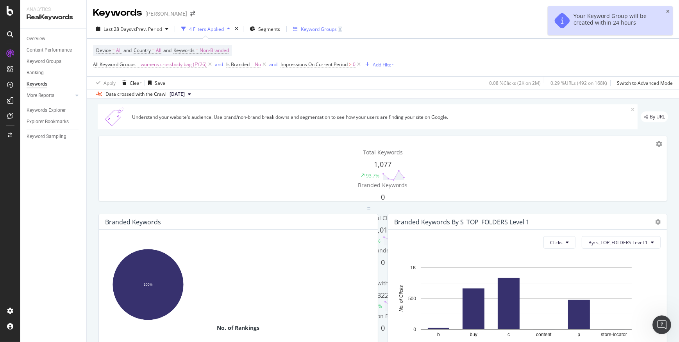
click at [311, 26] on div "Keyword Groups" at bounding box center [319, 29] width 36 height 7
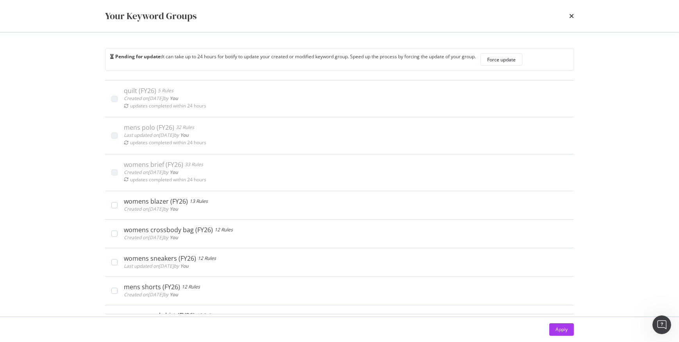
scroll to position [16, 0]
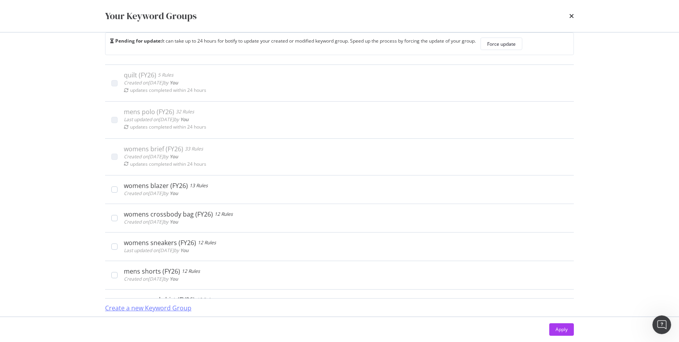
click at [172, 305] on div "Create a new Keyword Group" at bounding box center [148, 308] width 86 height 9
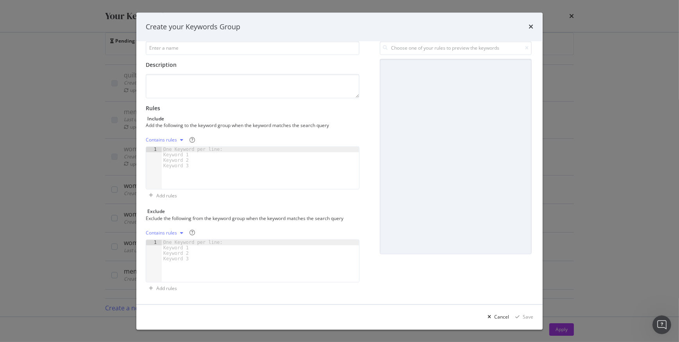
scroll to position [0, 0]
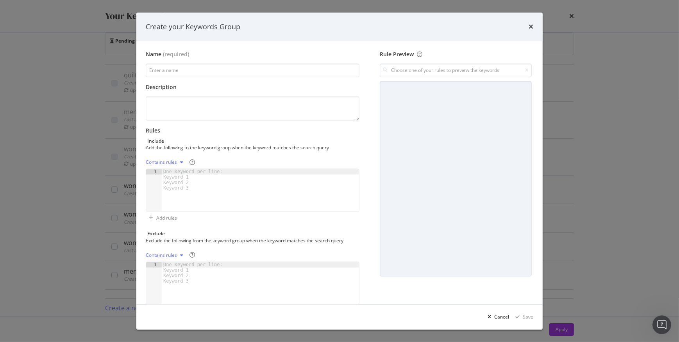
click at [459, 252] on div "modal" at bounding box center [456, 178] width 152 height 195
click at [533, 24] on icon "times" at bounding box center [531, 27] width 5 height 6
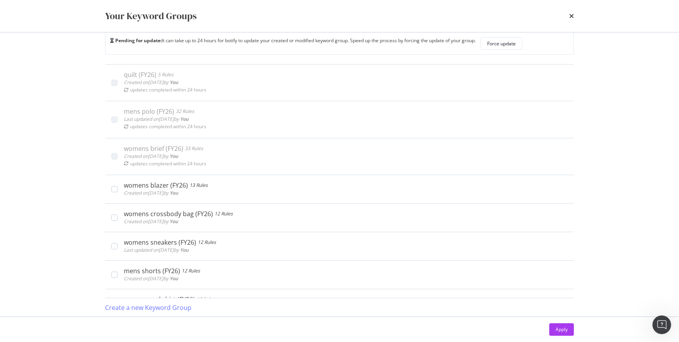
scroll to position [1952, 0]
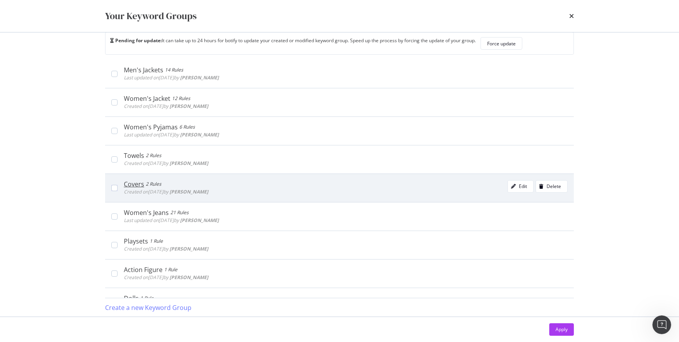
click at [134, 181] on div "Covers" at bounding box center [134, 184] width 20 height 8
click at [207, 180] on div "Covers 2 Rules" at bounding box center [166, 184] width 84 height 8
click at [208, 180] on div "Covers 2 Rules" at bounding box center [166, 184] width 84 height 8
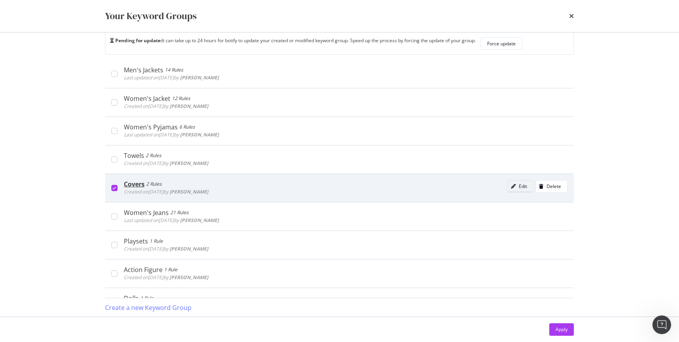
click at [512, 181] on div "Edit" at bounding box center [517, 186] width 19 height 11
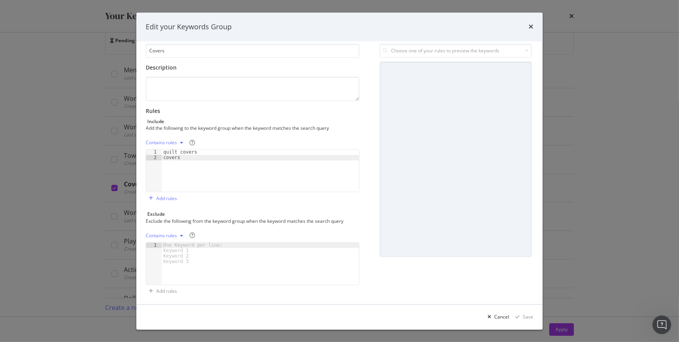
scroll to position [0, 0]
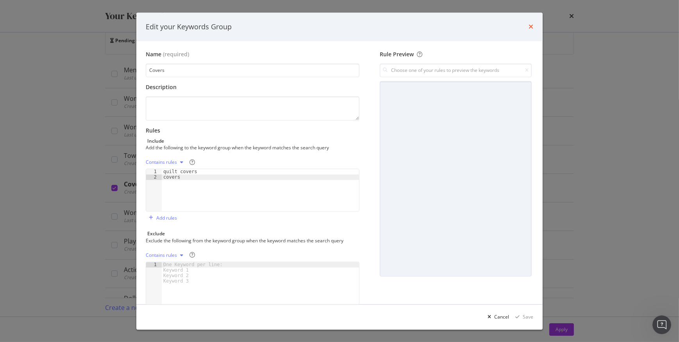
click at [529, 27] on icon "times" at bounding box center [531, 27] width 5 height 6
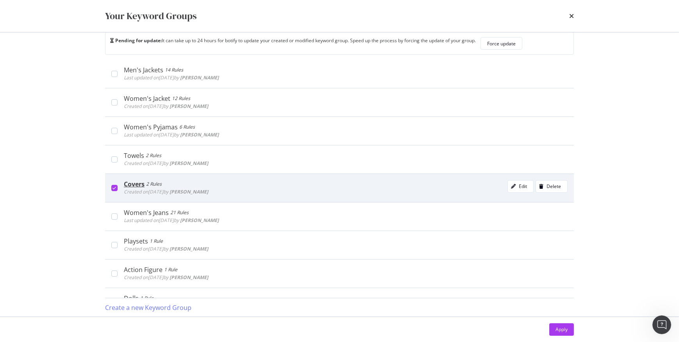
click at [136, 180] on div "Covers" at bounding box center [134, 184] width 21 height 8
click at [518, 180] on button "Edit" at bounding box center [521, 186] width 26 height 13
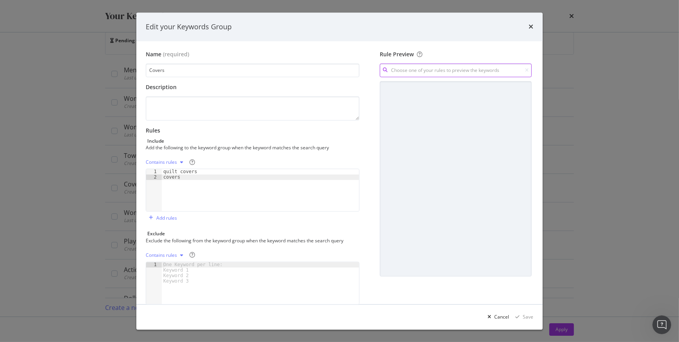
click at [448, 74] on input "modal" at bounding box center [456, 71] width 152 height 14
click at [421, 88] on div "covers Contains" at bounding box center [450, 86] width 161 height 11
type input "covers"
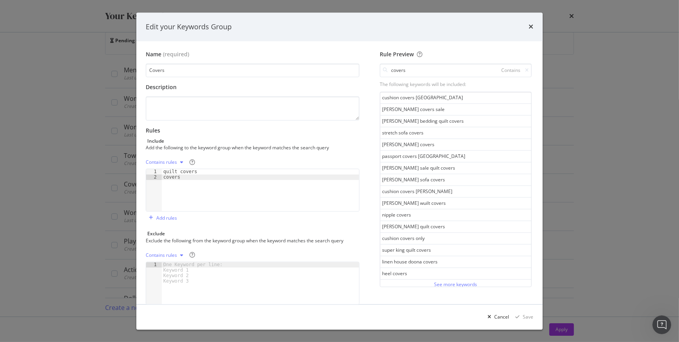
scroll to position [399, 0]
click at [447, 281] on div "See more keywords" at bounding box center [455, 284] width 43 height 7
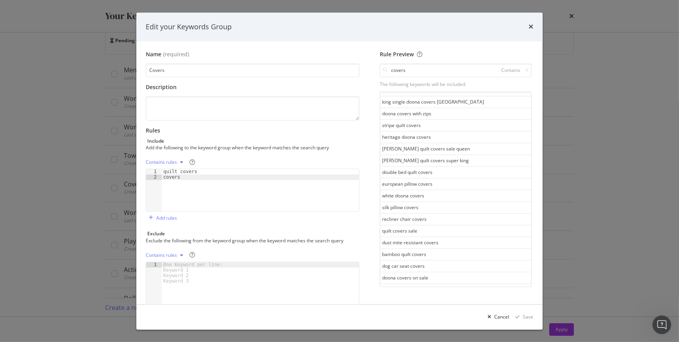
scroll to position [984, 0]
drag, startPoint x: 456, startPoint y: 280, endPoint x: 447, endPoint y: 258, distance: 23.8
click at [455, 281] on div "See more keywords" at bounding box center [455, 285] width 43 height 9
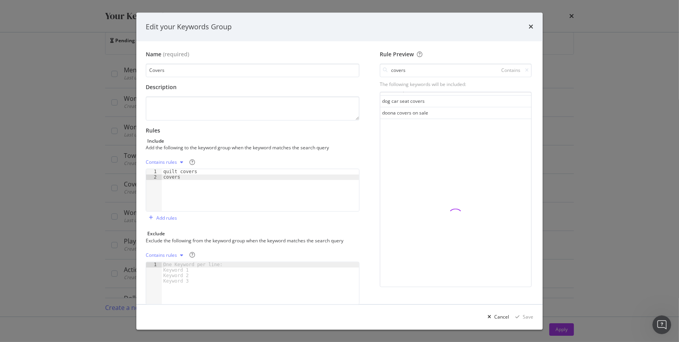
scroll to position [1161, 0]
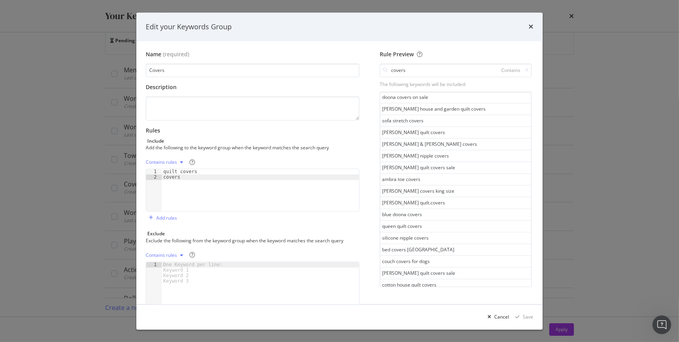
click at [532, 27] on icon "times" at bounding box center [531, 27] width 5 height 6
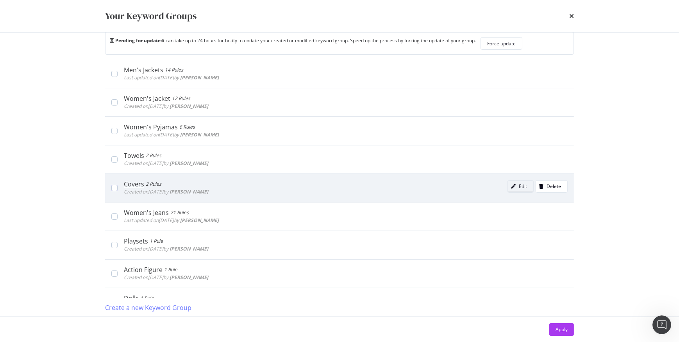
click at [508, 184] on div "modal" at bounding box center [513, 186] width 11 height 5
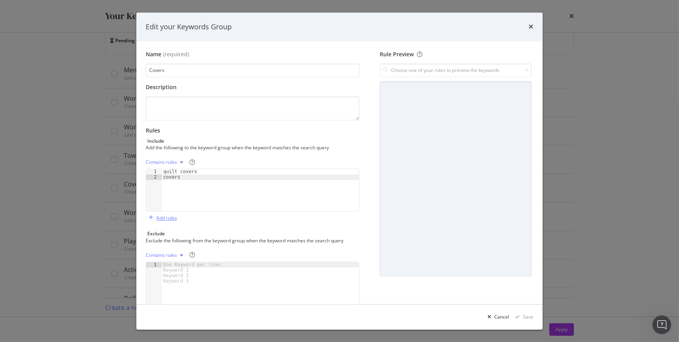
click at [156, 218] on div "Add rules" at bounding box center [166, 218] width 21 height 7
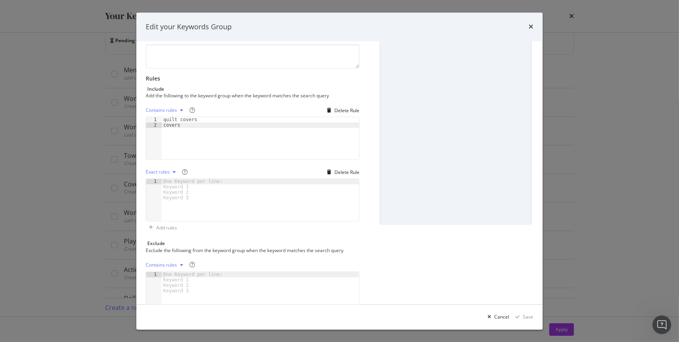
scroll to position [48, 0]
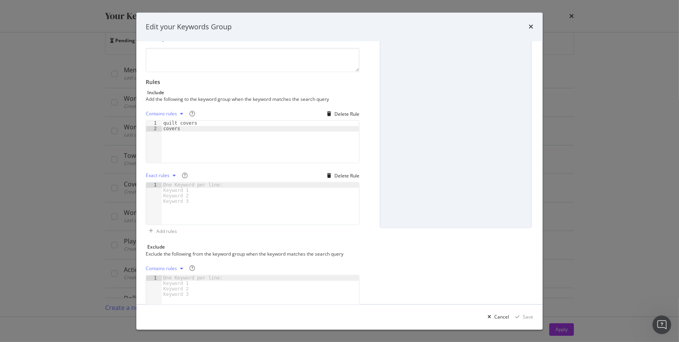
click at [176, 184] on div "One Keyword per line: Keyword 1 Keyword 2 Keyword 3" at bounding box center [194, 194] width 65 height 22
click at [166, 175] on div "Exact rules" at bounding box center [158, 176] width 24 height 5
click at [166, 213] on div "Regex rules" at bounding box center [168, 214] width 25 height 7
click at [170, 185] on div "modal" at bounding box center [260, 209] width 197 height 53
paste textarea ".*bag.*crossbody.*"
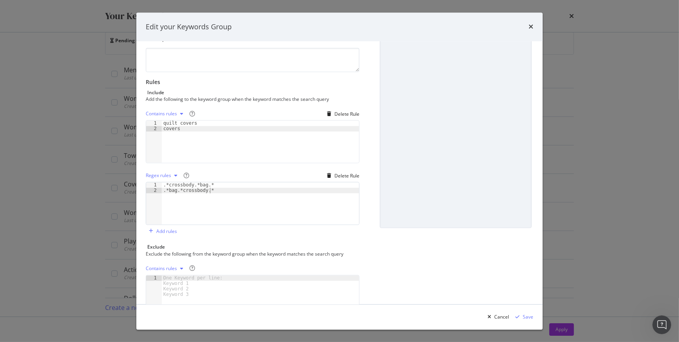
click at [191, 183] on div ".*crossbody.*bag.* .*bag.*crossbody.*" at bounding box center [260, 209] width 197 height 53
click at [194, 184] on div ".*quilt.*bag.* .*bag.*crossbody.*" at bounding box center [260, 209] width 197 height 53
click at [175, 190] on div ".*quilt.*cover.* .*bag.*crossbody.*" at bounding box center [260, 209] width 197 height 53
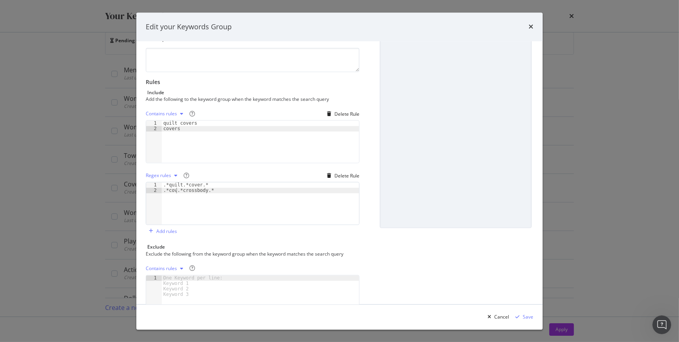
scroll to position [0, 1]
click at [209, 190] on div ".*quilt.*cover.* .*cover.*crossbody.*" at bounding box center [260, 209] width 197 height 53
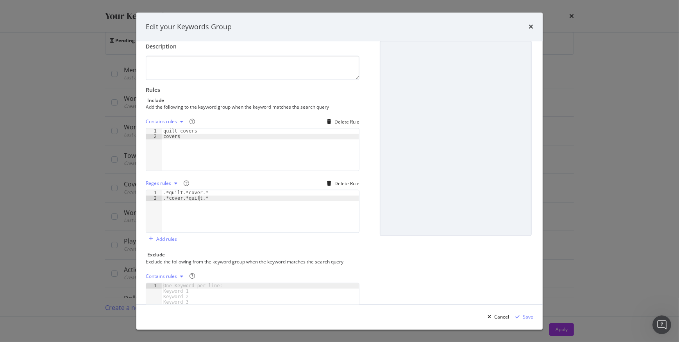
scroll to position [0, 0]
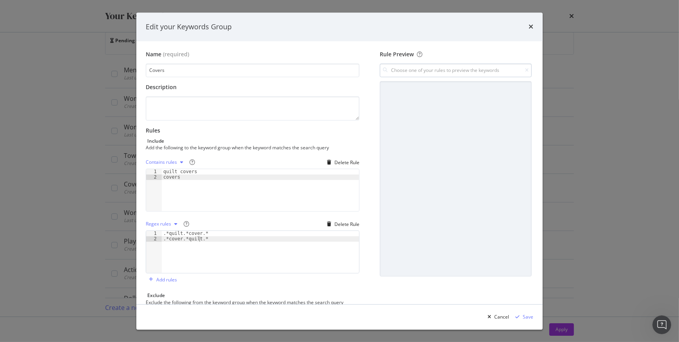
type textarea ".*cover.*quilt.*"
click at [424, 66] on input "modal" at bounding box center [456, 71] width 152 height 14
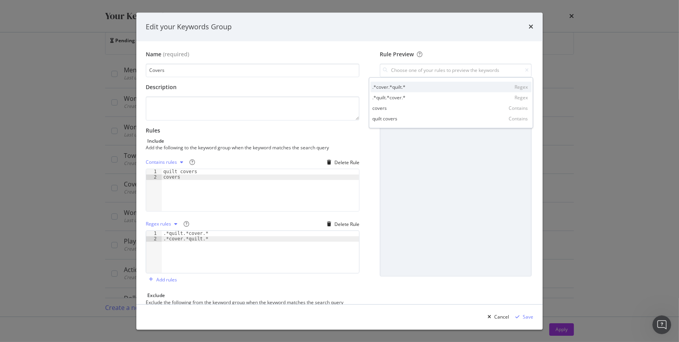
click at [410, 86] on div ".*cover.*quilt.* Regex" at bounding box center [450, 86] width 161 height 11
type input ".*cover.*quilt.*"
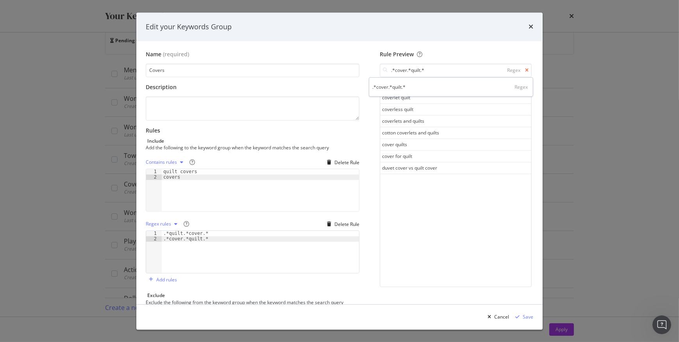
click at [525, 71] on icon "modal" at bounding box center [527, 70] width 4 height 5
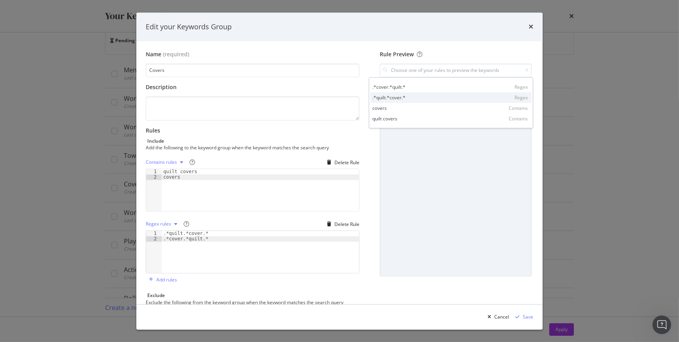
click at [390, 96] on div ".*quilt.*cover.*" at bounding box center [388, 97] width 33 height 7
type input ".*quilt.*cover.*"
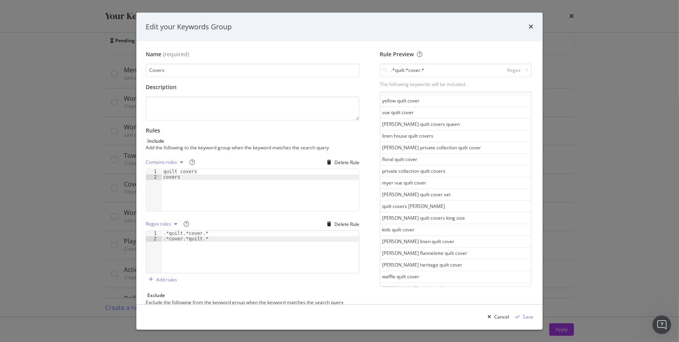
scroll to position [399, 0]
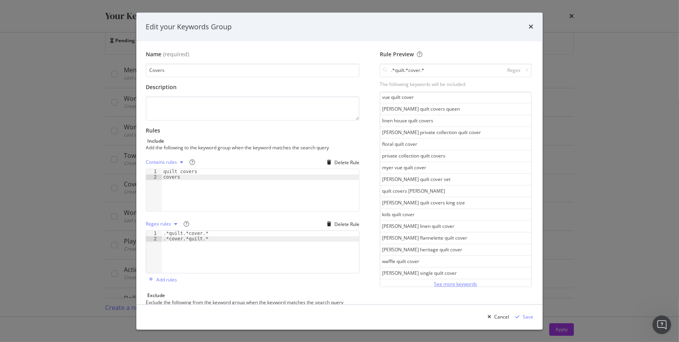
drag, startPoint x: 442, startPoint y: 279, endPoint x: 438, endPoint y: 270, distance: 10.5
click at [441, 281] on div "See more keywords" at bounding box center [455, 284] width 43 height 7
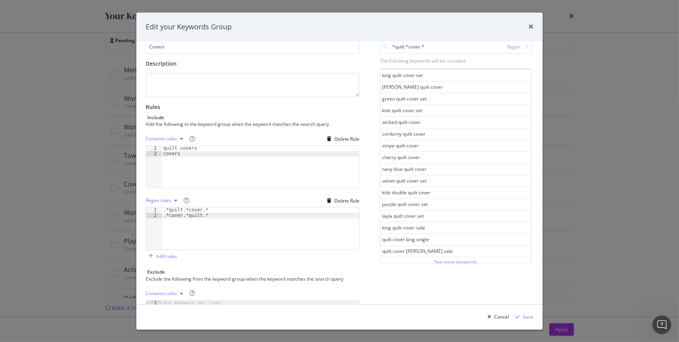
scroll to position [35, 0]
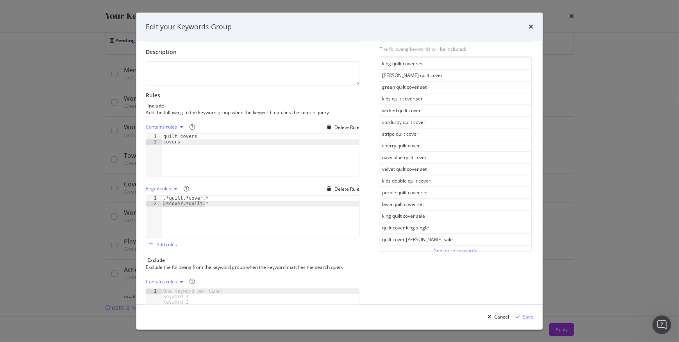
drag, startPoint x: 218, startPoint y: 204, endPoint x: 163, endPoint y: 203, distance: 55.5
click at [163, 203] on div ".*quilt.*cover.* .*cover.*quilt.*" at bounding box center [260, 222] width 197 height 53
type textarea ".*quilt.*cover.*"
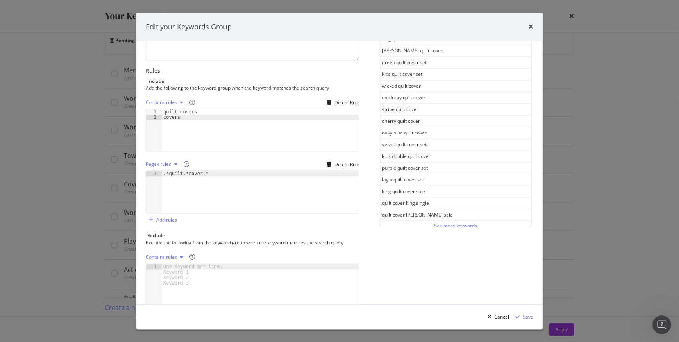
scroll to position [71, 0]
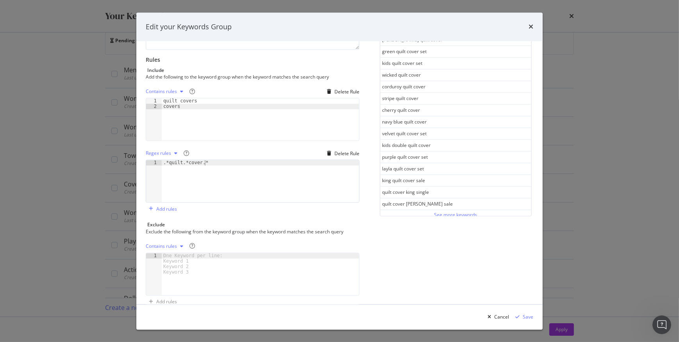
click at [453, 211] on div "See more keywords" at bounding box center [455, 214] width 43 height 7
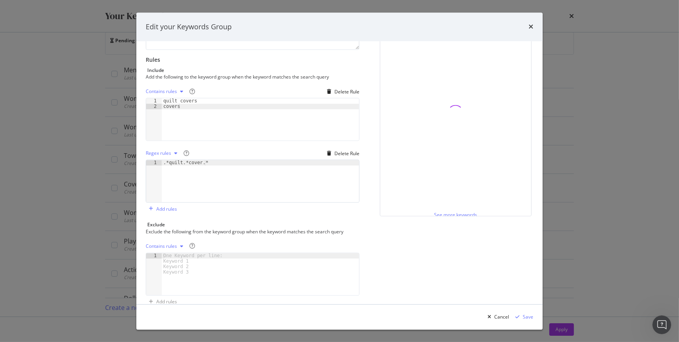
scroll to position [1568, 0]
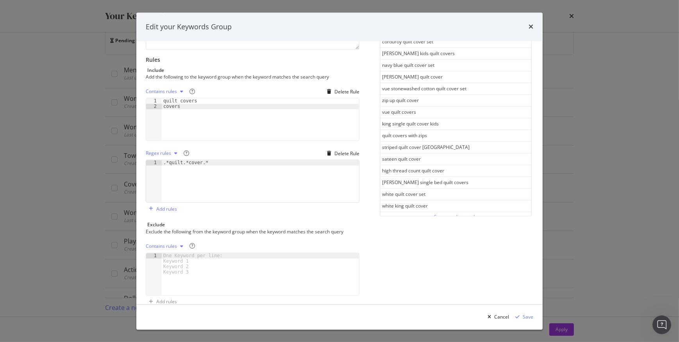
click at [442, 213] on div "See more keywords" at bounding box center [455, 216] width 43 height 7
click at [435, 215] on div "See more keywords" at bounding box center [455, 218] width 43 height 7
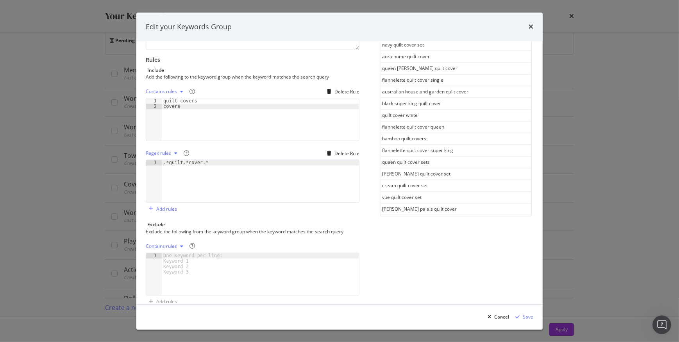
scroll to position [84, 0]
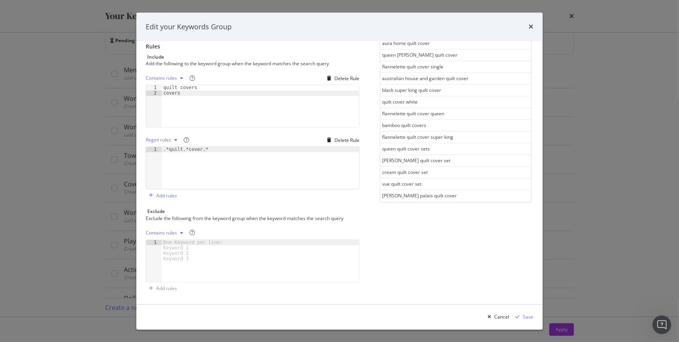
click at [434, 203] on div "See more keywords" at bounding box center [455, 206] width 43 height 7
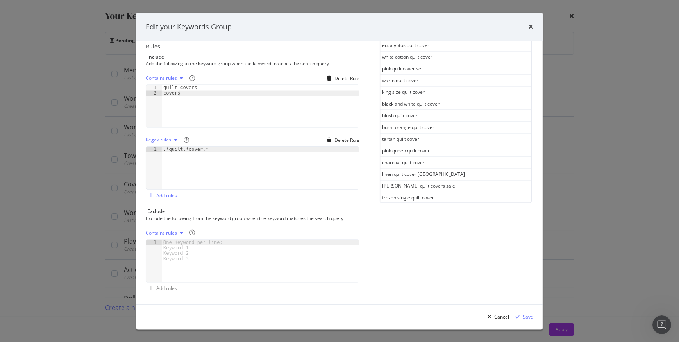
scroll to position [3322, 0]
click at [434, 205] on div "See more keywords" at bounding box center [455, 208] width 43 height 7
click at [435, 207] on div "See more keywords" at bounding box center [455, 210] width 43 height 7
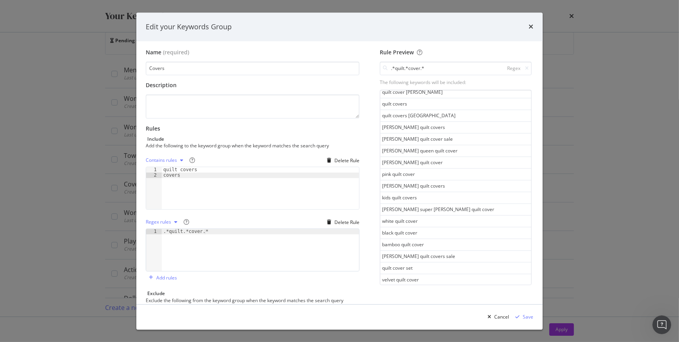
scroll to position [0, 0]
click at [202, 172] on div "quilt covers covers" at bounding box center [260, 195] width 197 height 53
click at [180, 175] on div "quilt cover covers" at bounding box center [260, 195] width 197 height 53
type textarea "cover"
click at [525, 70] on icon "modal" at bounding box center [527, 70] width 4 height 5
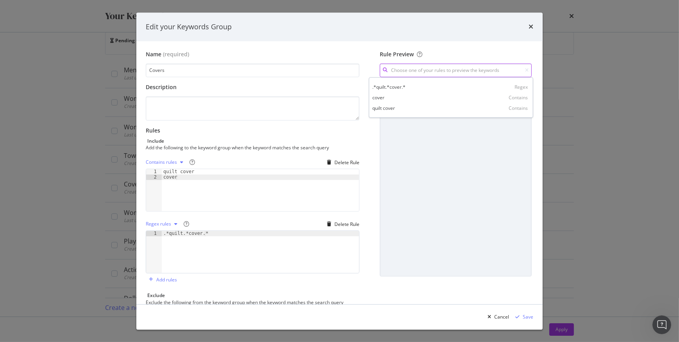
click at [451, 68] on input "modal" at bounding box center [456, 71] width 152 height 14
click at [418, 106] on div "quilt cover Contains" at bounding box center [450, 108] width 161 height 11
type input "quilt cover"
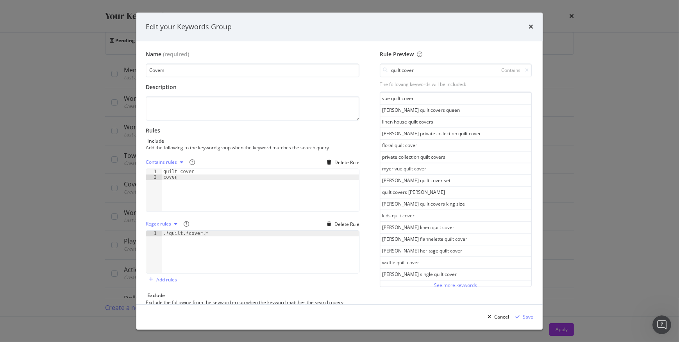
scroll to position [399, 0]
click at [525, 68] on icon "modal" at bounding box center [527, 70] width 4 height 5
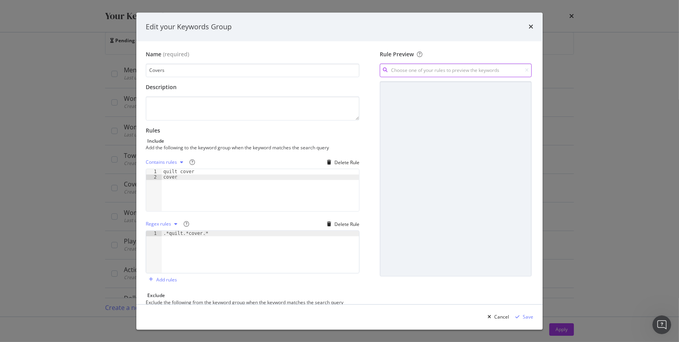
click at [468, 68] on input "modal" at bounding box center [456, 71] width 152 height 14
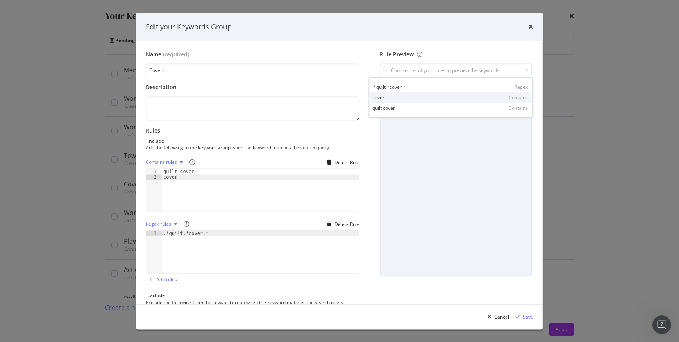
click at [424, 99] on div "cover Contains" at bounding box center [450, 97] width 161 height 11
type input "cover"
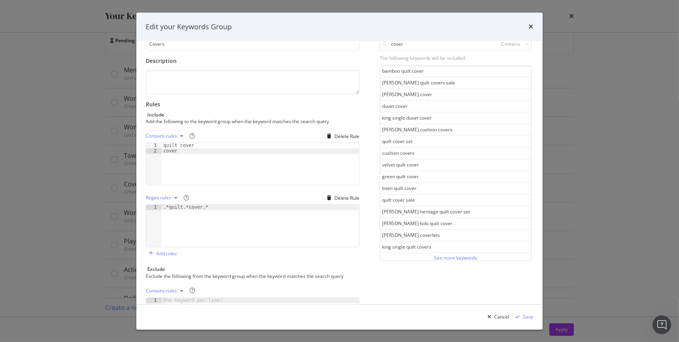
scroll to position [35, 0]
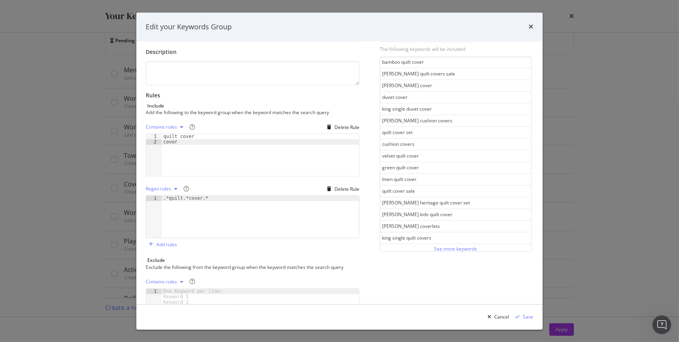
click at [474, 244] on div "See more keywords" at bounding box center [455, 248] width 151 height 9
click at [451, 245] on div "See more keywords" at bounding box center [455, 248] width 43 height 7
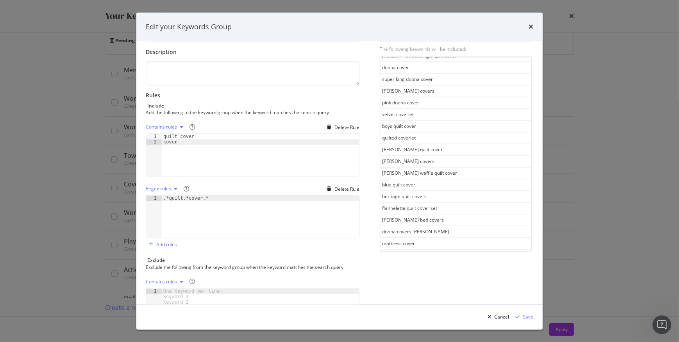
scroll to position [984, 0]
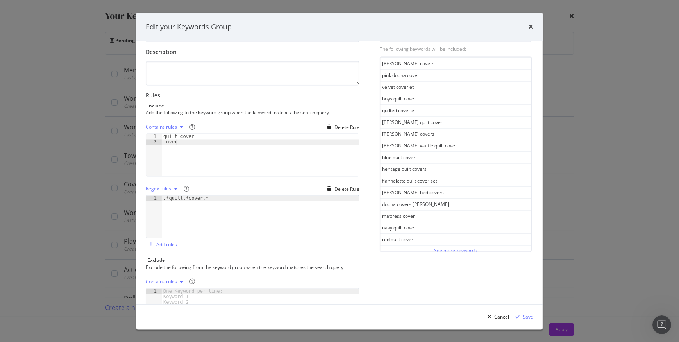
click at [436, 247] on div "See more keywords" at bounding box center [455, 250] width 43 height 7
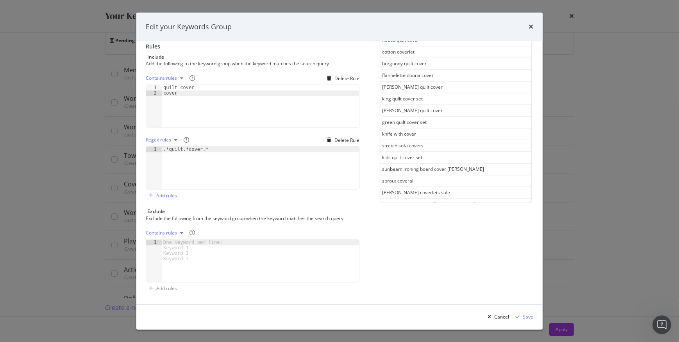
click at [447, 202] on div "See more keywords" at bounding box center [455, 203] width 43 height 9
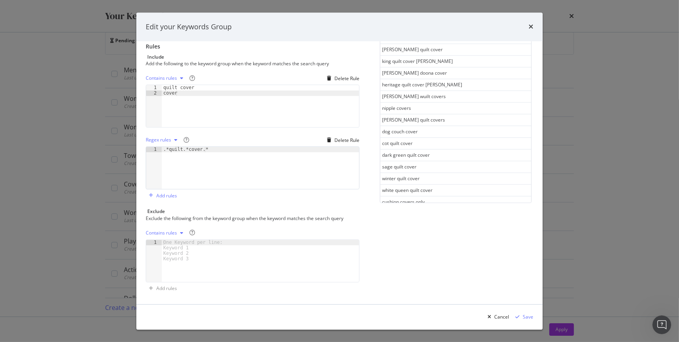
scroll to position [2153, 0]
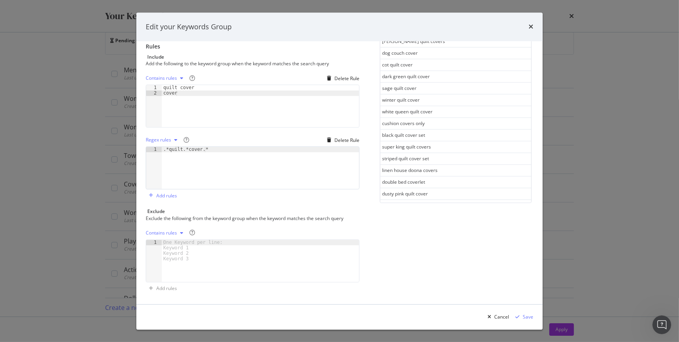
click at [438, 201] on div "See more keywords" at bounding box center [455, 204] width 43 height 7
drag, startPoint x: 399, startPoint y: 51, endPoint x: 377, endPoint y: 48, distance: 22.9
click at [380, 55] on div "cake cover" at bounding box center [455, 61] width 151 height 12
drag, startPoint x: 181, startPoint y: 96, endPoint x: 184, endPoint y: 91, distance: 5.6
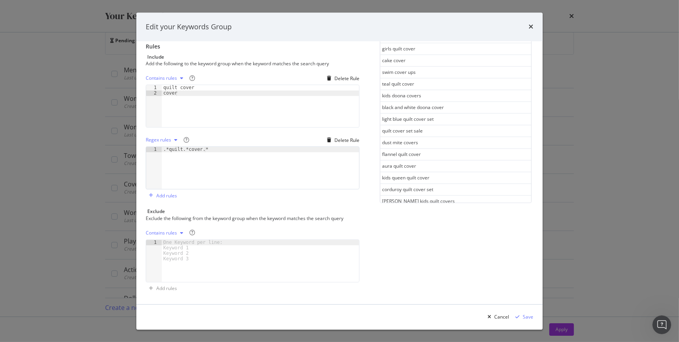
click at [183, 93] on div "quilt cover cover" at bounding box center [260, 111] width 197 height 53
type textarea "c"
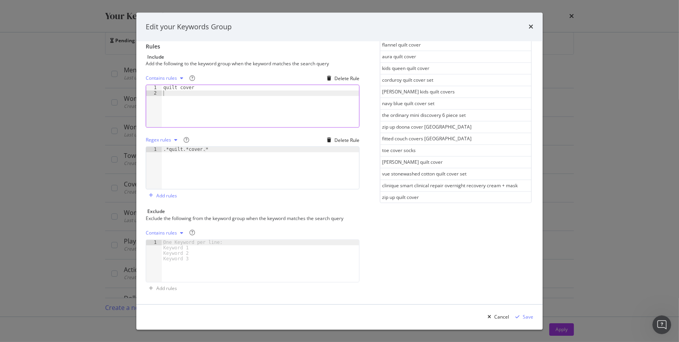
scroll to position [2737, 0]
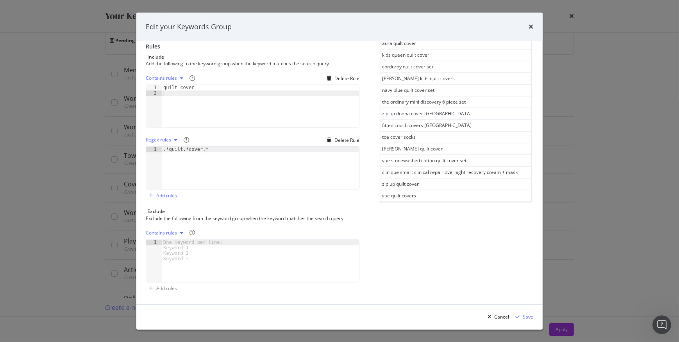
drag, startPoint x: 439, startPoint y: 197, endPoint x: 436, endPoint y: 179, distance: 18.6
click at [438, 203] on div "See more keywords" at bounding box center [455, 206] width 43 height 7
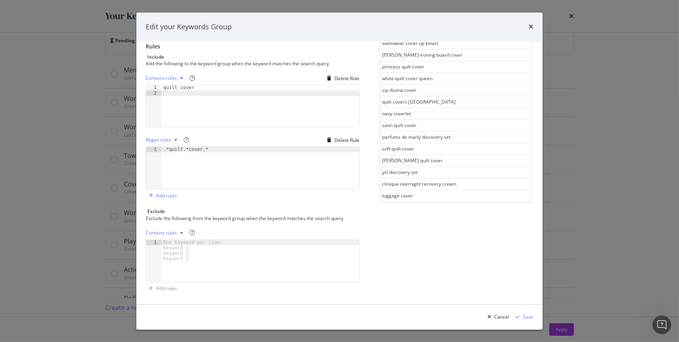
scroll to position [3322, 0]
click at [439, 205] on div "See more keywords" at bounding box center [455, 208] width 43 height 7
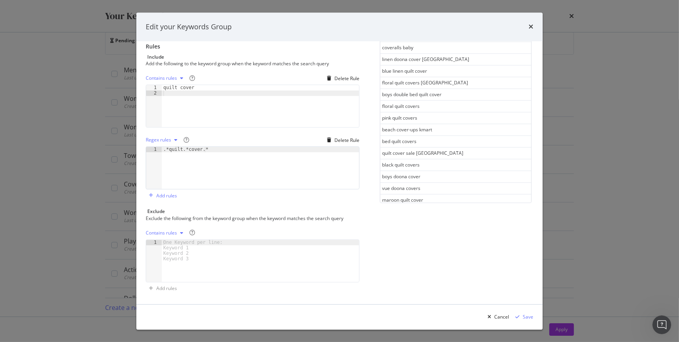
scroll to position [3906, 0]
drag, startPoint x: 439, startPoint y: 197, endPoint x: 436, endPoint y: 187, distance: 10.1
click at [438, 207] on div "See more keywords" at bounding box center [455, 210] width 43 height 7
click at [169, 92] on div "quilt cover" at bounding box center [260, 111] width 197 height 53
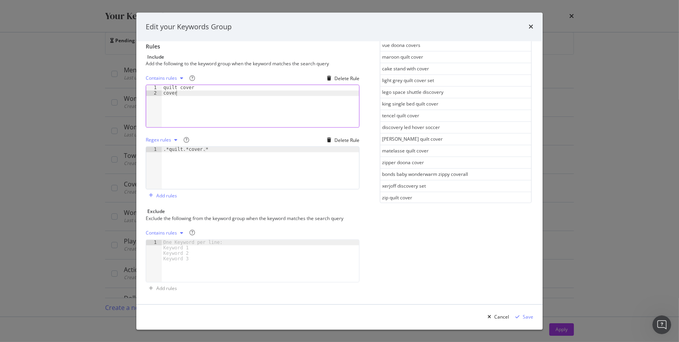
scroll to position [0, 1]
type textarea "covers"
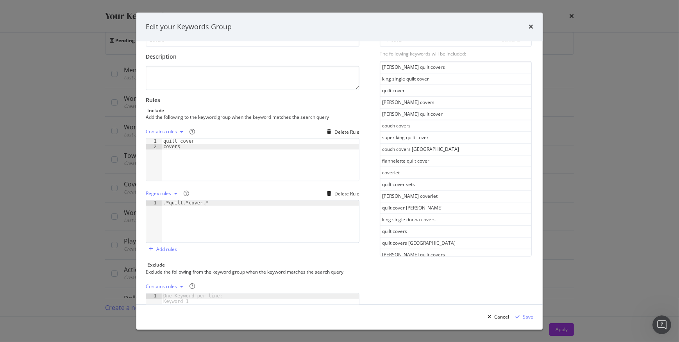
scroll to position [0, 0]
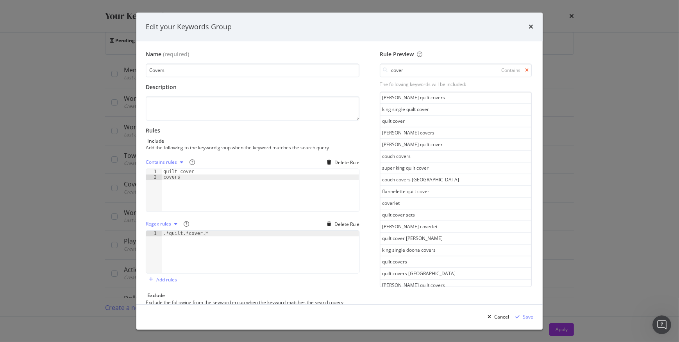
click at [525, 70] on icon "modal" at bounding box center [527, 70] width 4 height 5
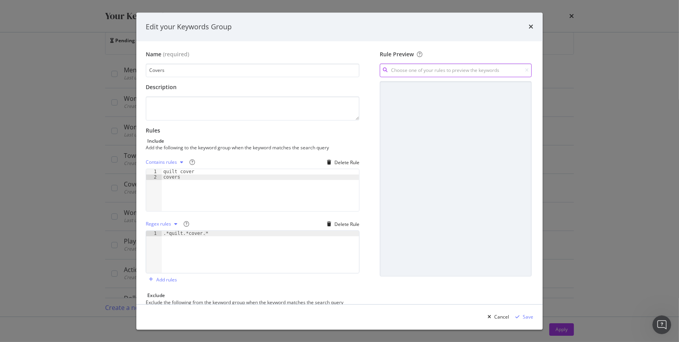
click at [463, 68] on input "modal" at bounding box center [456, 71] width 152 height 14
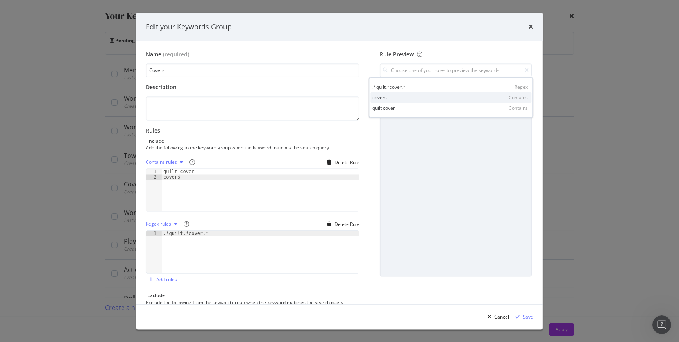
click at [419, 102] on div "covers Contains" at bounding box center [450, 97] width 161 height 11
type input "covers"
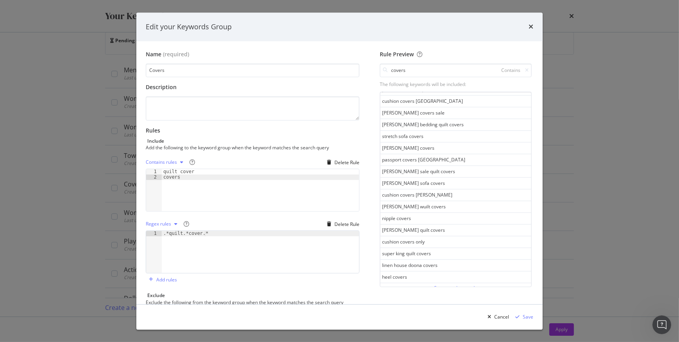
scroll to position [399, 0]
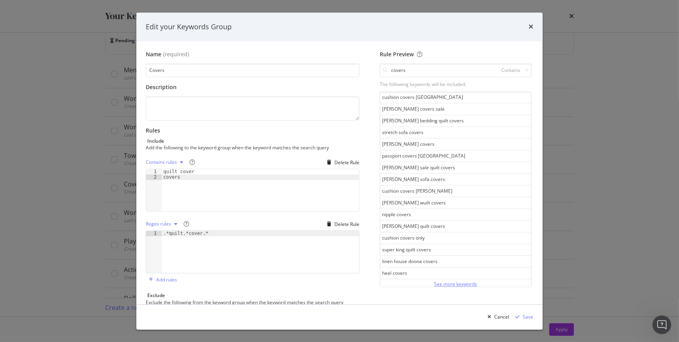
drag, startPoint x: 453, startPoint y: 278, endPoint x: 453, endPoint y: 273, distance: 4.7
click at [453, 279] on button "See more keywords" at bounding box center [455, 283] width 43 height 9
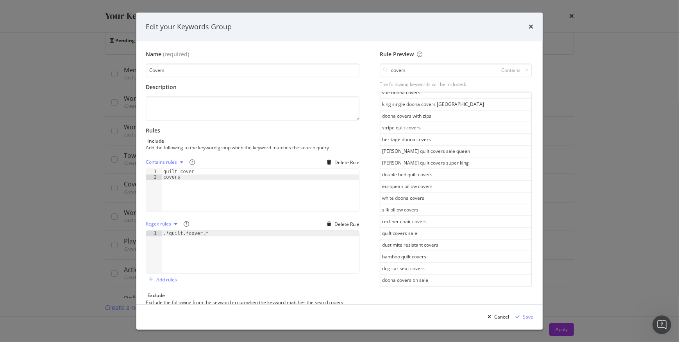
scroll to position [984, 0]
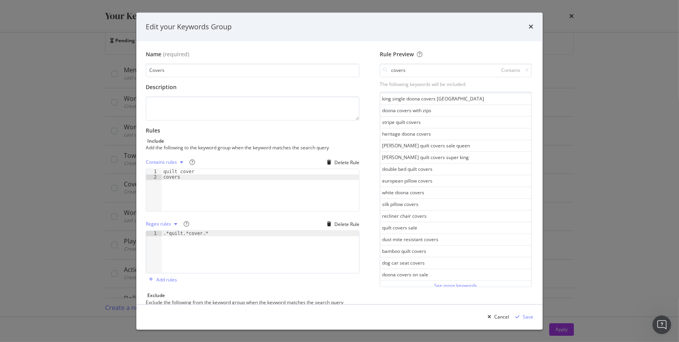
click at [434, 282] on div "See more keywords" at bounding box center [455, 285] width 43 height 7
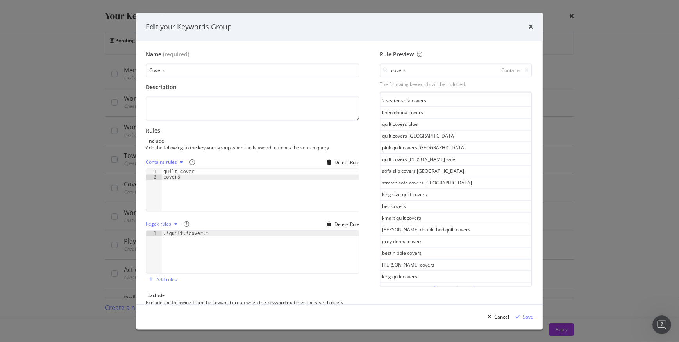
click at [442, 284] on div "See more keywords" at bounding box center [455, 287] width 43 height 7
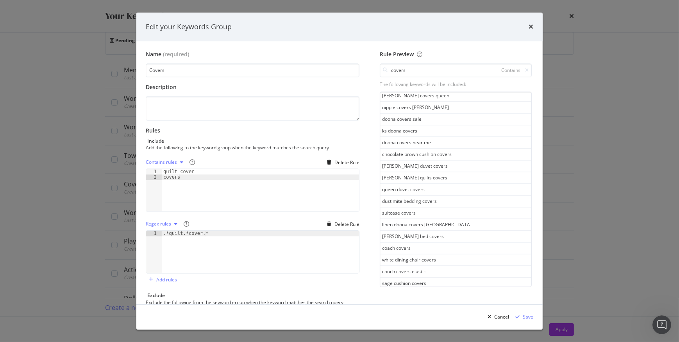
scroll to position [2153, 0]
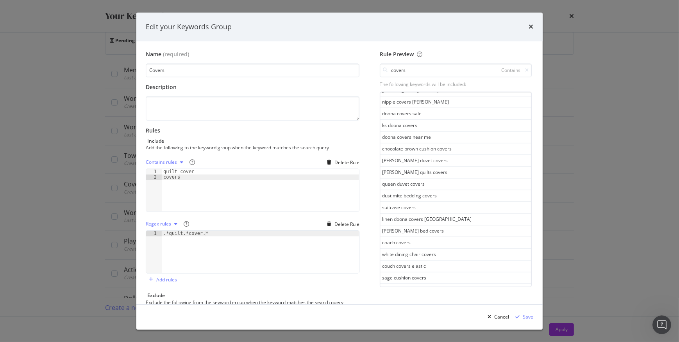
click at [443, 285] on div "See more keywords" at bounding box center [455, 289] width 43 height 9
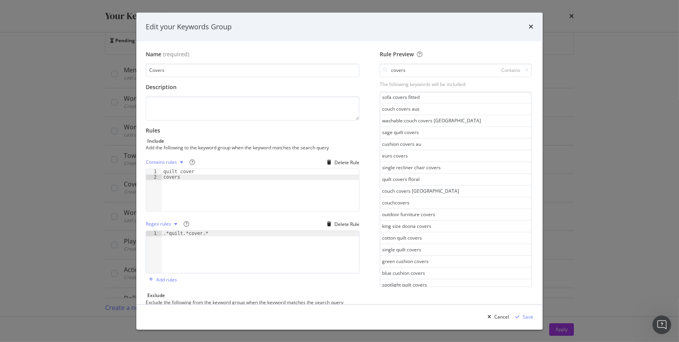
scroll to position [2737, 0]
click at [437, 287] on div "See more keywords" at bounding box center [455, 290] width 43 height 7
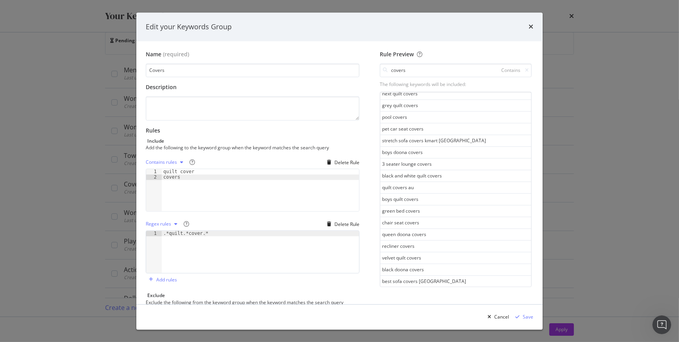
scroll to position [84, 0]
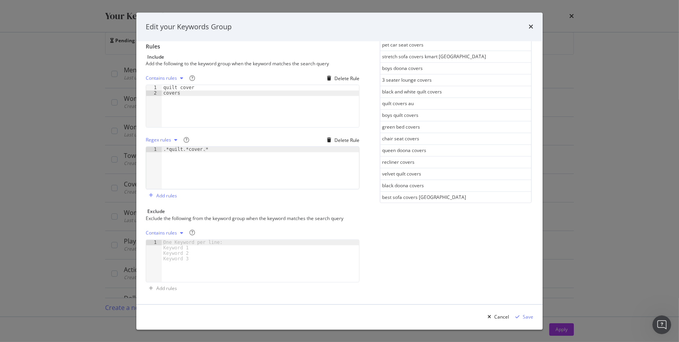
click at [448, 205] on div "See more keywords" at bounding box center [455, 208] width 43 height 7
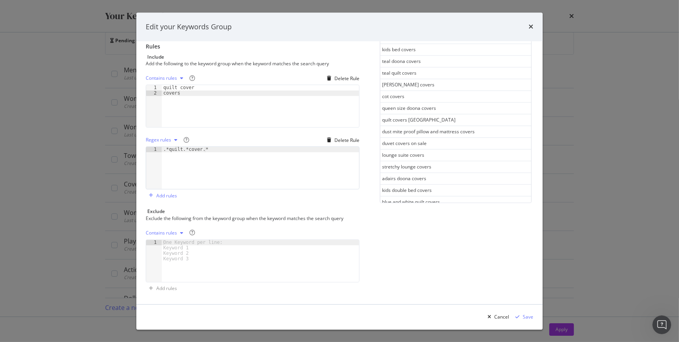
scroll to position [3906, 0]
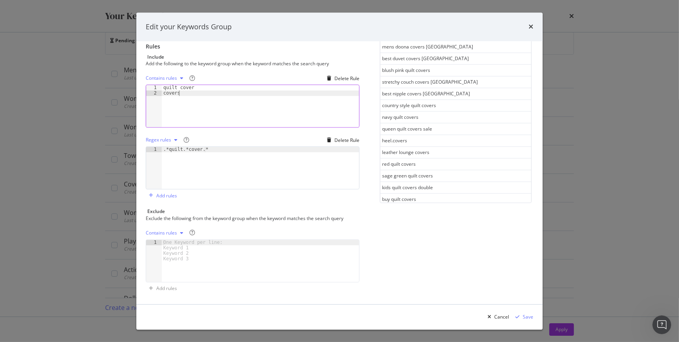
click at [187, 90] on div "quilt cover covers" at bounding box center [260, 111] width 197 height 53
type textarea "c"
type textarea "quilt cover"
click at [530, 316] on div "Save" at bounding box center [528, 316] width 11 height 7
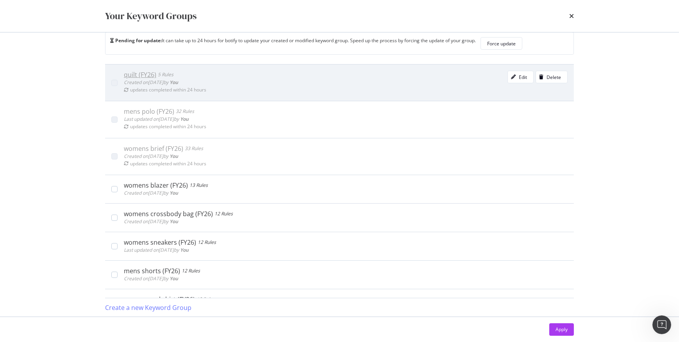
drag, startPoint x: 172, startPoint y: 88, endPoint x: 295, endPoint y: 86, distance: 123.9
click at [173, 88] on div "updates completed within 24 hours" at bounding box center [168, 89] width 76 height 7
click at [512, 81] on div "Edit" at bounding box center [517, 77] width 19 height 11
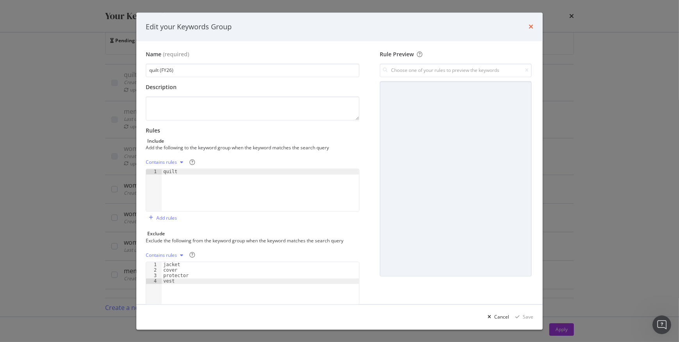
click at [532, 27] on icon "times" at bounding box center [531, 27] width 5 height 6
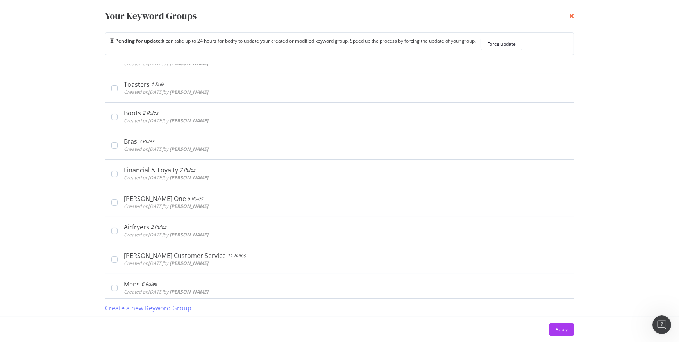
scroll to position [1952, 0]
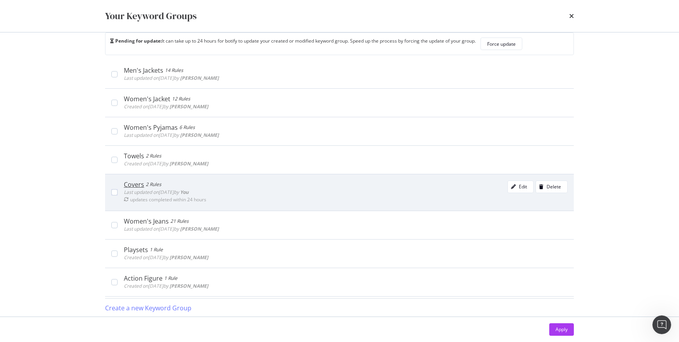
drag, startPoint x: 196, startPoint y: 187, endPoint x: 216, endPoint y: 187, distance: 19.5
click at [189, 189] on span "Last updated on [DATE] by You" at bounding box center [156, 192] width 65 height 7
click at [508, 181] on div "Edit" at bounding box center [517, 186] width 19 height 11
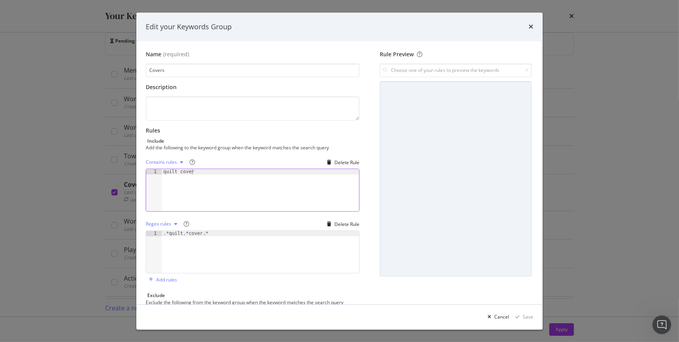
click at [195, 172] on div "quilt cover" at bounding box center [260, 195] width 197 height 53
type textarea "quilt covers"
type textarea "covers"
drag, startPoint x: 215, startPoint y: 230, endPoint x: 158, endPoint y: 232, distance: 57.1
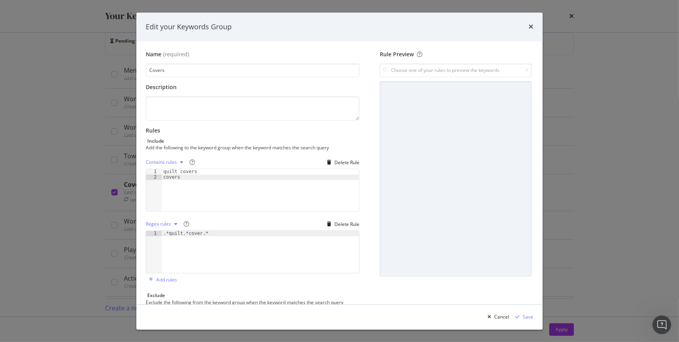
click at [158, 232] on div "1 .*quilt.*cover.* XXXXXXXXXXXXXXXXXXXXXXXXXXXXXXXXXXXXXXXXXXXXXXXXXXXXXXXXXXXX…" at bounding box center [253, 252] width 214 height 43
type textarea ".*quilt.*cover.*"
drag, startPoint x: 158, startPoint y: 232, endPoint x: 206, endPoint y: 234, distance: 47.3
click at [206, 234] on div ".*quilt.*cover.*" at bounding box center [260, 257] width 197 height 53
drag, startPoint x: 206, startPoint y: 233, endPoint x: 169, endPoint y: 231, distance: 36.8
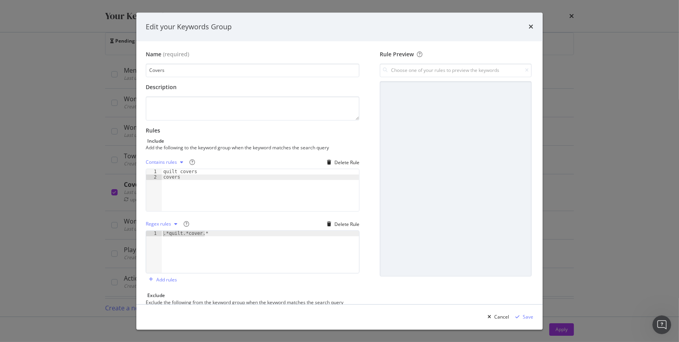
click at [169, 231] on div ".*quilt.*cover.*" at bounding box center [260, 257] width 197 height 53
click at [527, 315] on div "Save" at bounding box center [528, 316] width 11 height 7
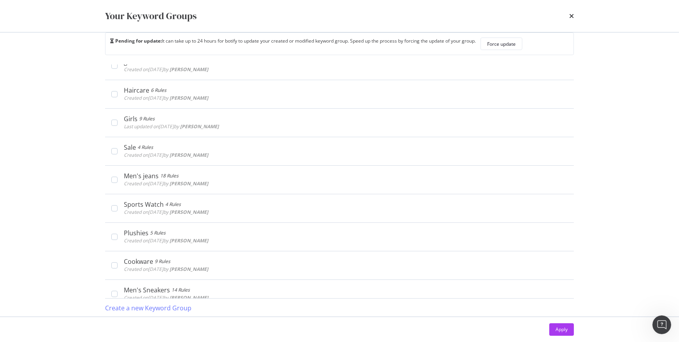
scroll to position [1704, 0]
click at [166, 308] on div "Create a new Keyword Group" at bounding box center [148, 308] width 86 height 9
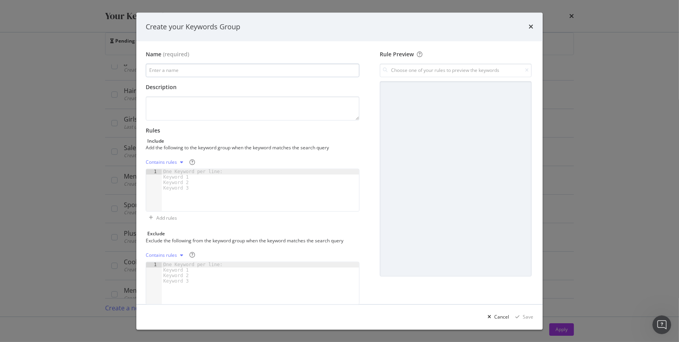
click at [184, 68] on input "modal" at bounding box center [253, 71] width 214 height 14
type input "quilt cover"
click at [173, 173] on div "One Keyword per line: Keyword 1 Keyword 2 Keyword 3" at bounding box center [194, 180] width 65 height 22
type textarea "quilt cover"
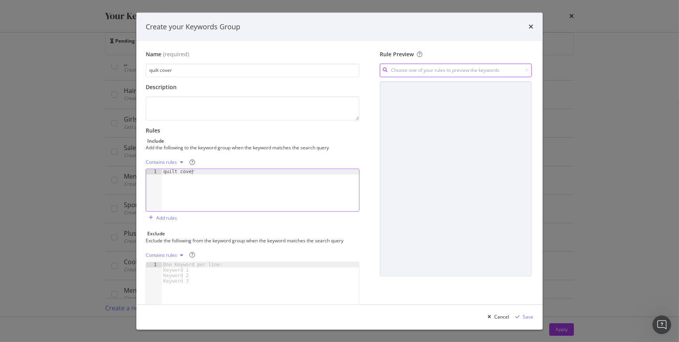
click at [422, 70] on input "modal" at bounding box center [456, 71] width 152 height 14
click at [411, 88] on div "quilt cover Contains" at bounding box center [450, 86] width 161 height 11
type input "quilt cover"
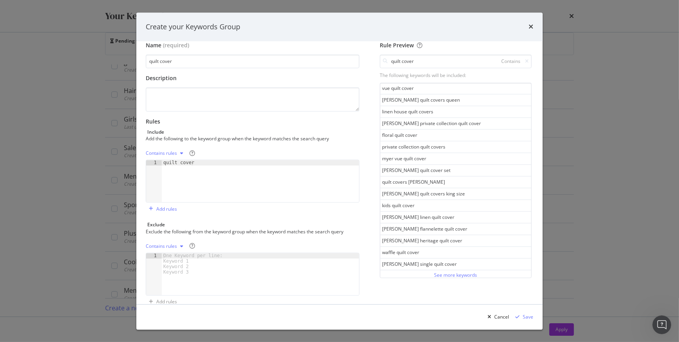
scroll to position [22, 0]
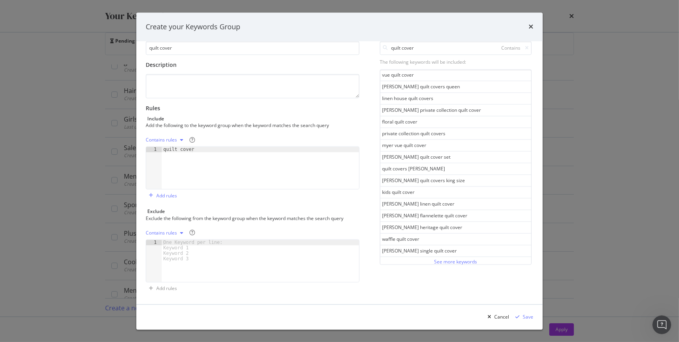
click at [208, 151] on div "quilt cover" at bounding box center [260, 173] width 197 height 53
type textarea "doona"
click at [525, 47] on icon "modal" at bounding box center [527, 48] width 4 height 5
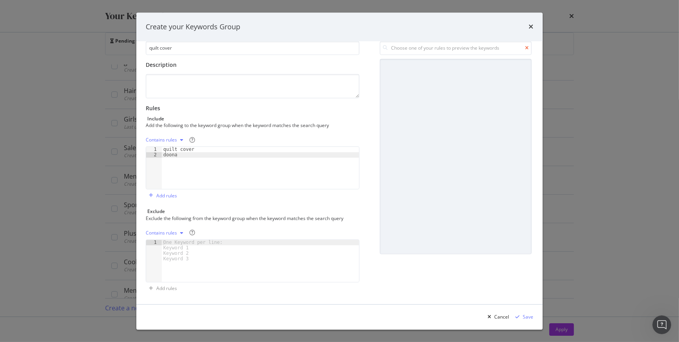
scroll to position [0, 0]
click at [478, 48] on input "modal" at bounding box center [456, 48] width 152 height 14
click at [412, 63] on div "doona Contains" at bounding box center [450, 64] width 161 height 11
type input "doona"
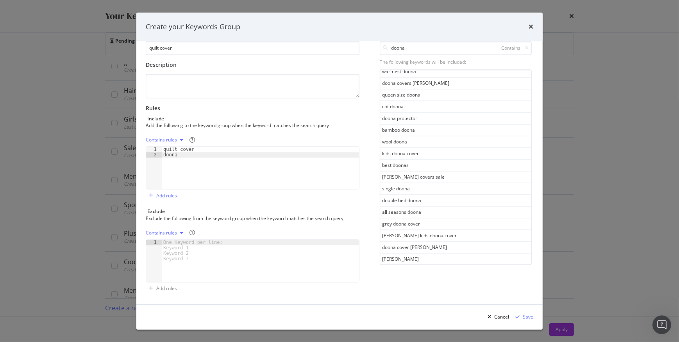
scroll to position [399, 0]
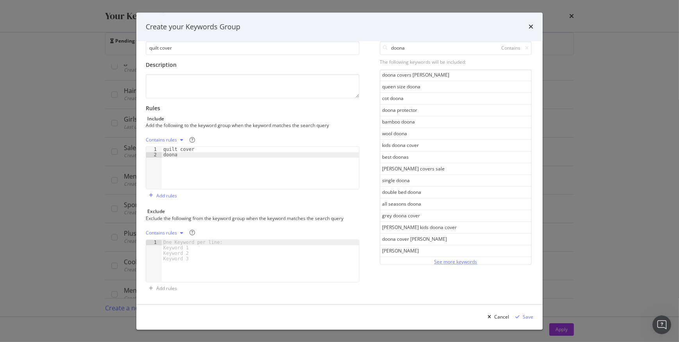
click at [457, 258] on div "See more keywords" at bounding box center [455, 261] width 43 height 7
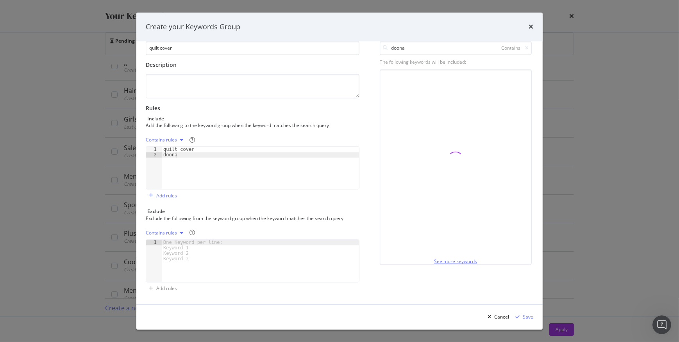
scroll to position [984, 0]
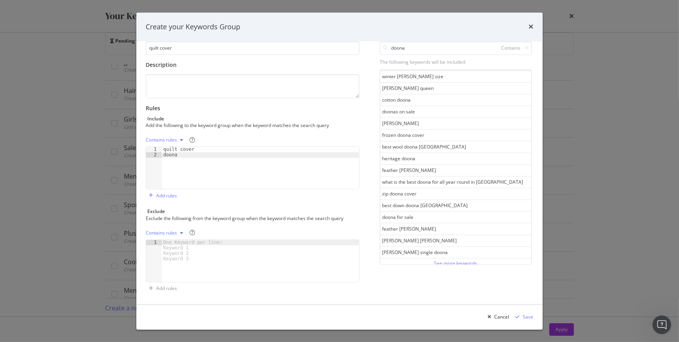
click at [174, 155] on div "quilt cover doona" at bounding box center [260, 173] width 197 height 53
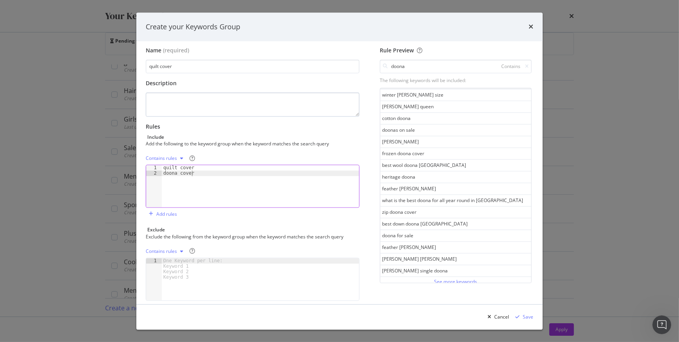
scroll to position [0, 0]
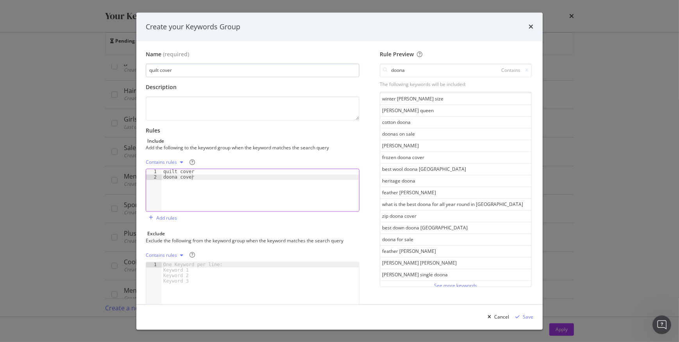
type textarea "doona cover"
click at [178, 72] on input "quilt cover" at bounding box center [253, 71] width 214 height 14
type input "quilt cover (FY26)"
click at [175, 268] on div "One Keyword per line: Keyword 1 Keyword 2 Keyword 3" at bounding box center [194, 273] width 65 height 22
click at [164, 219] on div "Add rules" at bounding box center [166, 218] width 21 height 7
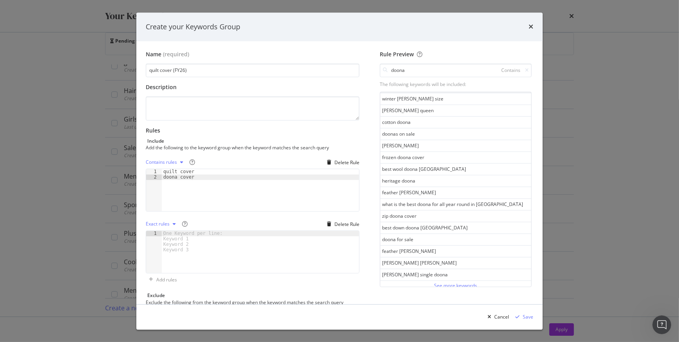
click at [172, 223] on div "modal" at bounding box center [174, 224] width 9 height 5
click at [167, 266] on div "Regex rules" at bounding box center [168, 262] width 25 height 7
click at [179, 236] on div "modal" at bounding box center [260, 257] width 197 height 53
click at [167, 231] on div ".*.*.*" at bounding box center [260, 257] width 197 height 53
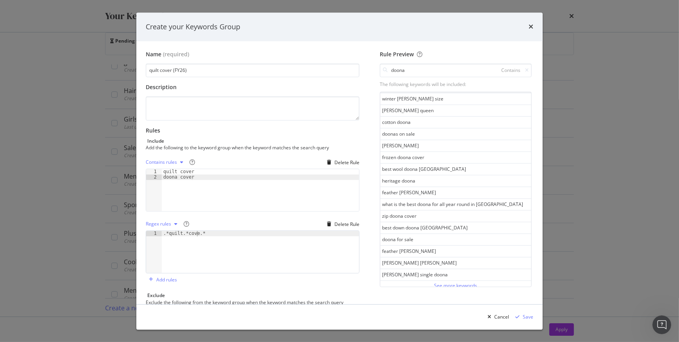
scroll to position [0, 3]
type textarea ".*quilt.*cover.*"
click at [525, 68] on icon "modal" at bounding box center [527, 70] width 4 height 5
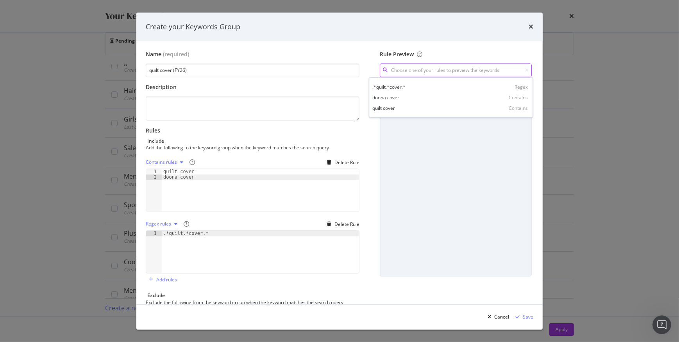
click at [470, 69] on input "modal" at bounding box center [456, 71] width 152 height 14
click at [428, 106] on div "quilt cover Contains" at bounding box center [450, 108] width 161 height 11
type input "quilt cover"
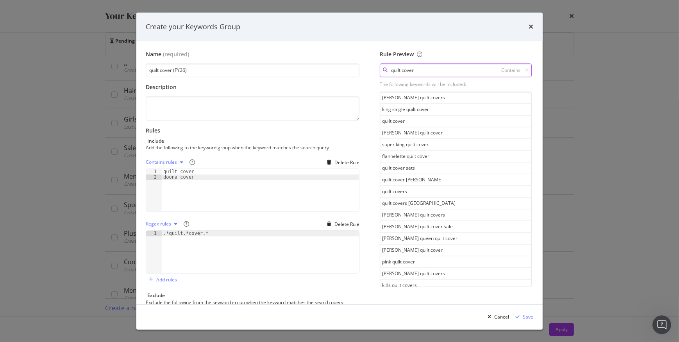
click at [483, 64] on input "quilt cover" at bounding box center [456, 71] width 152 height 14
click at [525, 70] on icon "modal" at bounding box center [527, 70] width 4 height 5
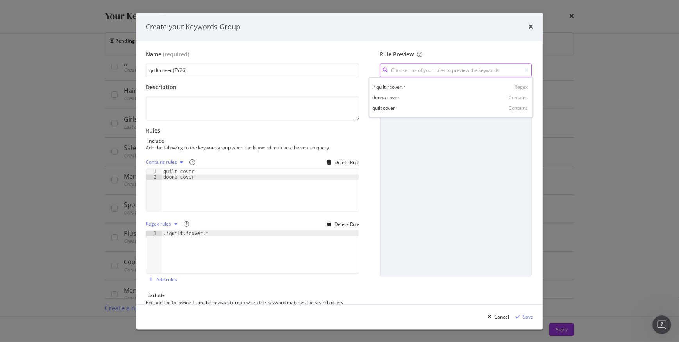
click at [481, 71] on input "modal" at bounding box center [456, 71] width 152 height 14
click at [437, 90] on div ".*quilt.*cover.* Regex" at bounding box center [450, 86] width 161 height 11
type input ".*quilt.*cover.*"
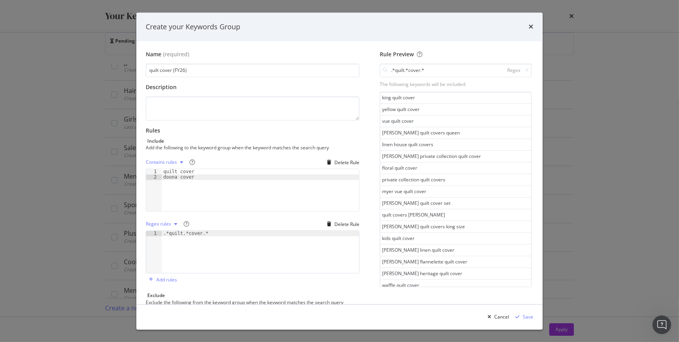
scroll to position [399, 0]
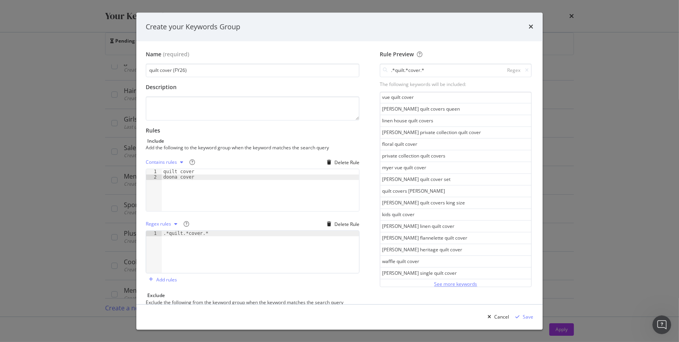
click at [438, 280] on div "See more keywords" at bounding box center [455, 284] width 43 height 9
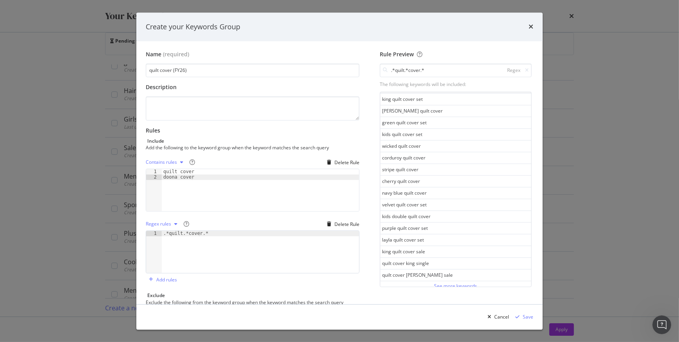
scroll to position [984, 0]
click at [447, 282] on div "See more keywords" at bounding box center [455, 285] width 43 height 7
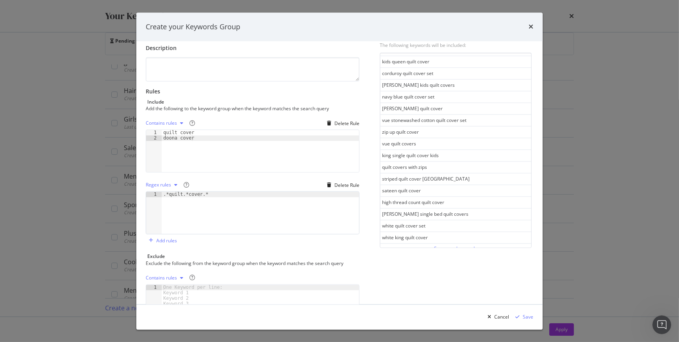
scroll to position [84, 0]
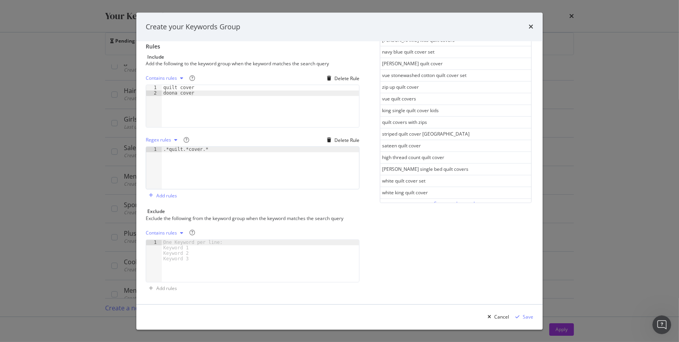
click at [434, 200] on div "See more keywords" at bounding box center [455, 203] width 43 height 7
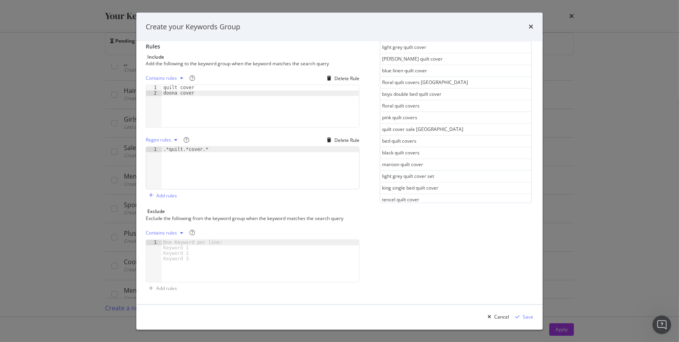
scroll to position [2153, 0]
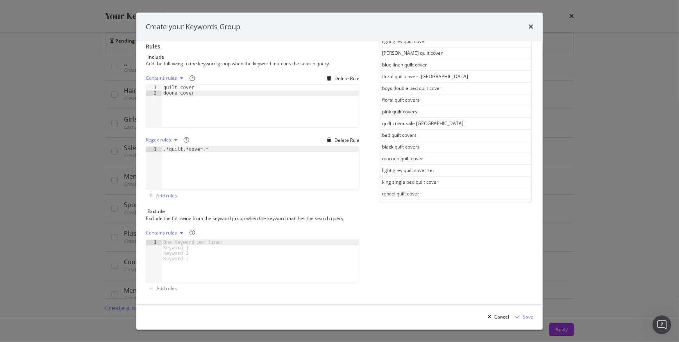
click at [434, 201] on div "See more keywords" at bounding box center [455, 204] width 43 height 7
click at [206, 151] on div ".*quilt.*cover.*" at bounding box center [260, 173] width 197 height 53
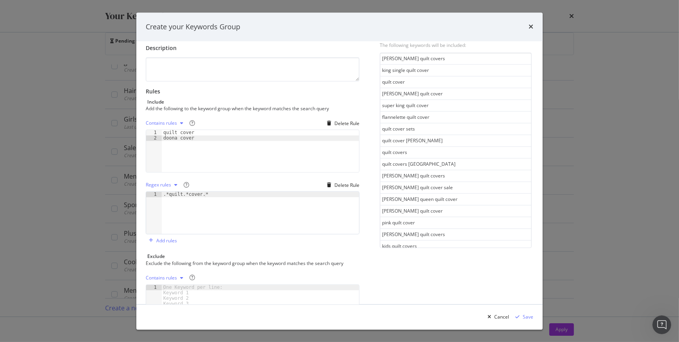
scroll to position [0, 0]
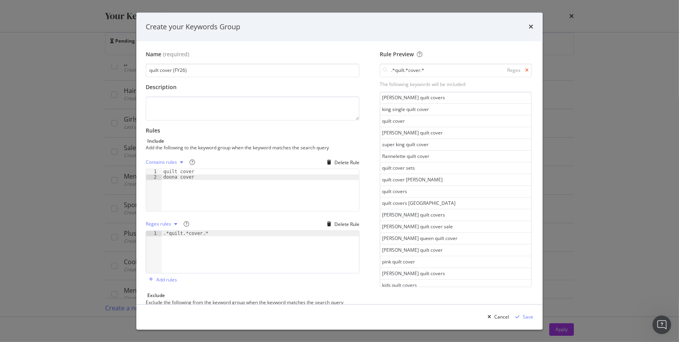
click at [525, 68] on icon "modal" at bounding box center [527, 70] width 4 height 5
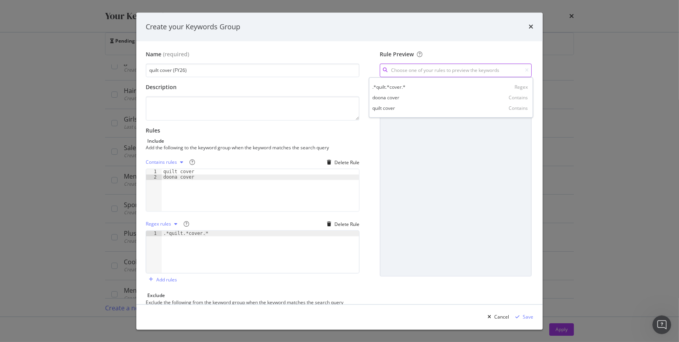
click at [438, 71] on input "modal" at bounding box center [456, 71] width 152 height 14
click at [420, 97] on div "doona cover Contains" at bounding box center [450, 97] width 161 height 11
type input "doona cover"
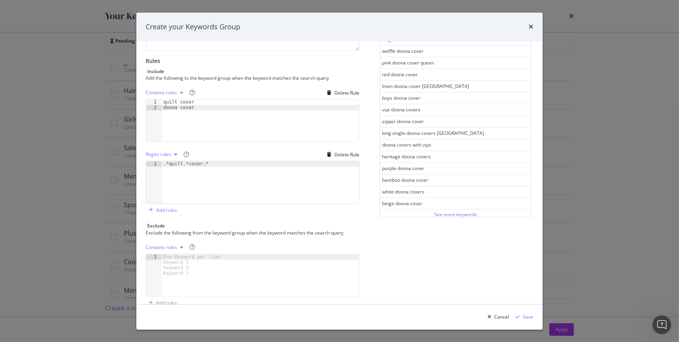
scroll to position [71, 0]
click at [447, 210] on div "See more keywords" at bounding box center [455, 213] width 43 height 7
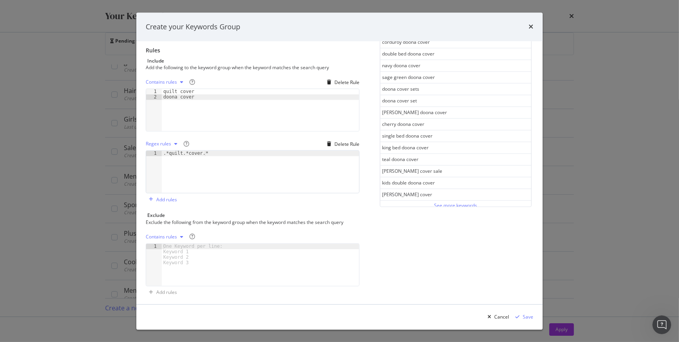
scroll to position [84, 0]
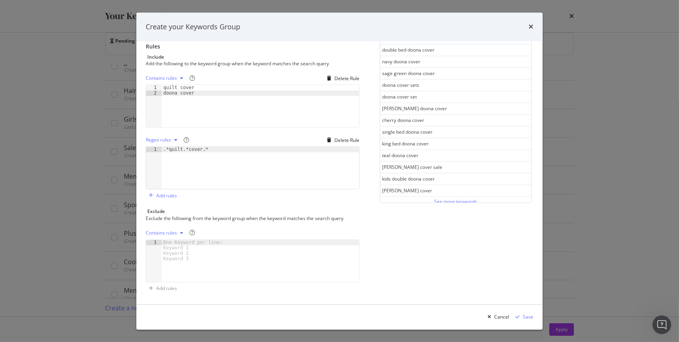
click at [434, 198] on div "See more keywords" at bounding box center [455, 201] width 43 height 7
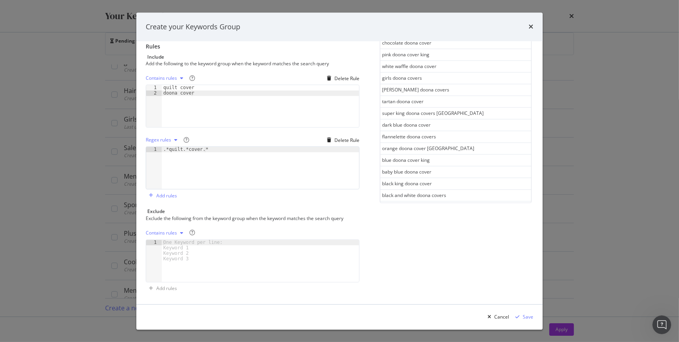
scroll to position [1568, 0]
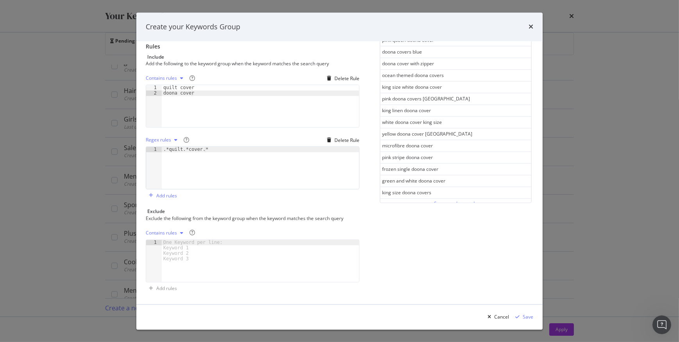
click at [440, 200] on div "See more keywords" at bounding box center [455, 203] width 43 height 7
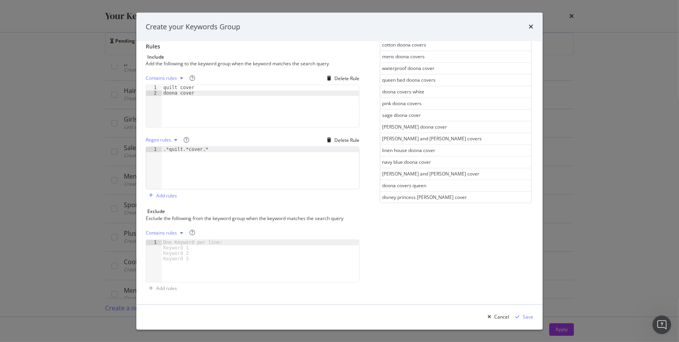
scroll to position [2153, 0]
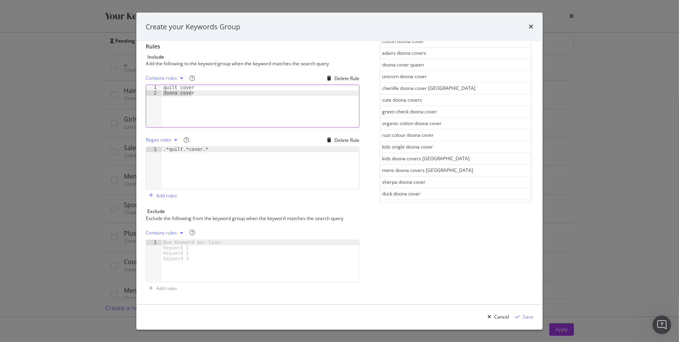
drag, startPoint x: 199, startPoint y: 93, endPoint x: 152, endPoint y: 94, distance: 46.9
click at [152, 94] on div "doona cover 1 2 quilt cover doona cover XXXXXXXXXXXXXXXXXXXXXXXXXXXXXXXXXXXXXXX…" at bounding box center [253, 106] width 214 height 43
type textarea "quilt cover"
click at [529, 316] on div "Save" at bounding box center [528, 316] width 11 height 7
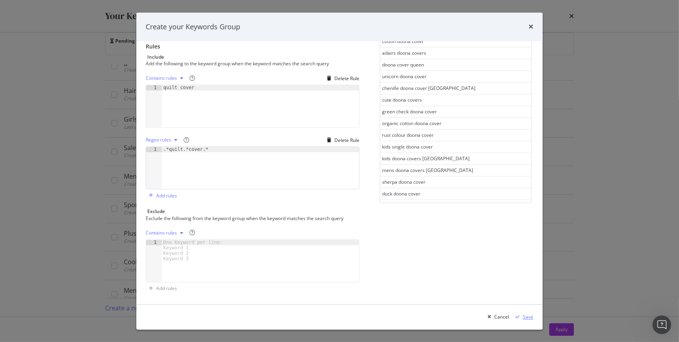
scroll to position [1732, 0]
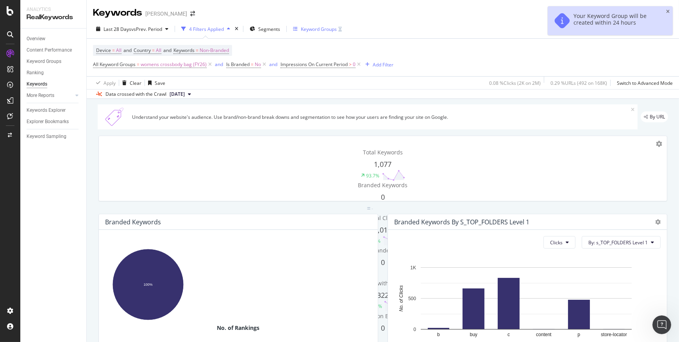
click at [314, 25] on div "Keyword Groups" at bounding box center [317, 29] width 49 height 12
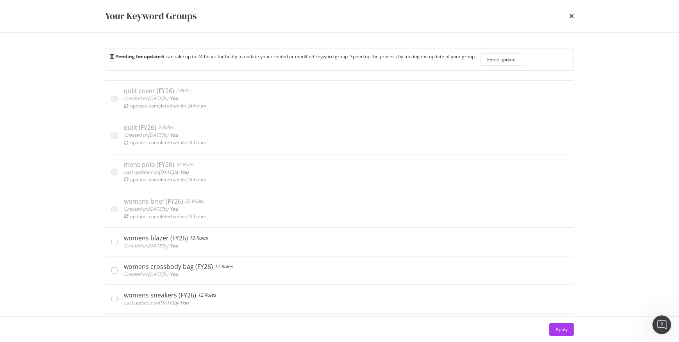
scroll to position [1072, 0]
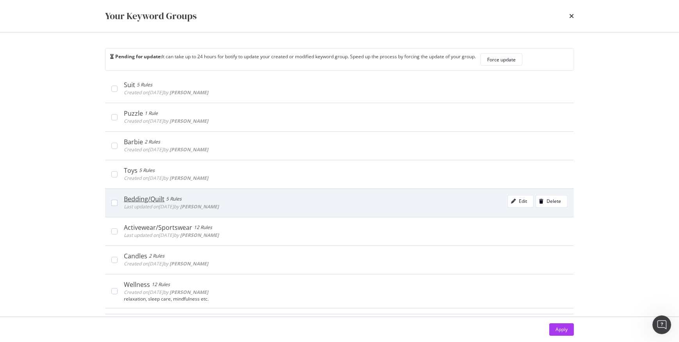
click at [152, 195] on div "Bedding/Quilt" at bounding box center [144, 199] width 41 height 8
click at [444, 196] on div "Bedding/Quilt 5 Rules Last updated on [DATE] by [PERSON_NAME] Edit Delete" at bounding box center [346, 203] width 444 height 16
click at [523, 200] on button "Edit" at bounding box center [521, 201] width 26 height 13
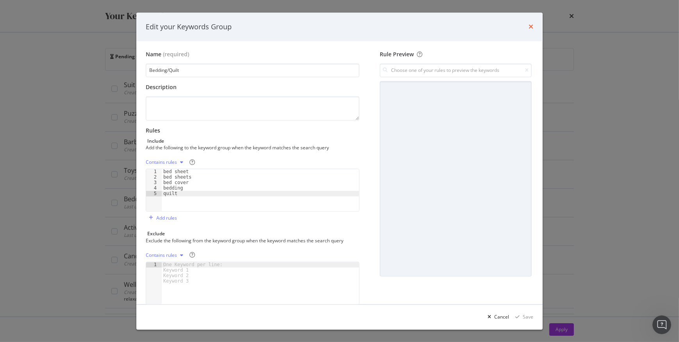
click at [531, 25] on icon "times" at bounding box center [531, 27] width 5 height 6
